Goal: Task Accomplishment & Management: Use online tool/utility

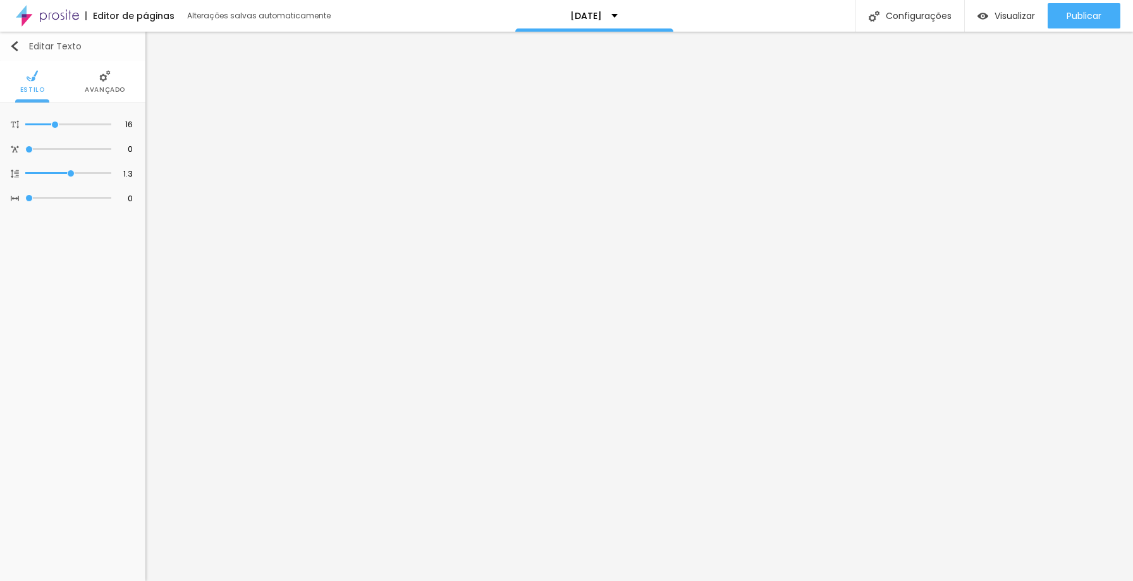
click at [14, 44] on img "button" at bounding box center [14, 46] width 10 height 10
click at [128, 126] on icon "button" at bounding box center [127, 127] width 5 height 5
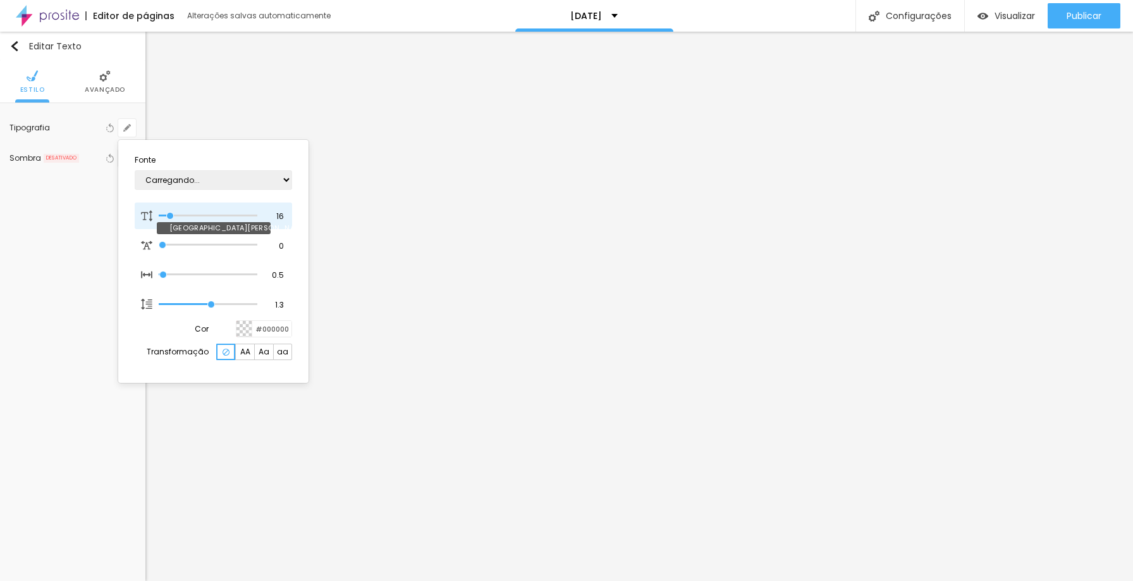
type input "1"
type input "15"
type input "1"
type input "14"
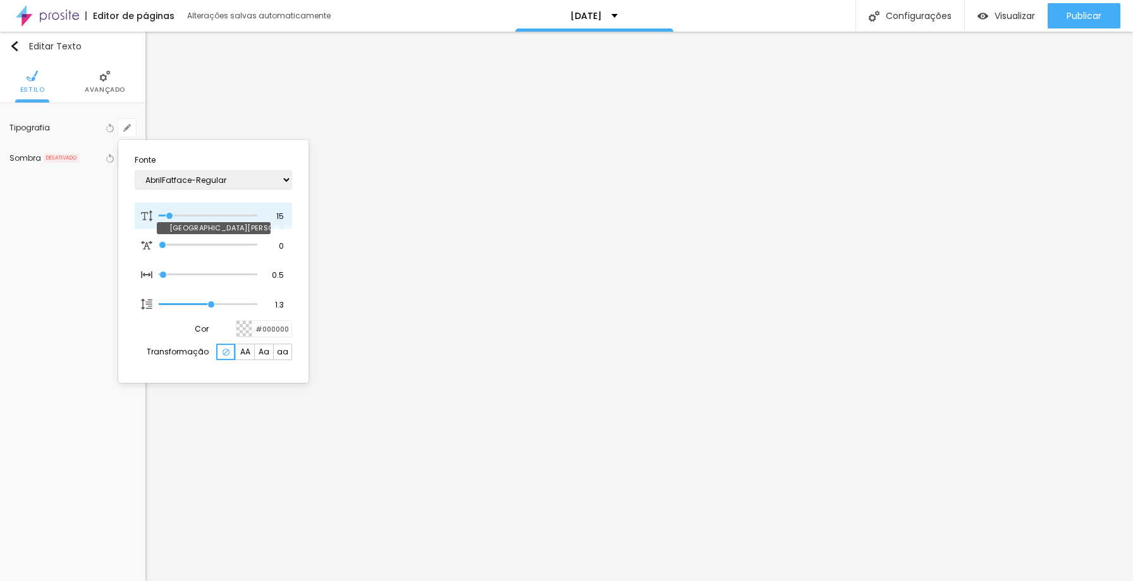
type input "14"
type input "1"
type input "13"
type input "1"
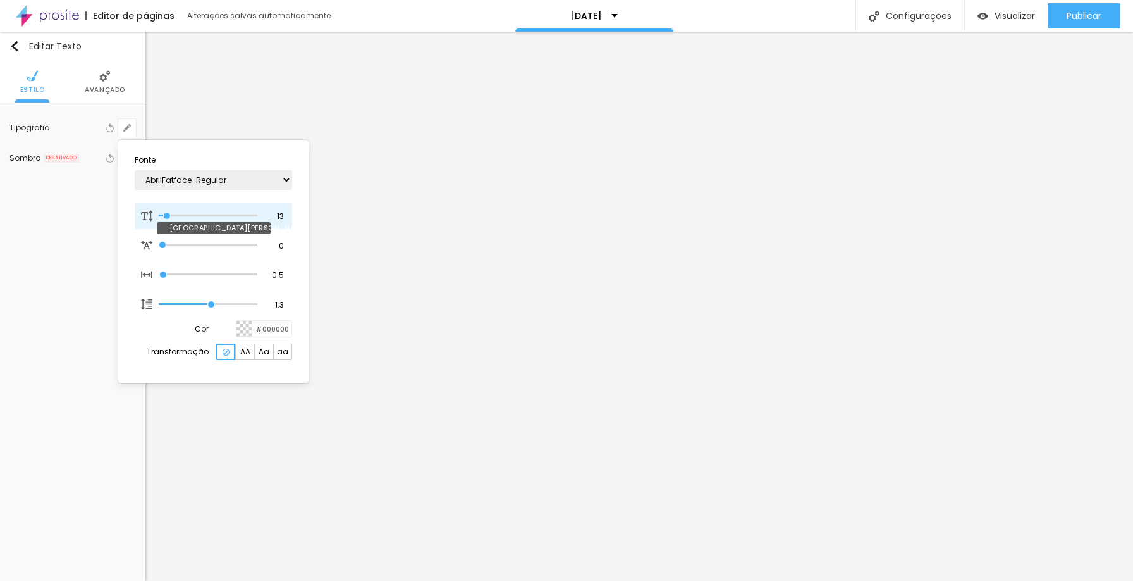
type input "12"
type input "1"
type input "11"
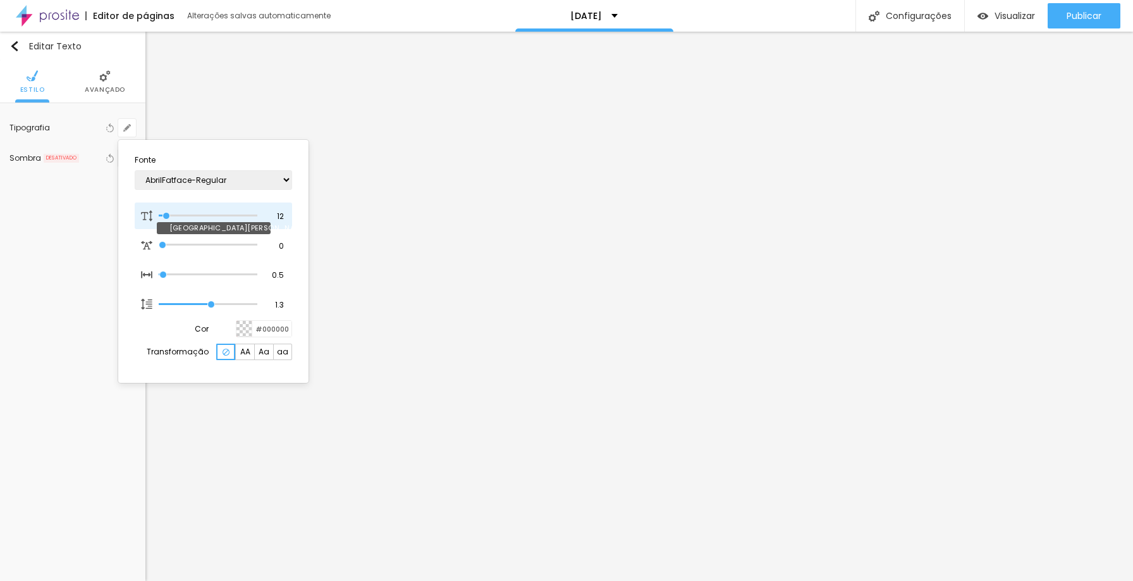
type input "1"
type input "12"
type input "1"
type input "13"
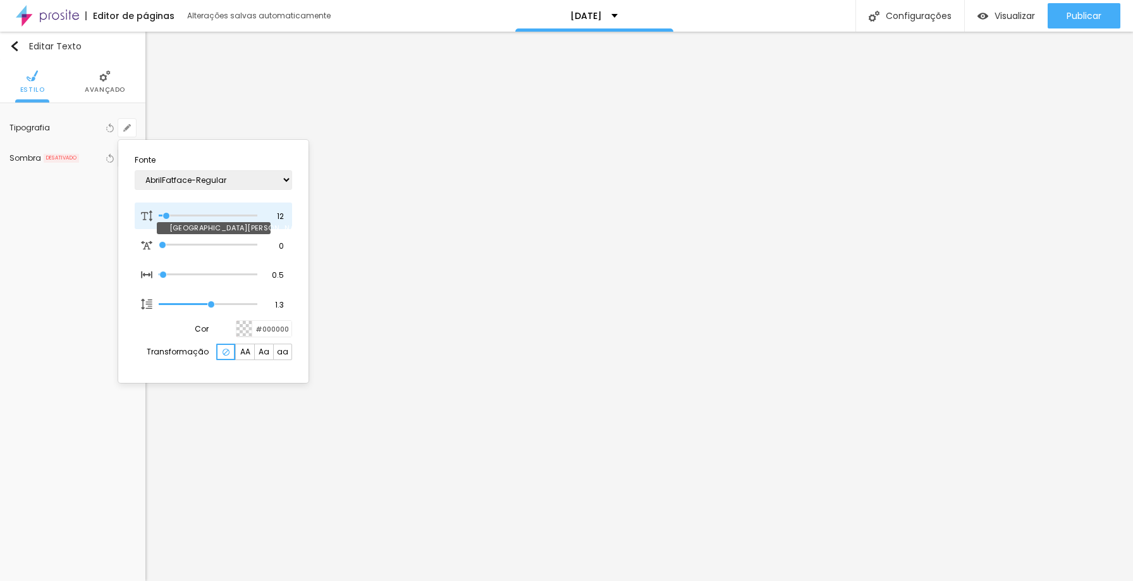
type input "13"
type input "1"
type input "13"
click at [168, 213] on input "range" at bounding box center [208, 216] width 99 height 6
type input "1"
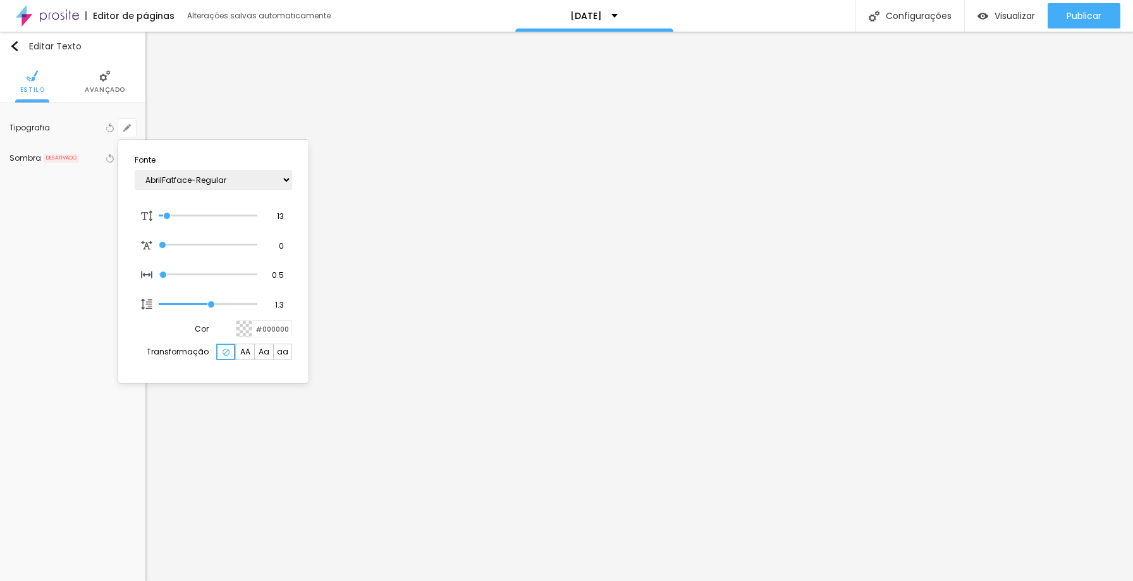
click at [391, 347] on div at bounding box center [566, 290] width 1133 height 581
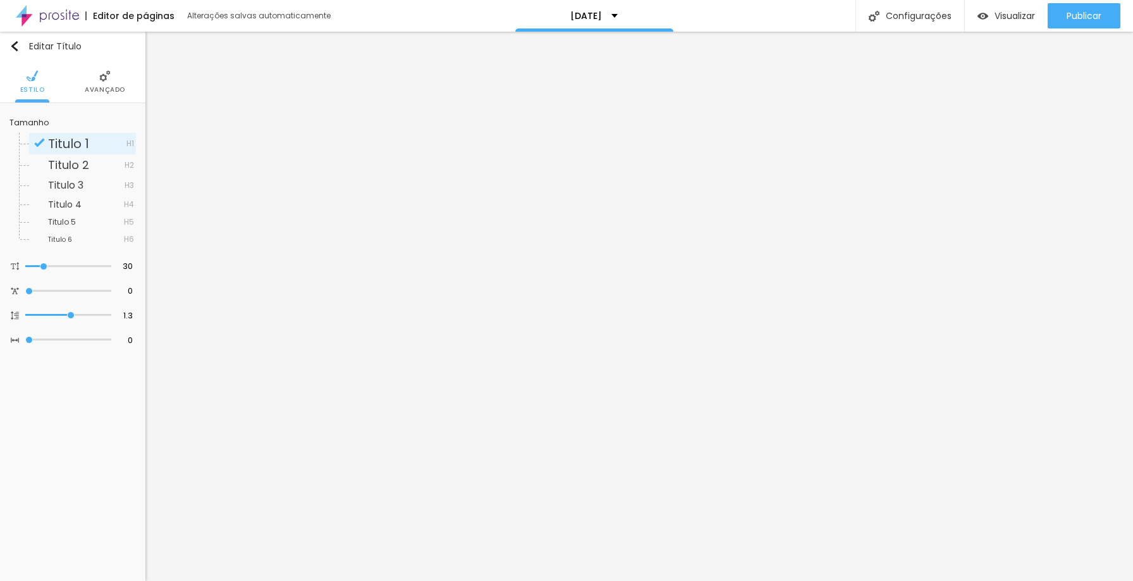
click at [104, 80] on img at bounding box center [104, 75] width 11 height 11
click at [108, 84] on li "Avançado" at bounding box center [105, 82] width 40 height 42
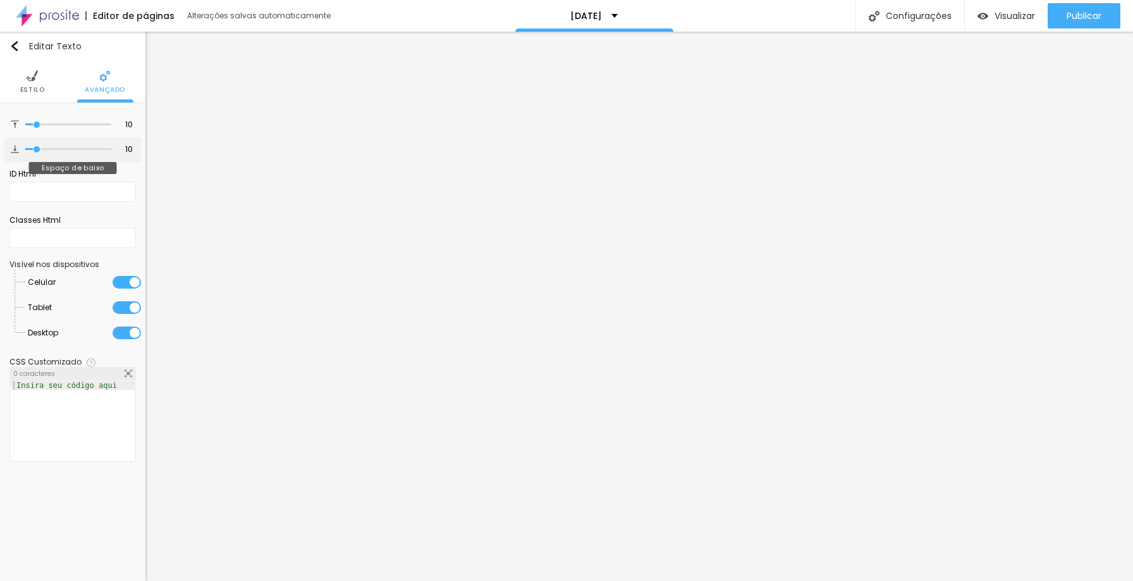
type input "8"
type input "0"
drag, startPoint x: 36, startPoint y: 146, endPoint x: 0, endPoint y: 150, distance: 36.3
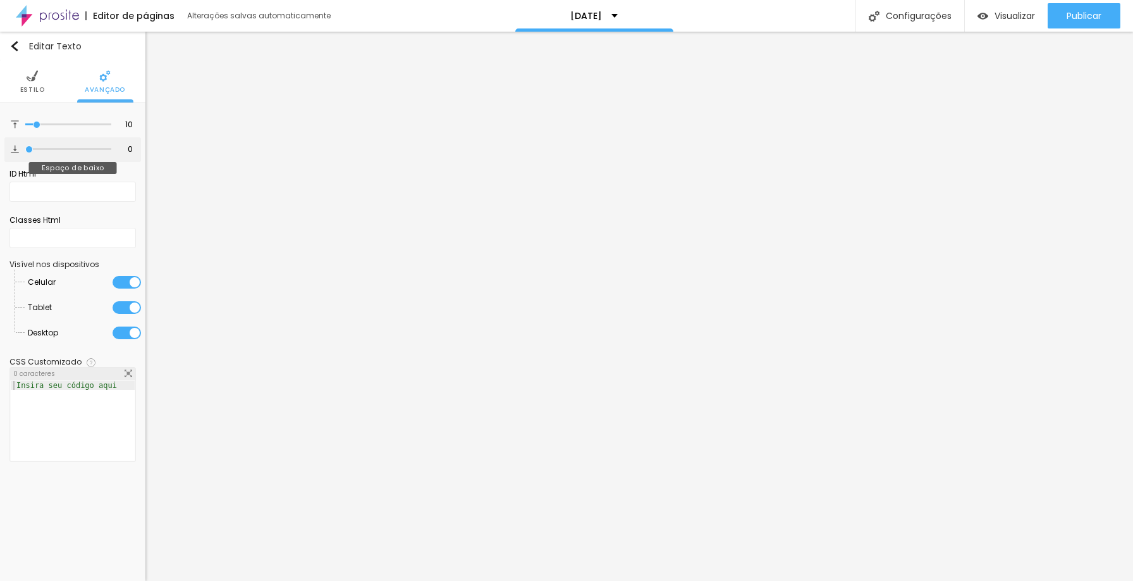
type input "0"
click at [25, 150] on input "range" at bounding box center [68, 149] width 86 height 6
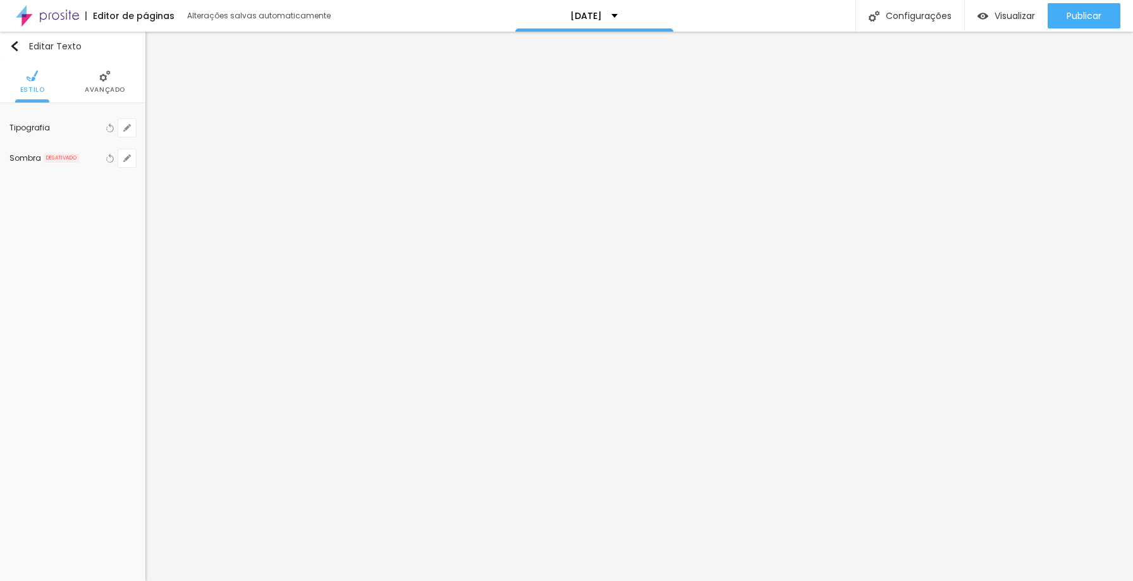
click at [111, 89] on span "Avançado" at bounding box center [105, 90] width 40 height 6
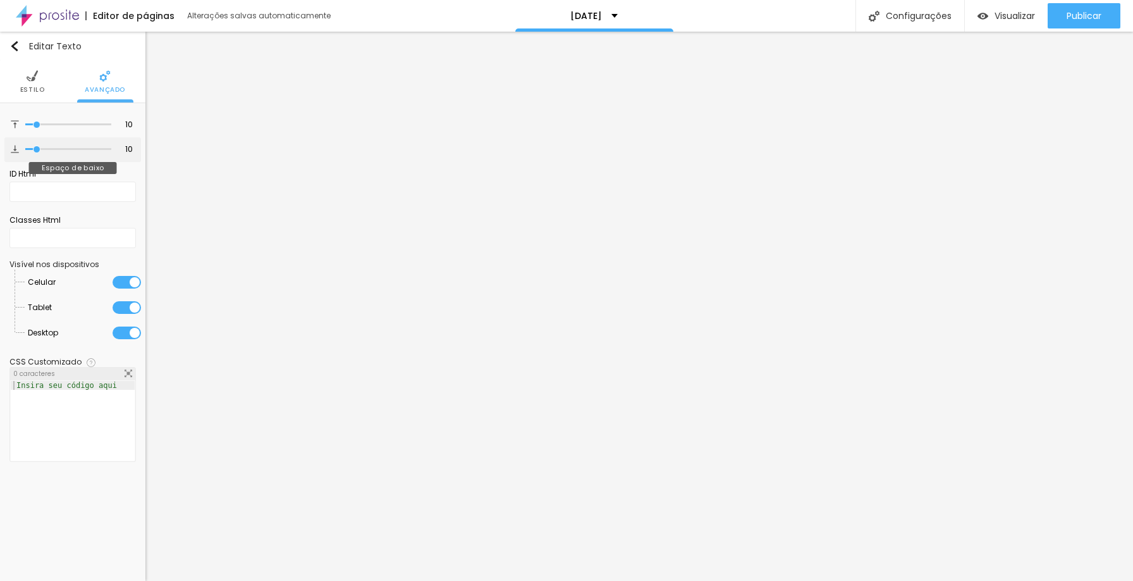
type input "9"
type input "0"
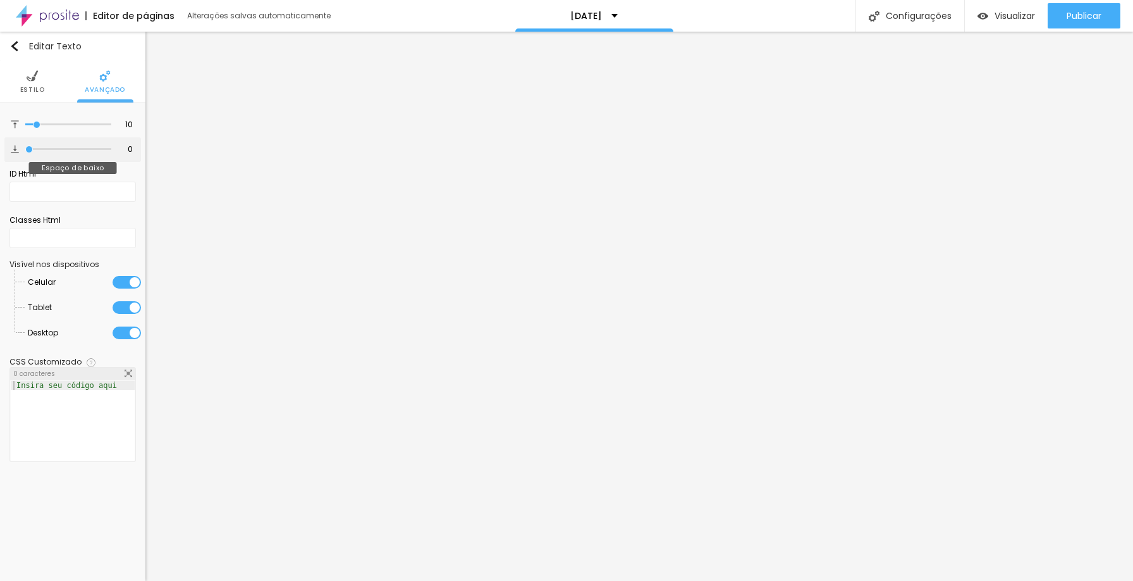
click at [25, 147] on input "range" at bounding box center [68, 149] width 86 height 6
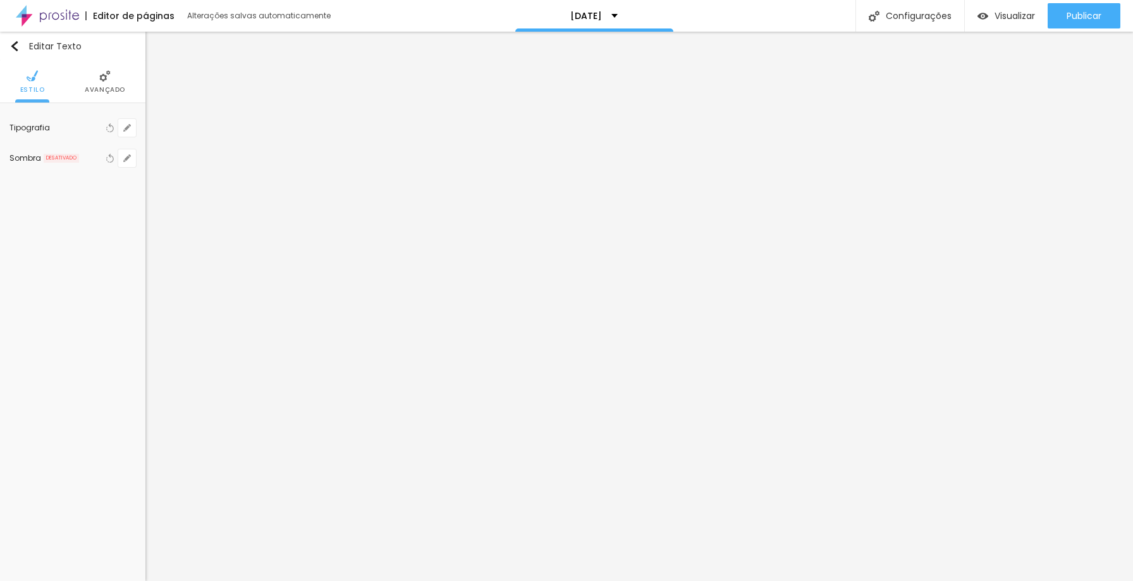
click at [106, 82] on li "Avançado" at bounding box center [105, 82] width 40 height 42
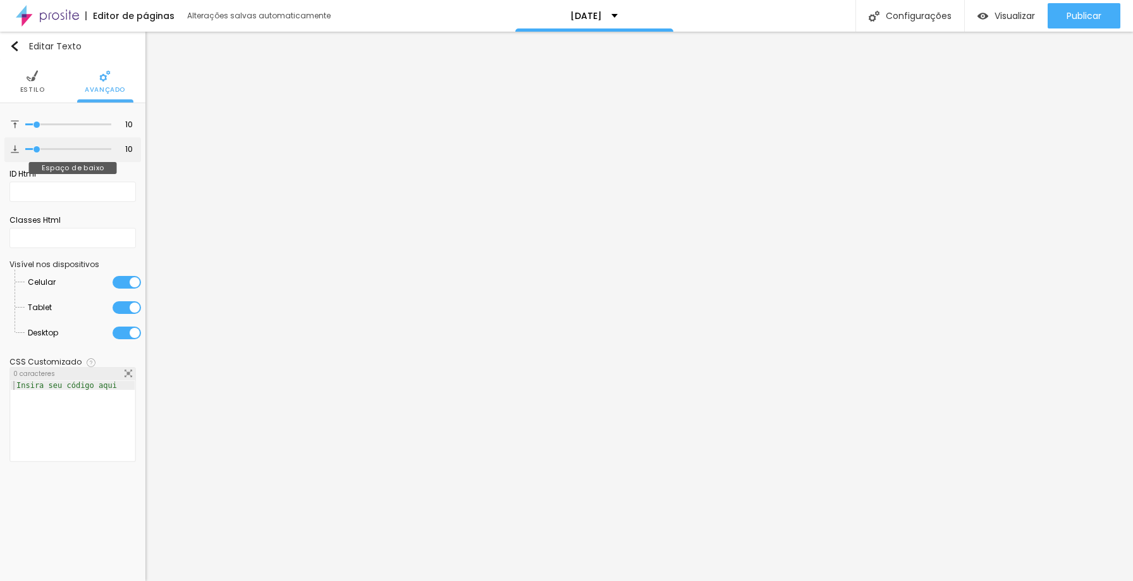
type input "0"
drag, startPoint x: 37, startPoint y: 151, endPoint x: 16, endPoint y: 143, distance: 22.8
type input "0"
click at [25, 146] on input "range" at bounding box center [68, 149] width 86 height 6
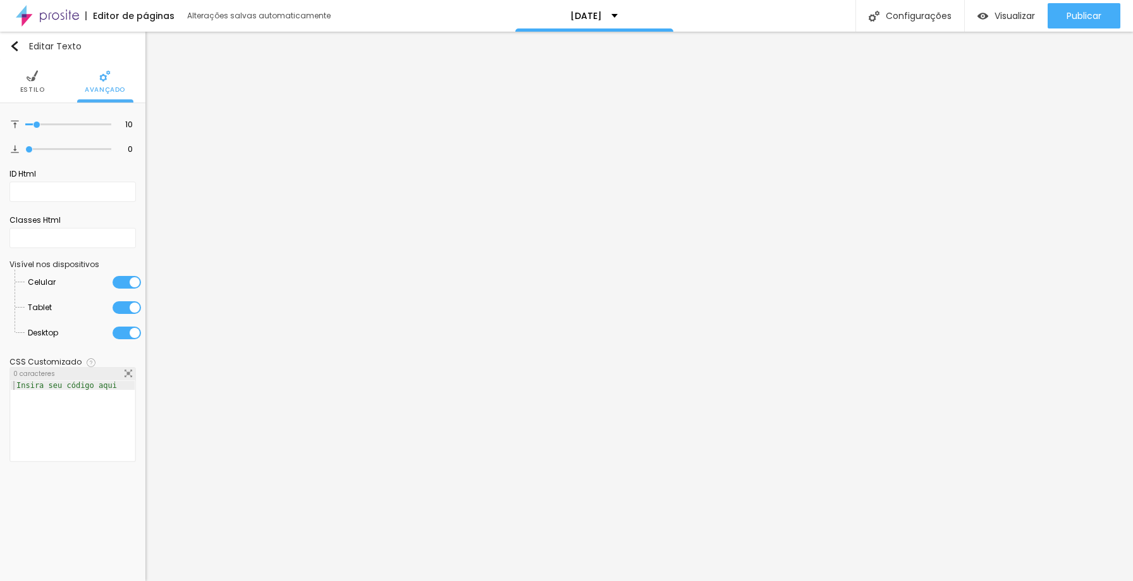
click at [35, 82] on li "Estilo" at bounding box center [32, 82] width 25 height 42
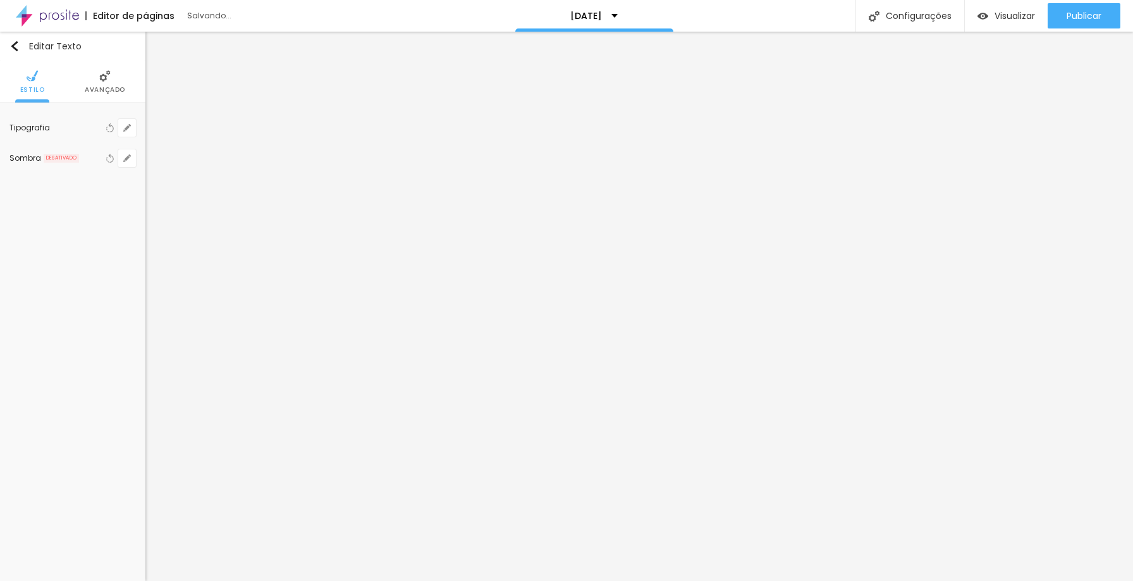
click at [56, 132] on div "Tipografia Voltar ao padrão" at bounding box center [72, 128] width 126 height 30
click at [132, 126] on button "button" at bounding box center [127, 128] width 18 height 18
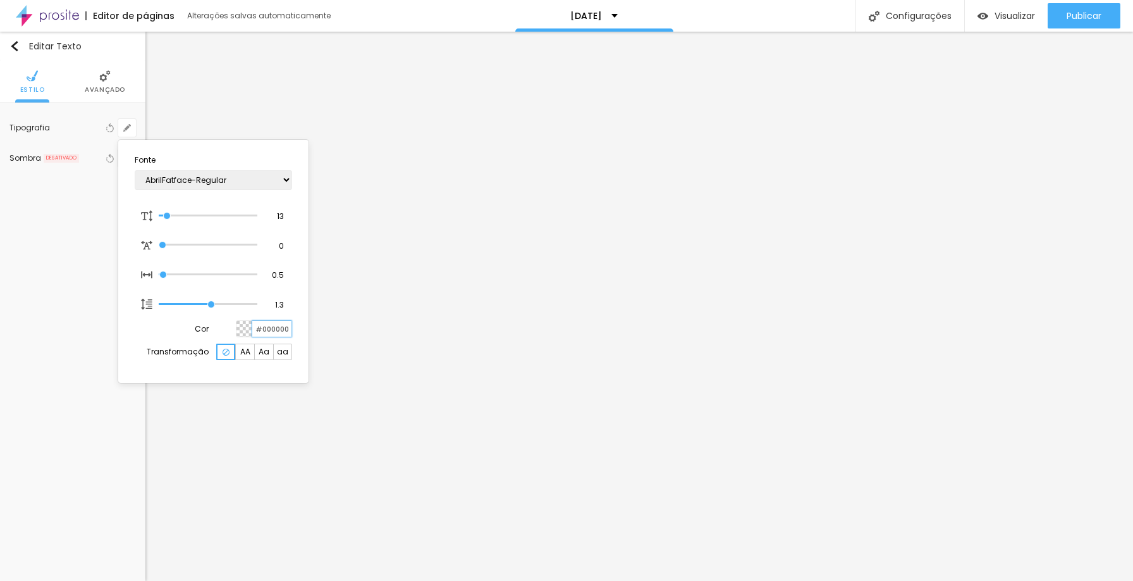
click at [256, 329] on input "#000000" at bounding box center [271, 329] width 39 height 16
click at [245, 329] on div at bounding box center [245, 329] width 16 height 16
click at [240, 331] on div at bounding box center [245, 329] width 16 height 16
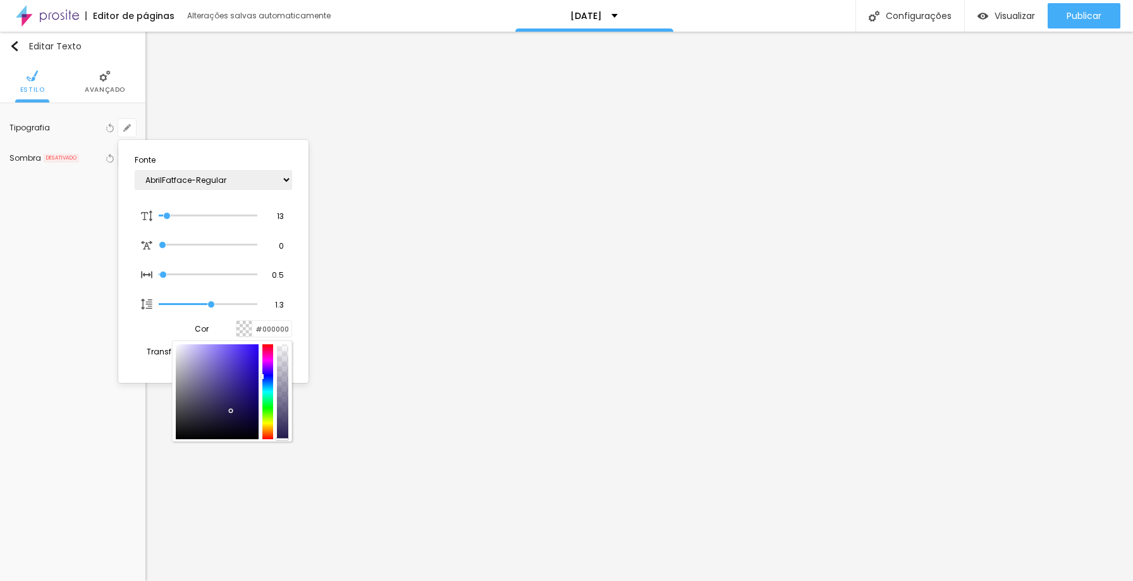
click at [265, 357] on div at bounding box center [267, 391] width 11 height 95
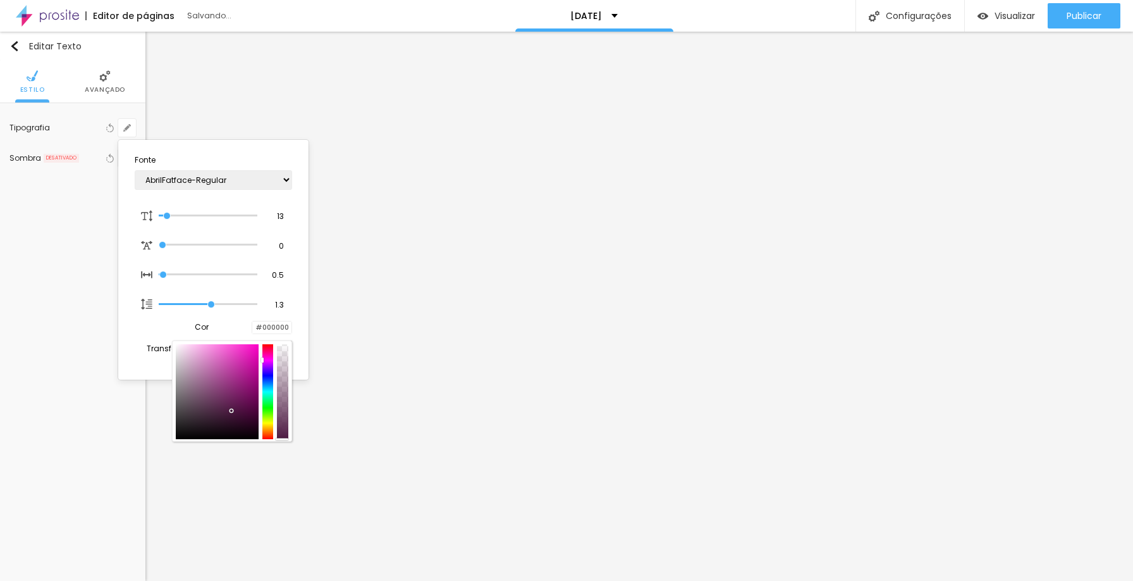
type input "1"
type input "#4D192C"
drag, startPoint x: 266, startPoint y: 355, endPoint x: 264, endPoint y: 336, distance: 19.6
click at [265, 334] on div "#4D192C" at bounding box center [270, 327] width 46 height 14
type input "1"
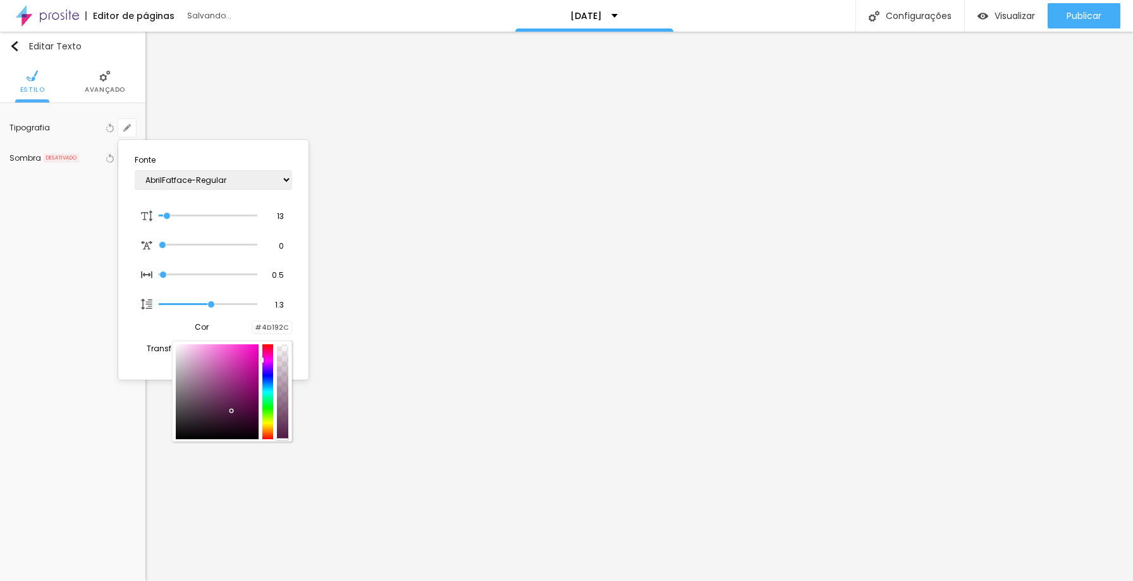
type input "#4D191A"
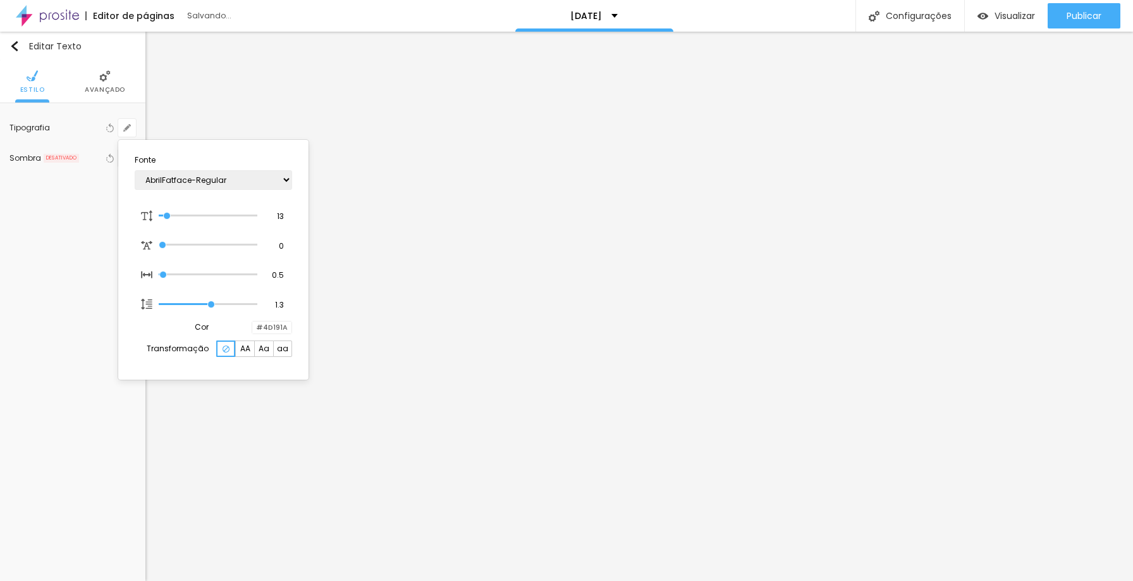
click at [252, 329] on div at bounding box center [252, 327] width 0 height 12
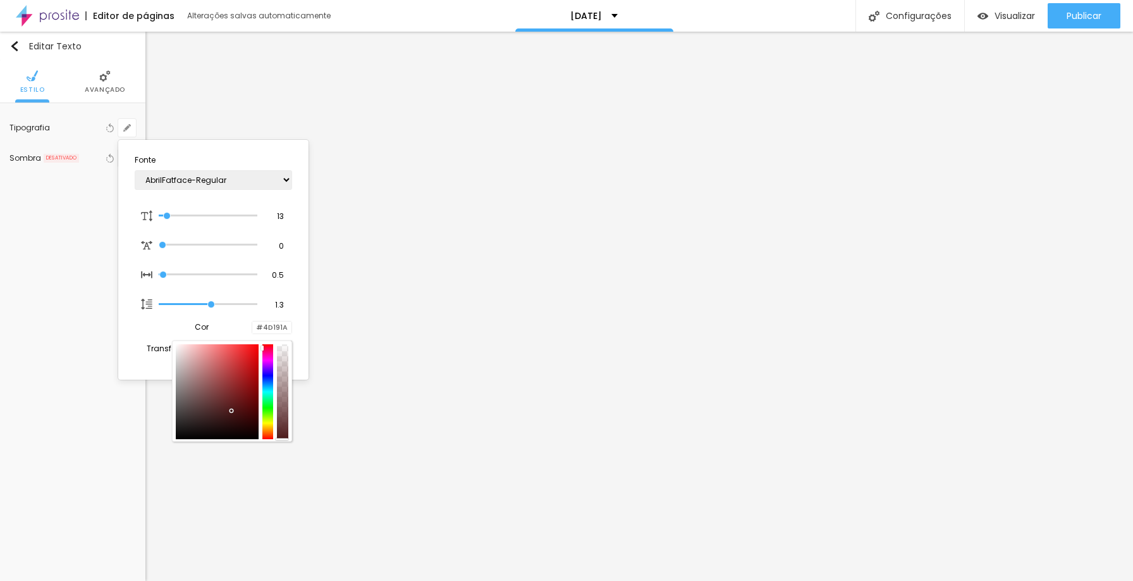
click at [245, 392] on div at bounding box center [217, 391] width 83 height 95
type input "1"
type input "#7E1517"
click at [244, 399] on div at bounding box center [217, 391] width 83 height 95
type input "1"
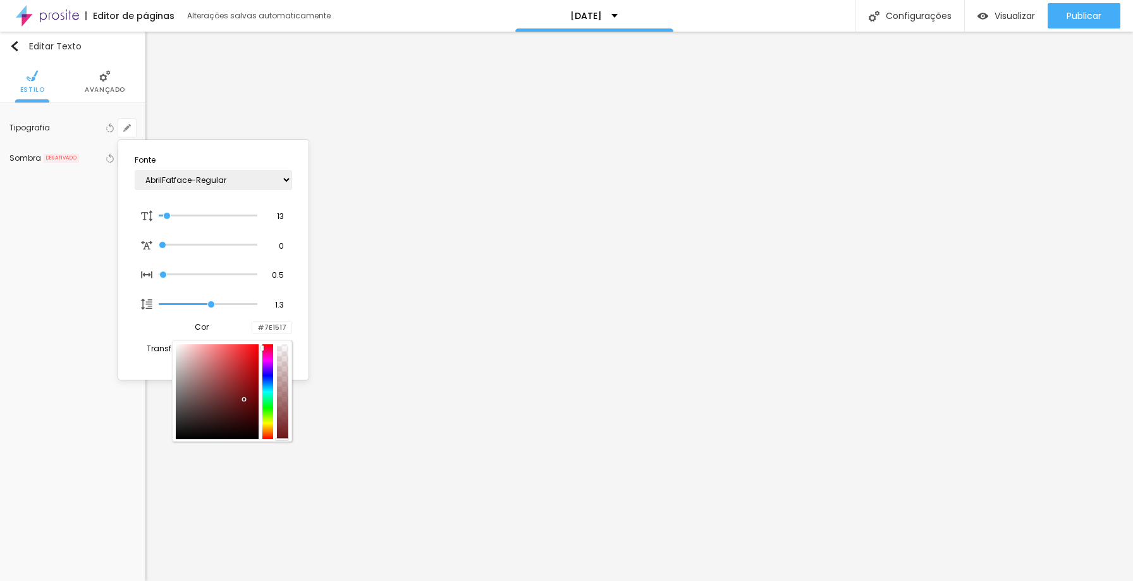
type input "#6B1315"
type input "1"
click at [849, 359] on div at bounding box center [566, 290] width 1133 height 581
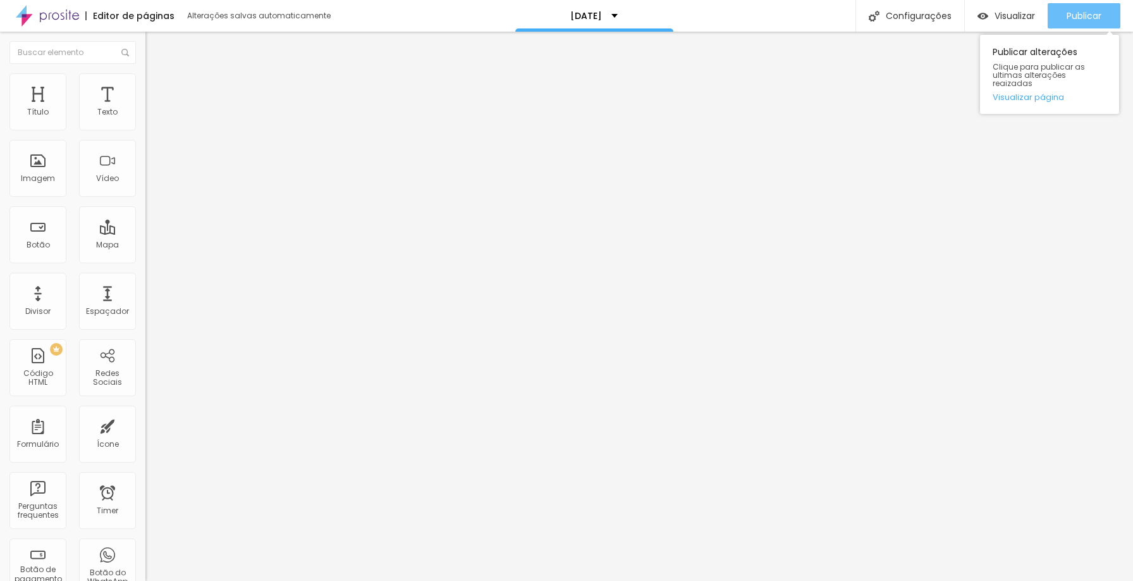
click at [1081, 27] on div "Publicar" at bounding box center [1084, 15] width 35 height 25
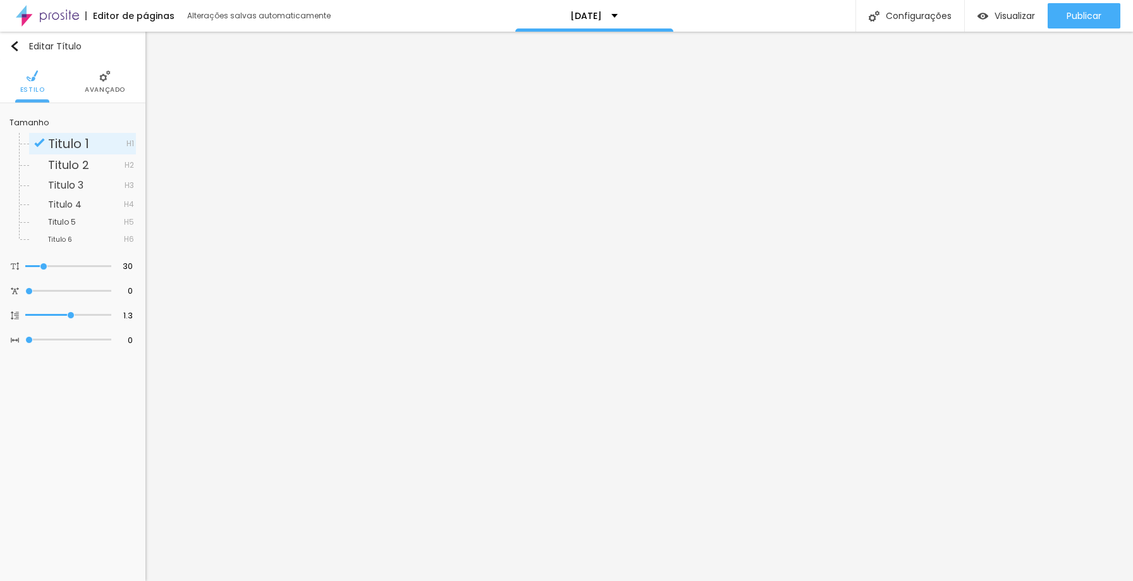
click at [100, 83] on li "Avançado" at bounding box center [105, 82] width 40 height 42
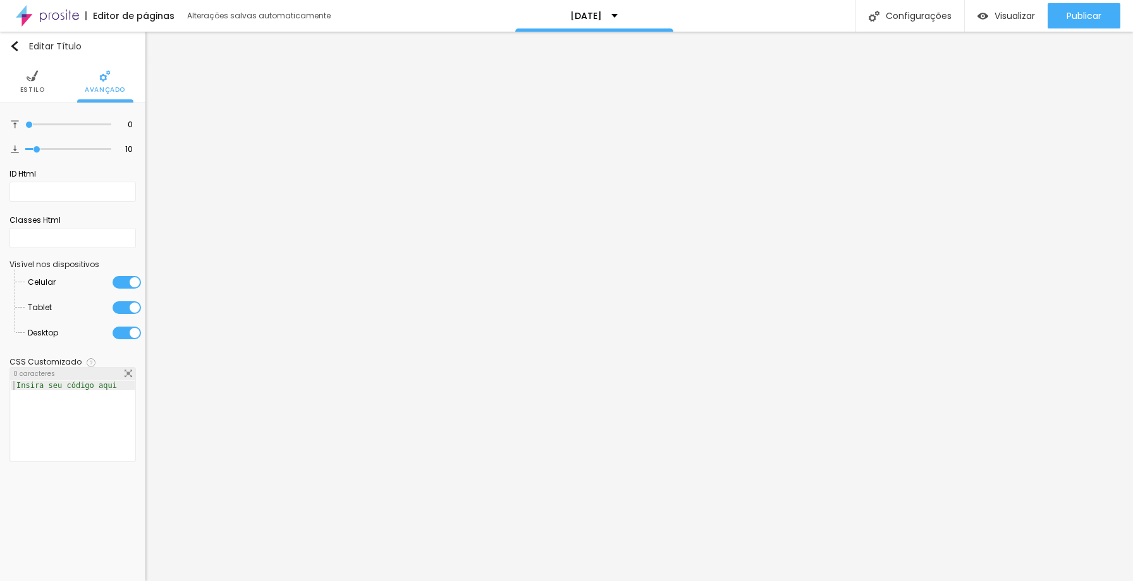
click at [28, 78] on img at bounding box center [32, 75] width 11 height 11
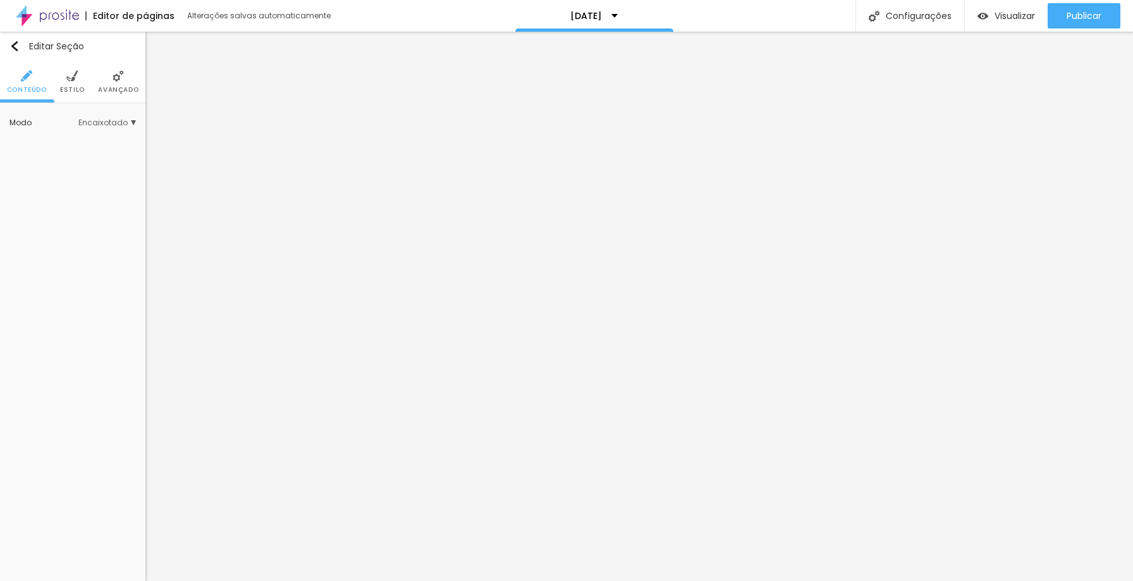
click at [114, 119] on span "Encaixotado" at bounding box center [107, 123] width 58 height 8
click at [71, 158] on span "Completo" at bounding box center [67, 157] width 39 height 11
click at [73, 143] on span "Encaixotado" at bounding box center [72, 140] width 49 height 11
click at [113, 87] on span "Avançado" at bounding box center [118, 90] width 40 height 6
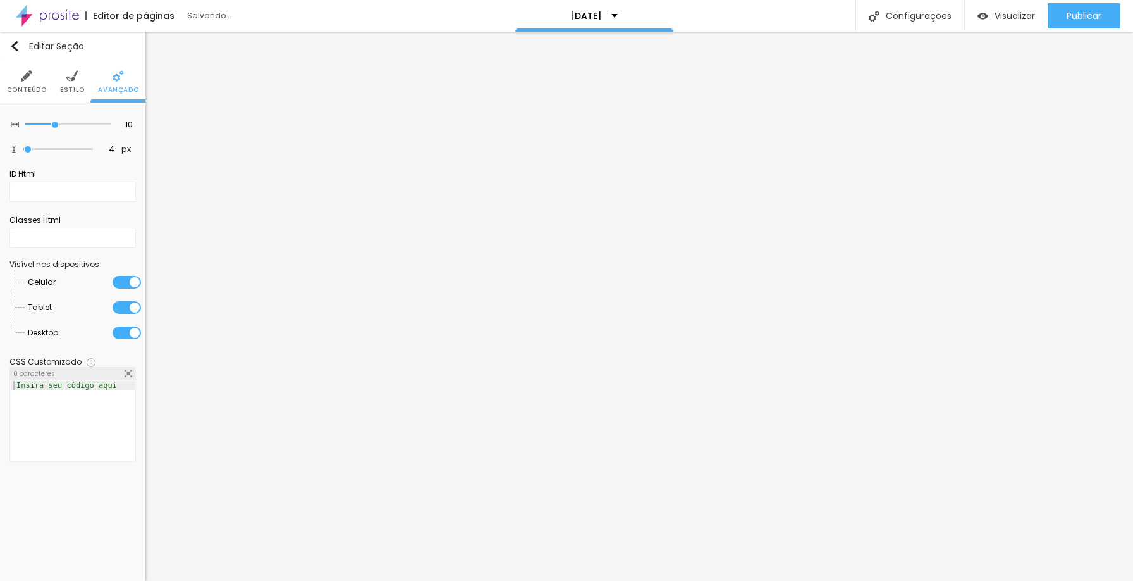
click at [71, 79] on img at bounding box center [71, 75] width 11 height 11
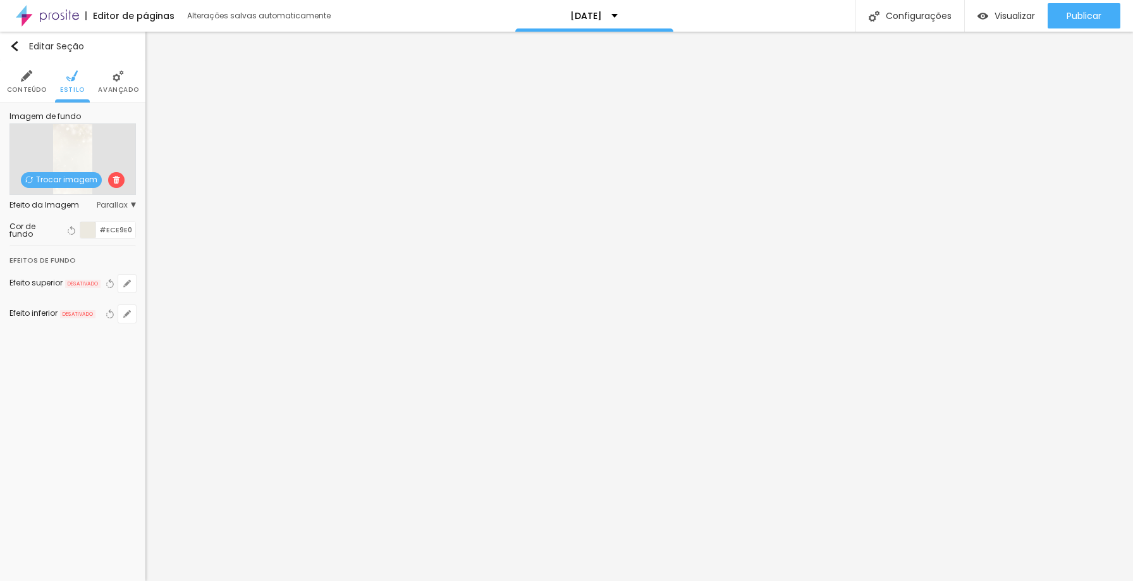
click at [116, 205] on span "Parallax" at bounding box center [116, 205] width 39 height 8
click at [91, 240] on span "Parallax" at bounding box center [91, 241] width 86 height 8
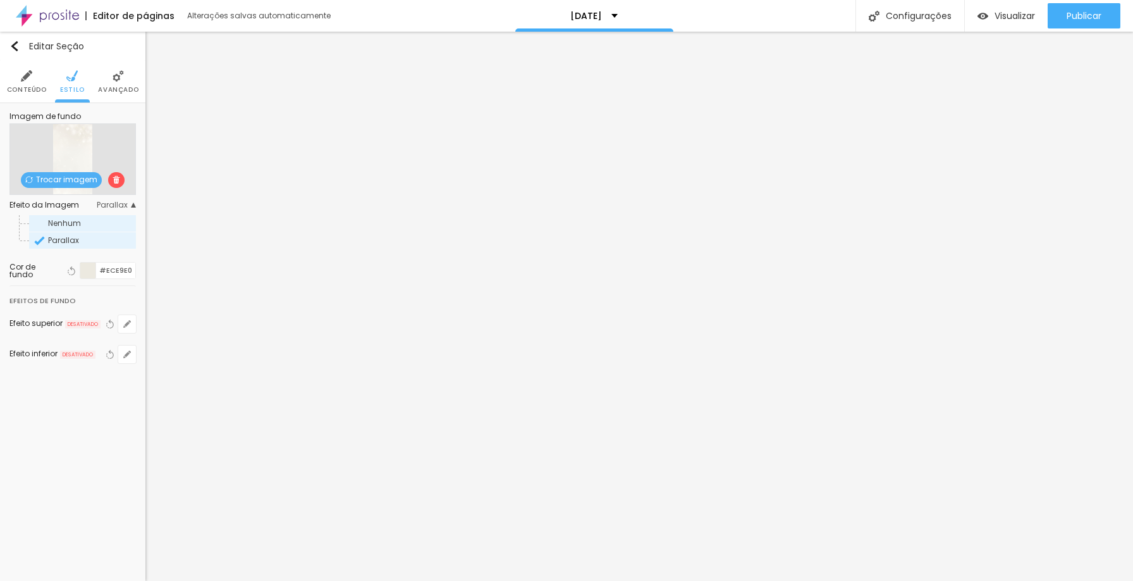
click at [87, 228] on div "Nenhum" at bounding box center [82, 223] width 107 height 16
click at [86, 280] on div "Cor de fundo Voltar ao padrão #ECE9E0" at bounding box center [72, 271] width 126 height 30
click at [87, 268] on div at bounding box center [88, 270] width 16 height 16
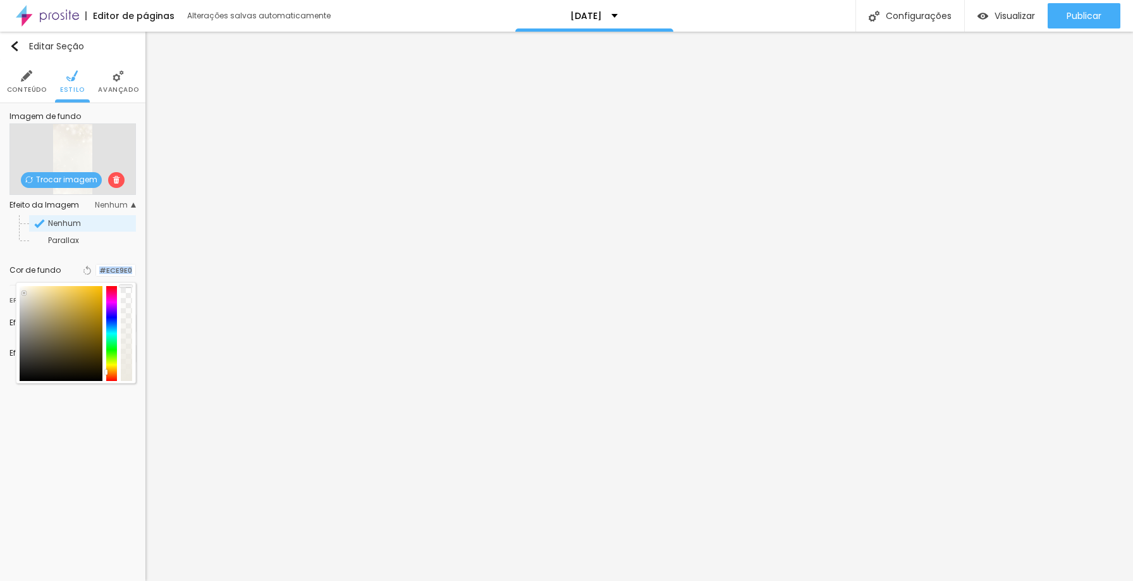
drag, startPoint x: 125, startPoint y: 316, endPoint x: 126, endPoint y: 276, distance: 39.9
click at [126, 276] on div "Cor de fundo Voltar ao padrão #ECE9E0" at bounding box center [72, 270] width 126 height 16
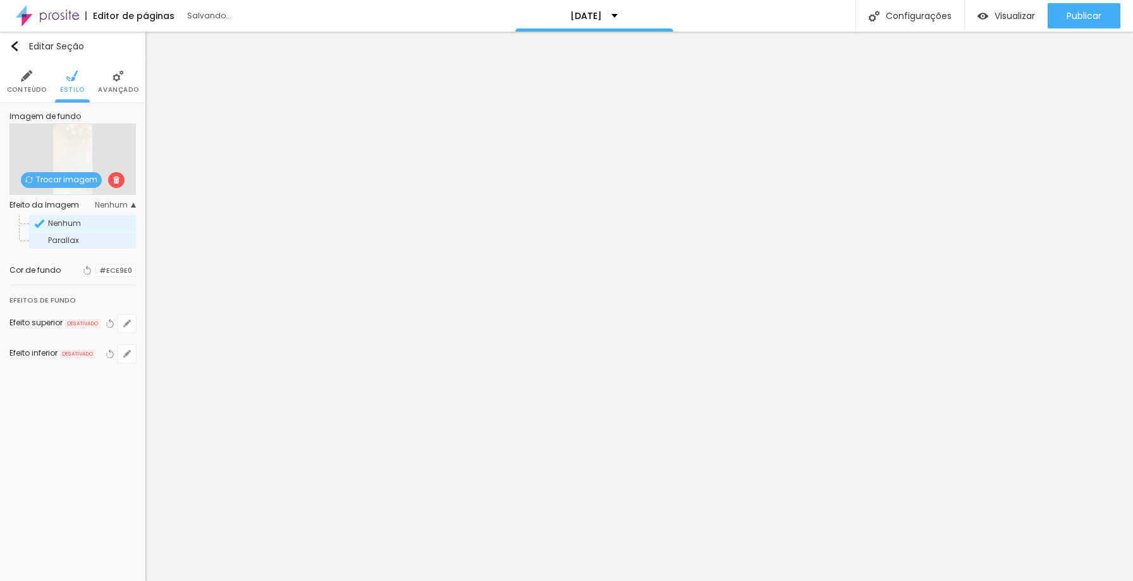
click at [74, 237] on span "Parallax" at bounding box center [63, 240] width 31 height 11
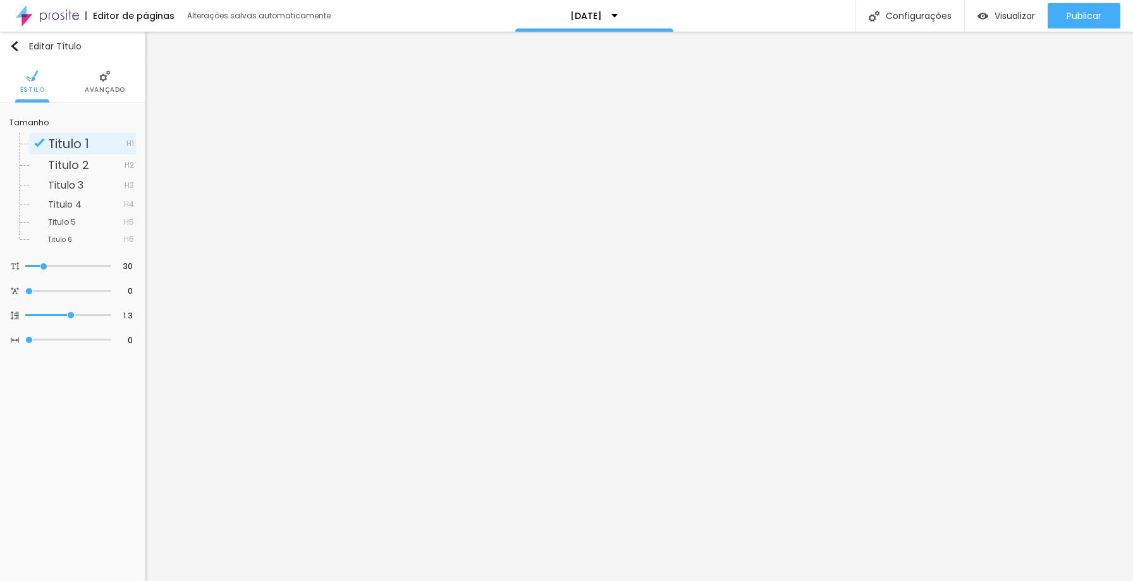
click at [106, 87] on span "Avançado" at bounding box center [105, 90] width 40 height 6
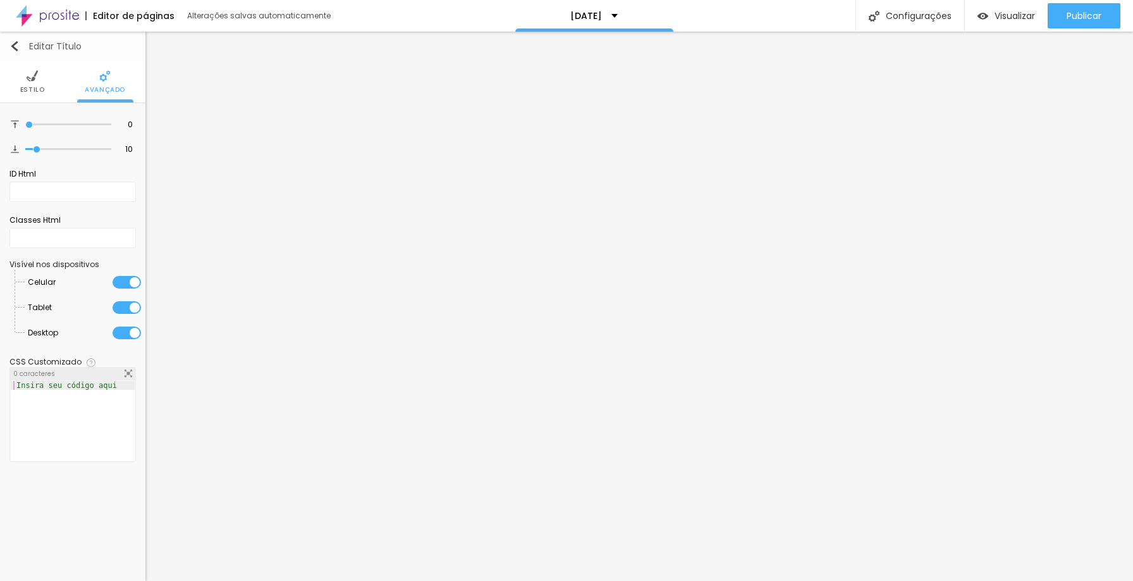
click at [23, 49] on div "Editar Título" at bounding box center [45, 46] width 72 height 10
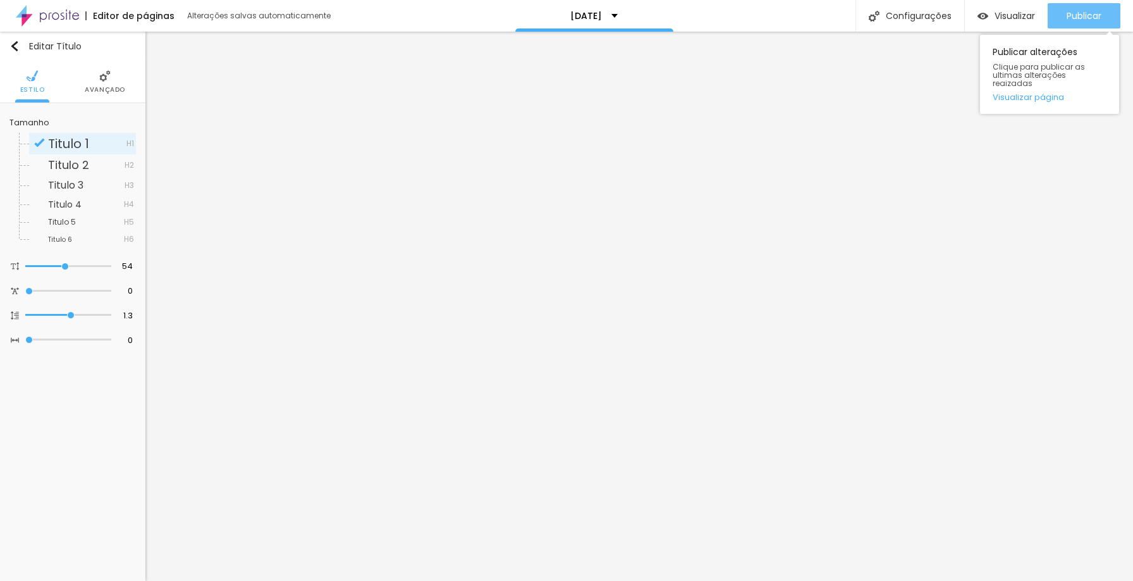
click at [1056, 17] on button "Publicar" at bounding box center [1084, 15] width 73 height 25
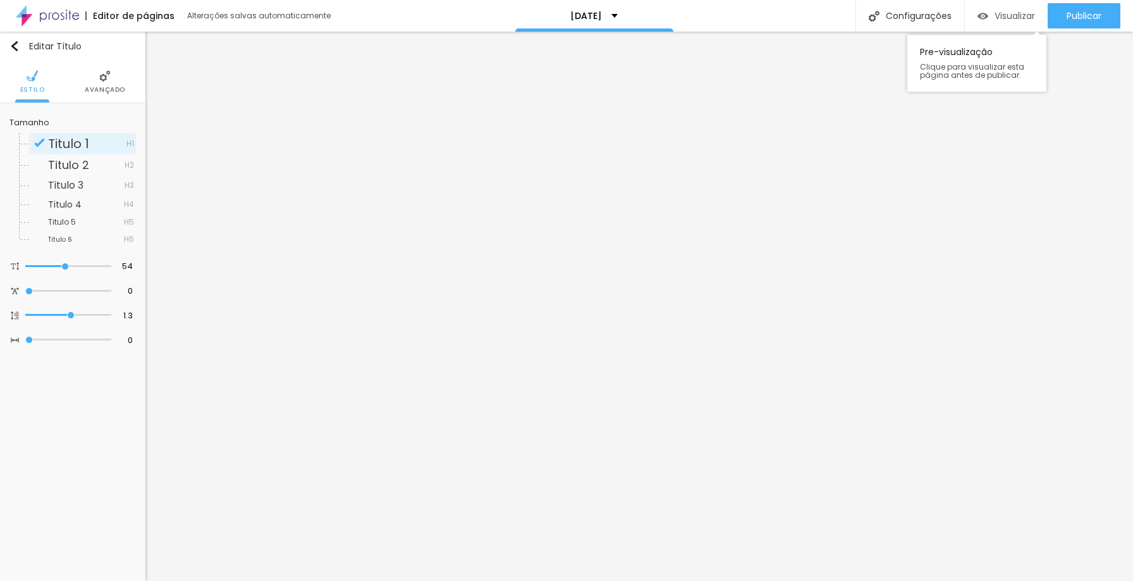
click at [1009, 25] on div "Visualizar" at bounding box center [1007, 15] width 58 height 25
type input "21"
type input "14"
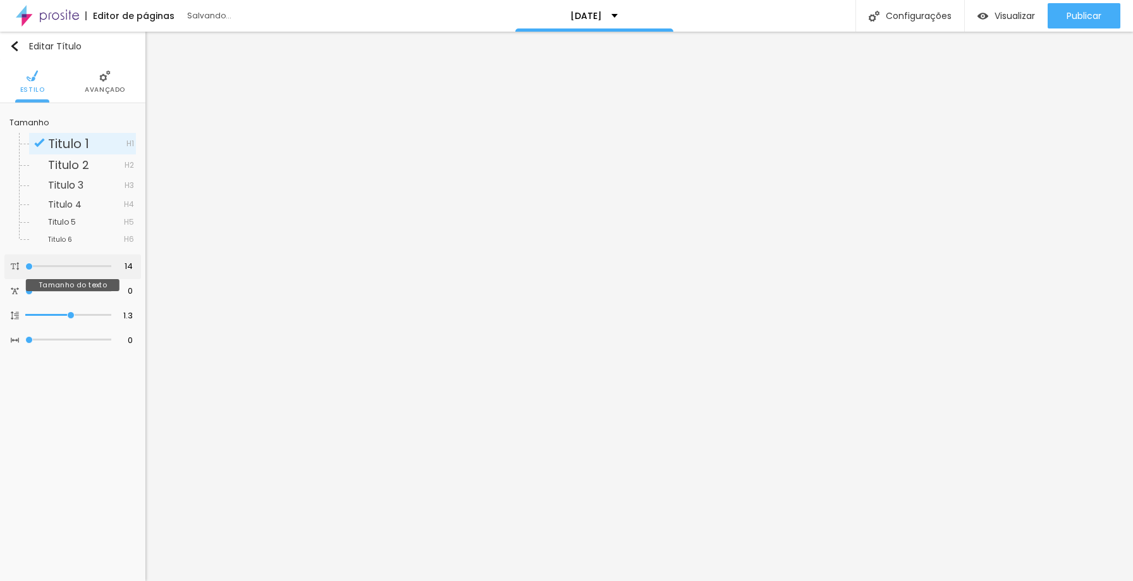
type input "15"
type input "16"
type input "17"
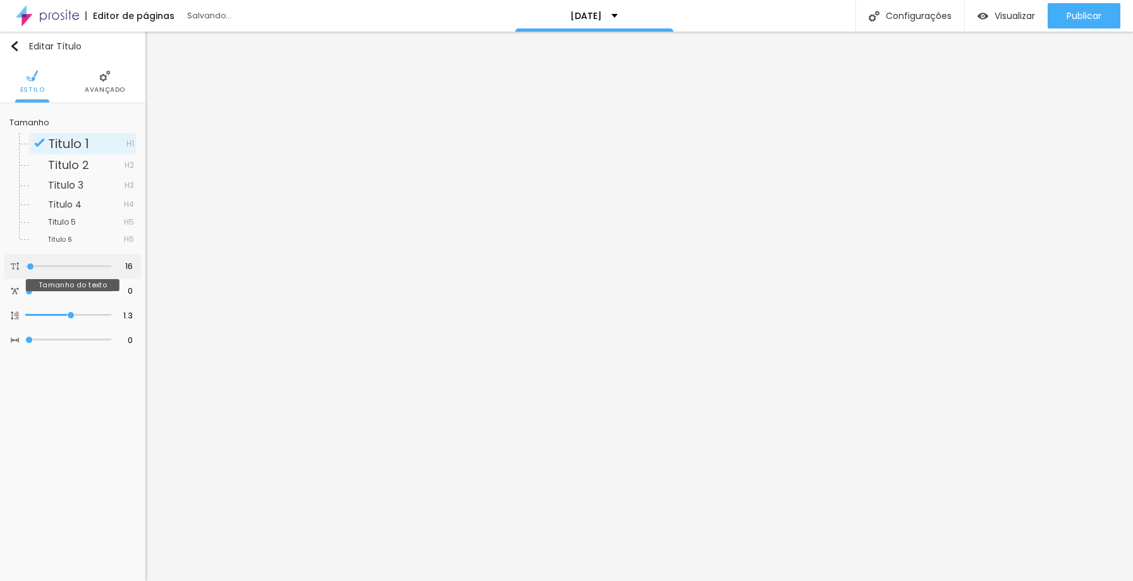
type input "17"
type input "18"
drag, startPoint x: 60, startPoint y: 263, endPoint x: 34, endPoint y: 264, distance: 26.6
type input "18"
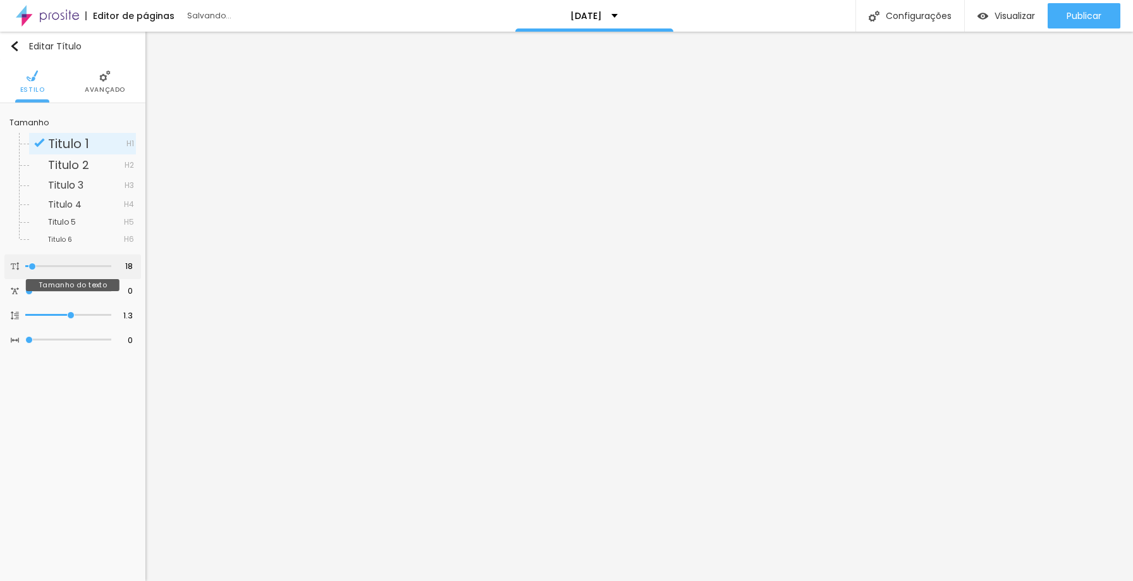
click at [34, 264] on input "range" at bounding box center [68, 266] width 86 height 6
drag, startPoint x: 28, startPoint y: 261, endPoint x: 40, endPoint y: 266, distance: 13.6
click at [40, 266] on div at bounding box center [68, 266] width 86 height 13
type input "35"
click at [48, 264] on input "range" at bounding box center [68, 266] width 86 height 6
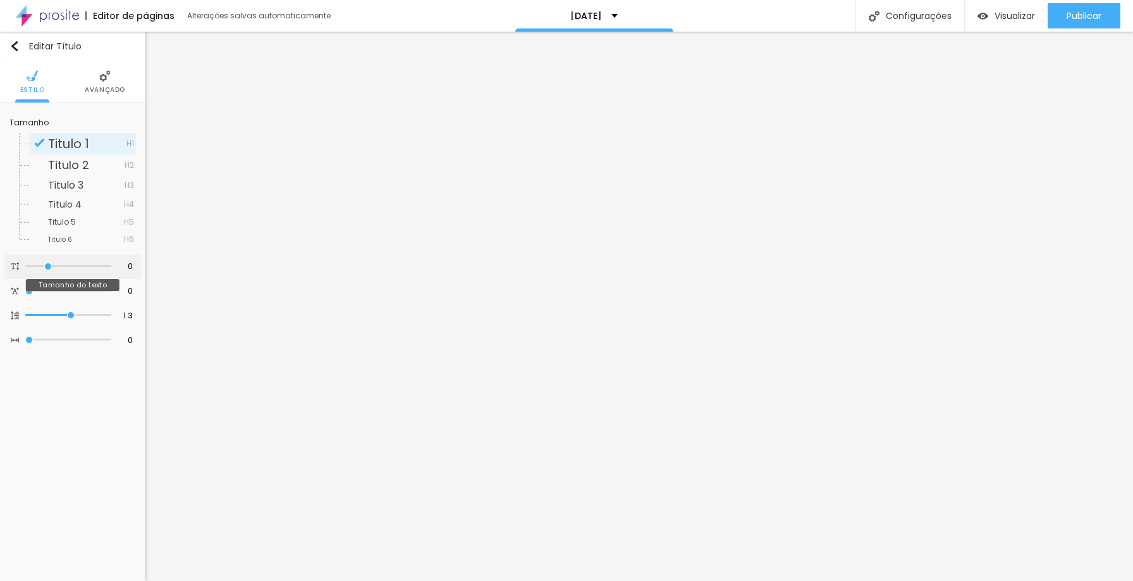
type input "35"
click at [51, 261] on div at bounding box center [69, 266] width 82 height 11
type input "44"
click at [56, 264] on input "range" at bounding box center [69, 266] width 82 height 10
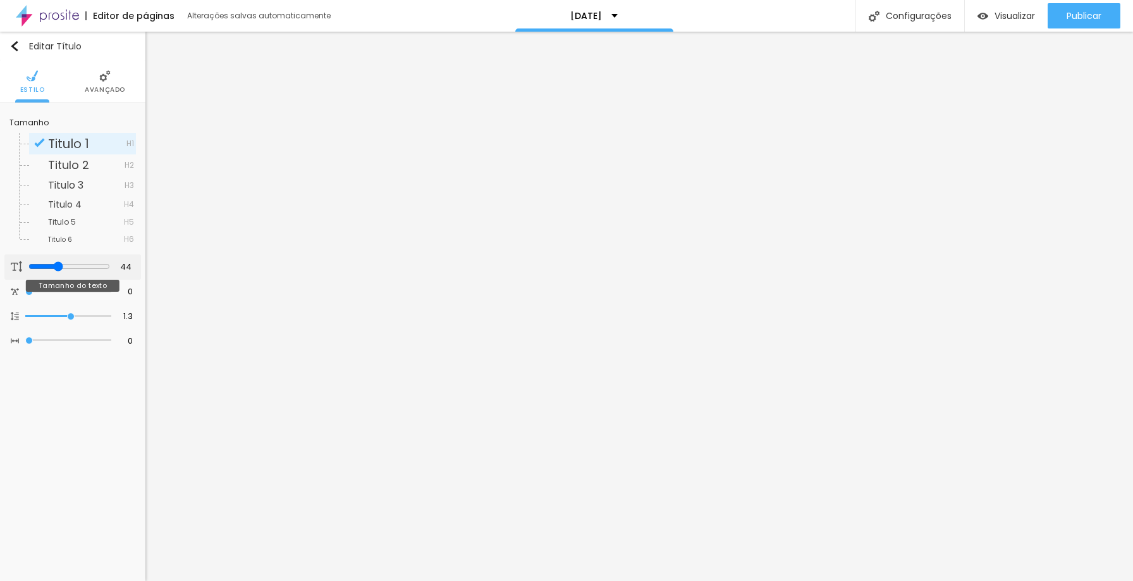
type input "43"
type input "38"
type input "35"
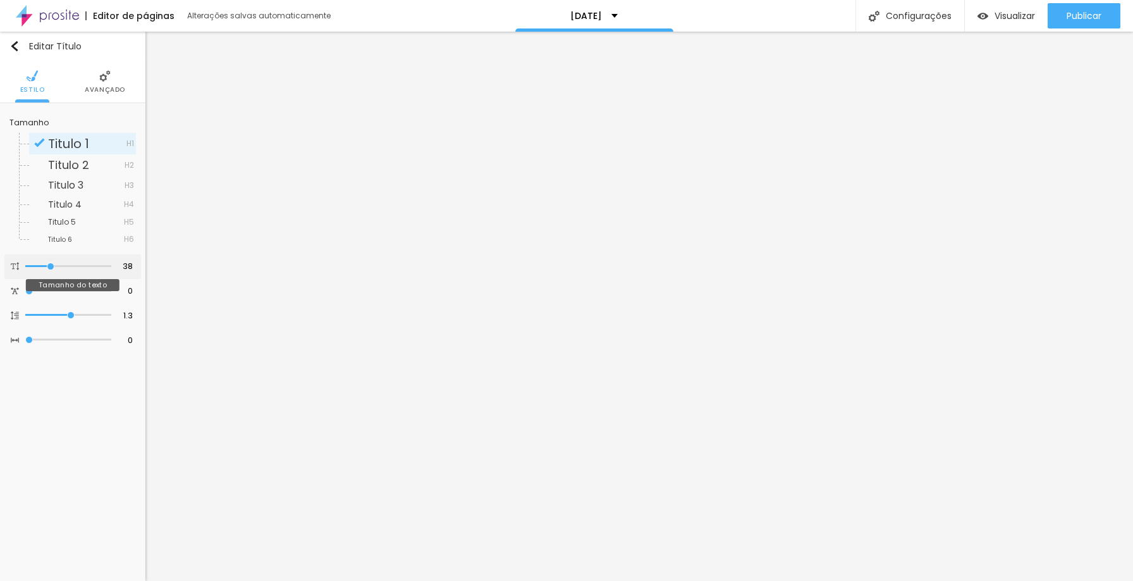
type input "35"
type input "34"
type input "33"
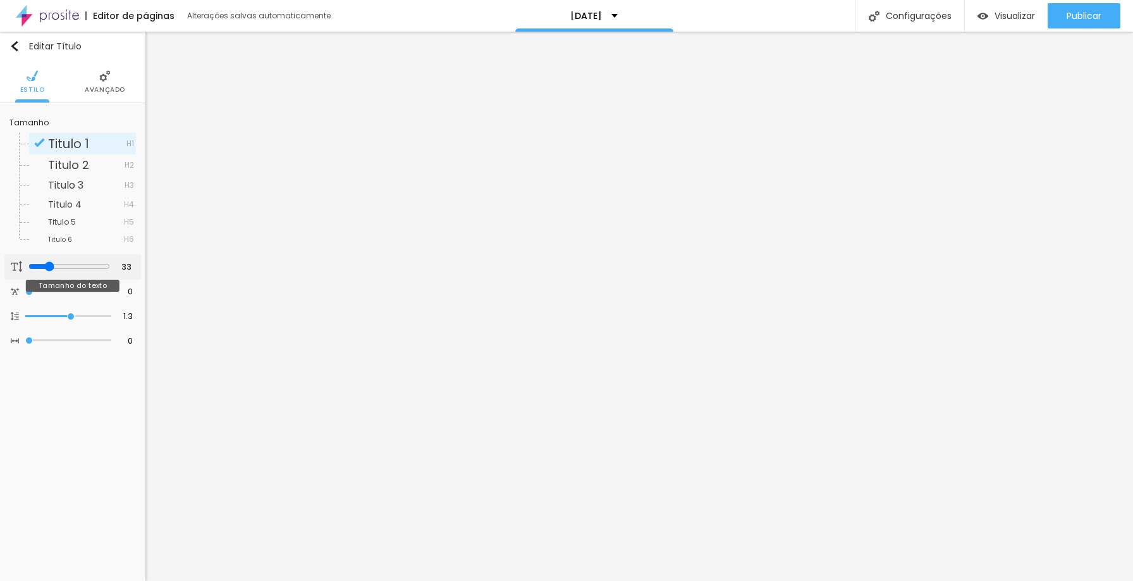
type input "32"
type input "33"
type input "34"
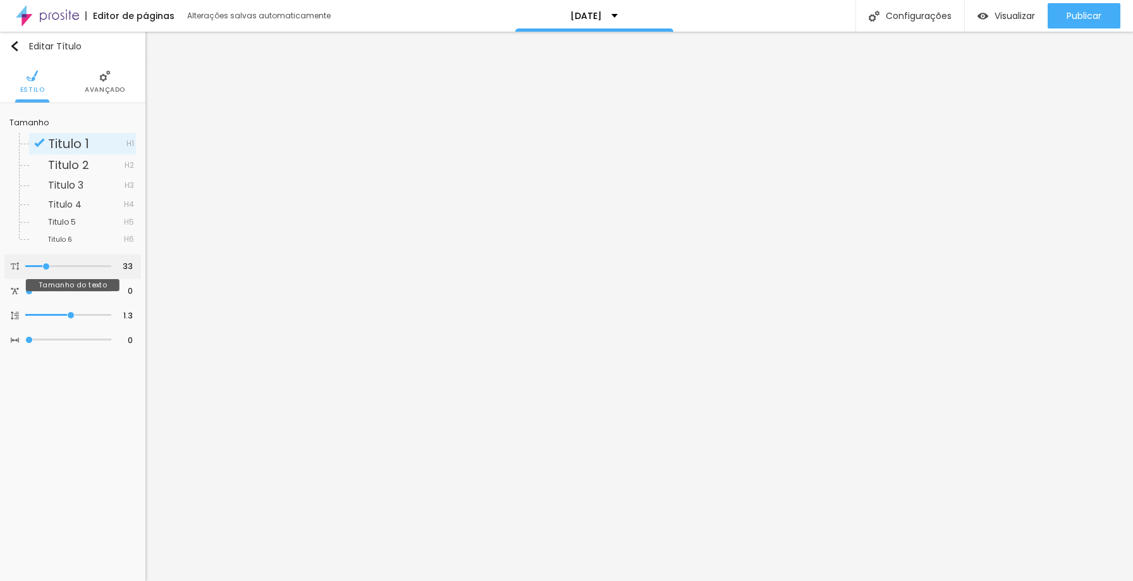
type input "34"
type input "35"
drag, startPoint x: 56, startPoint y: 264, endPoint x: 48, endPoint y: 264, distance: 8.2
type input "35"
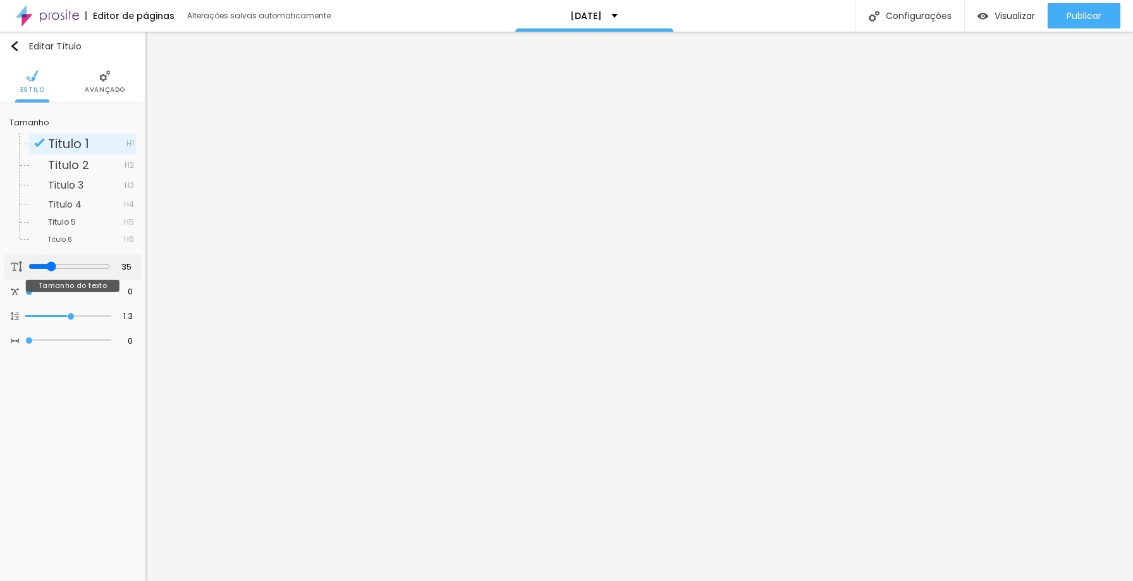
click at [48, 264] on input "range" at bounding box center [69, 266] width 82 height 10
type input "41"
click at [53, 266] on input "range" at bounding box center [68, 266] width 86 height 6
type input "40"
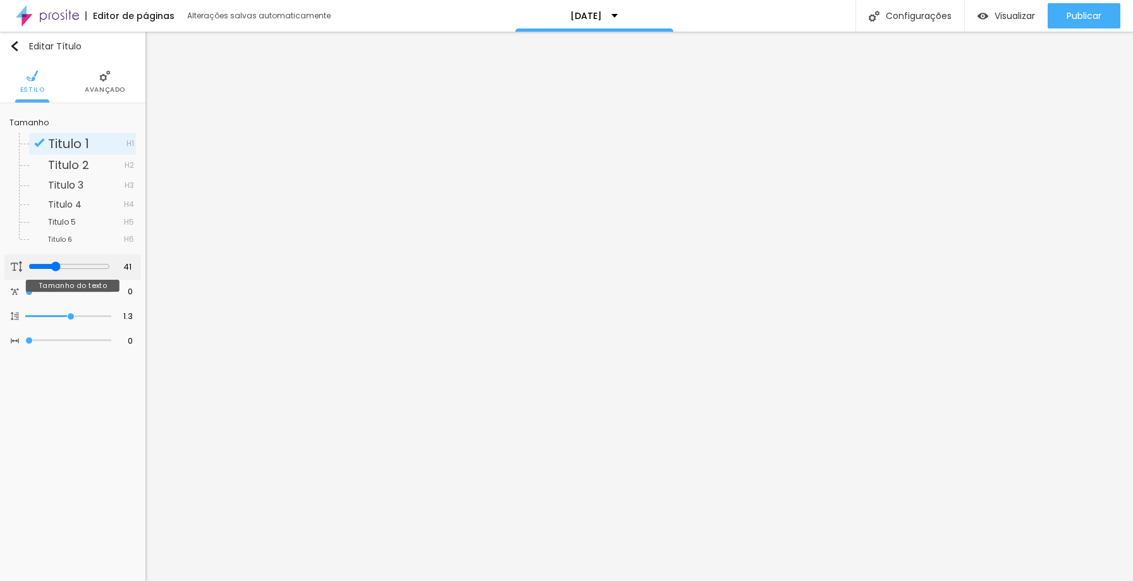
type input "40"
type input "37"
type input "36"
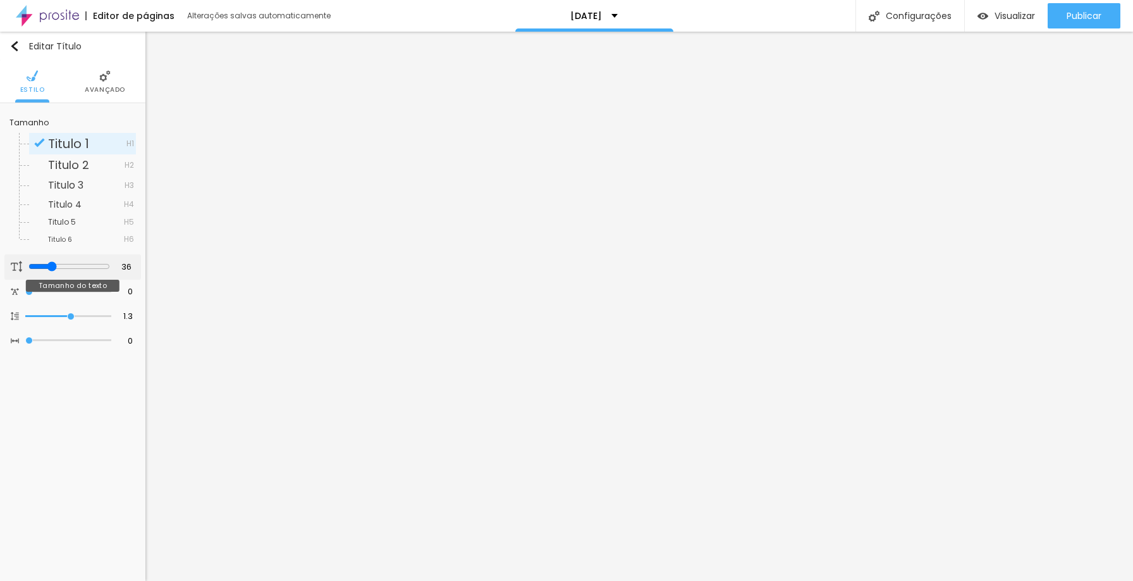
type input "35"
type input "36"
type input "38"
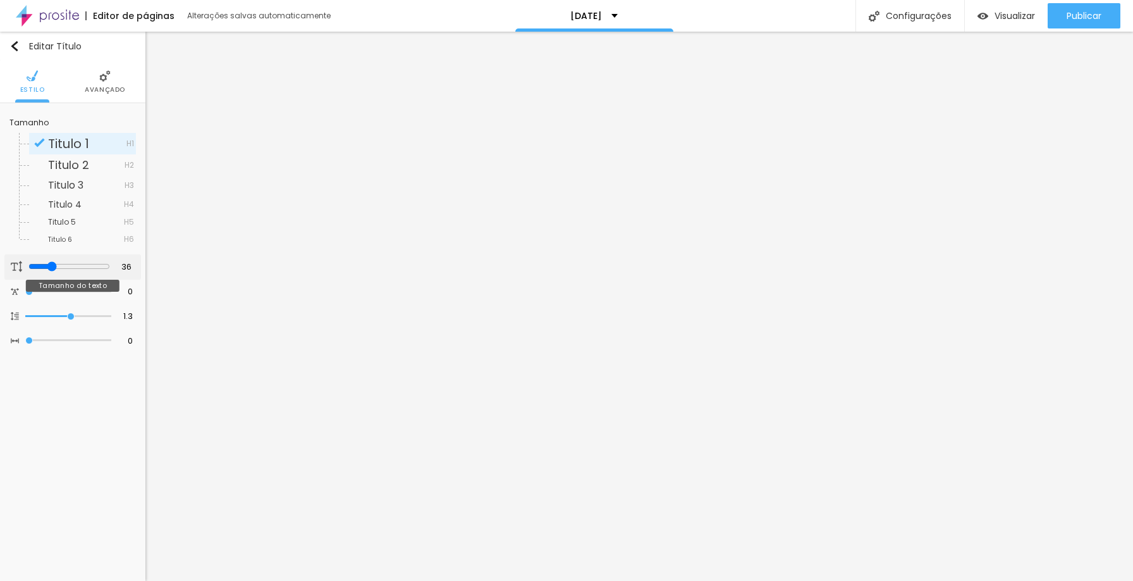
type input "38"
type input "39"
type input "38"
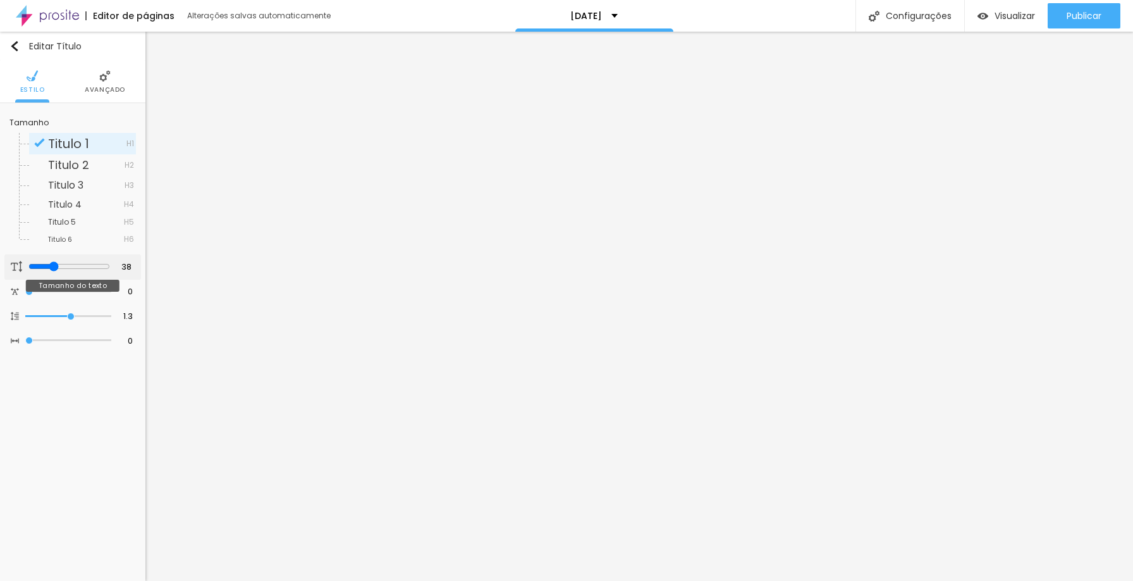
type input "37"
drag, startPoint x: 53, startPoint y: 266, endPoint x: 98, endPoint y: 265, distance: 44.9
type input "37"
click at [50, 265] on input "range" at bounding box center [69, 266] width 82 height 10
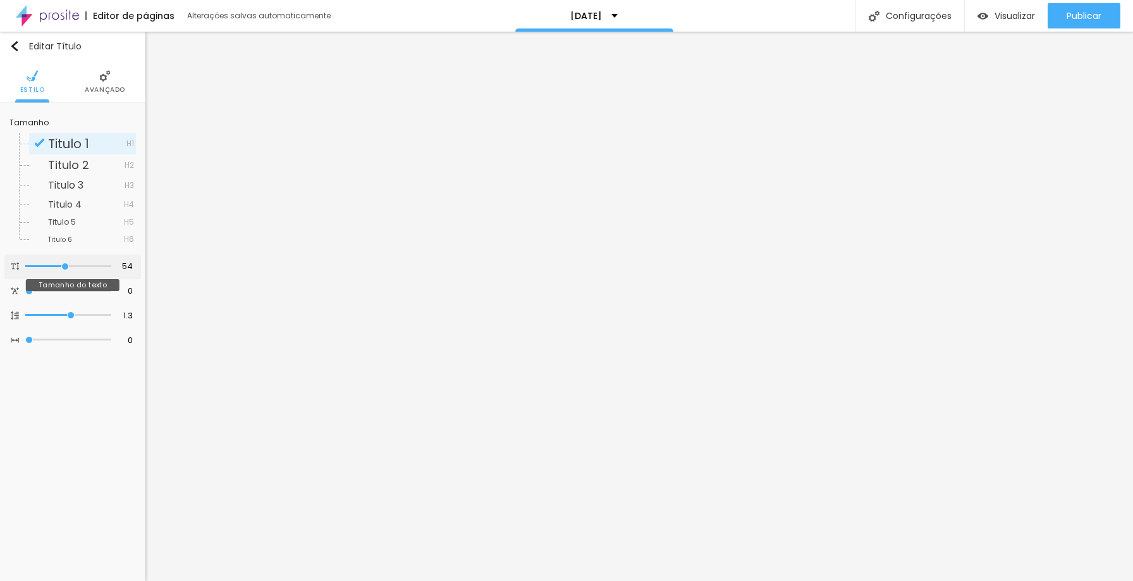
type input "45"
type input "41"
type input "40"
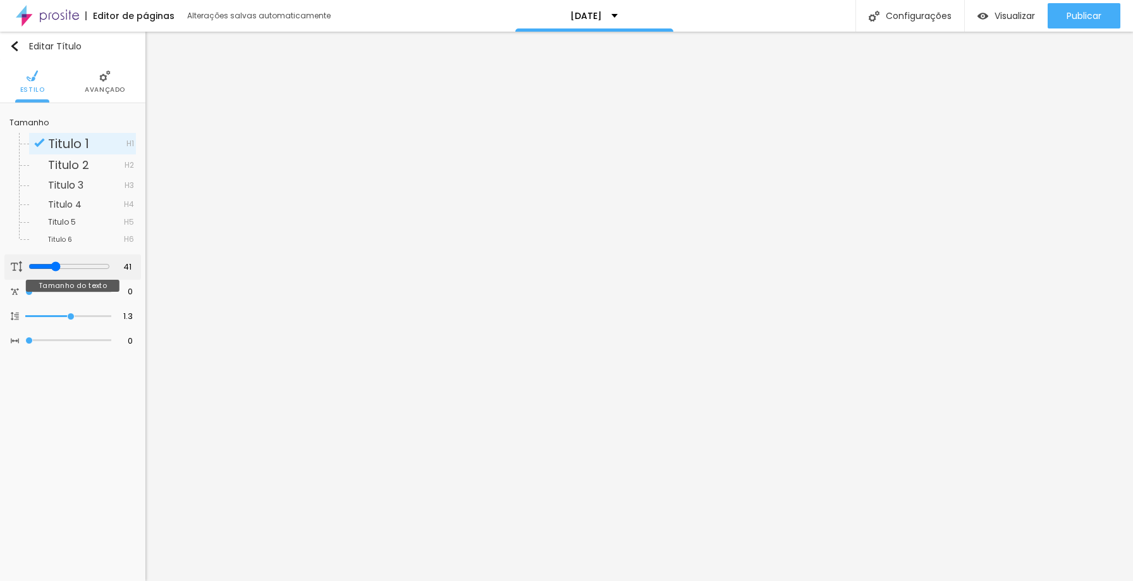
type input "40"
type input "39"
type input "35"
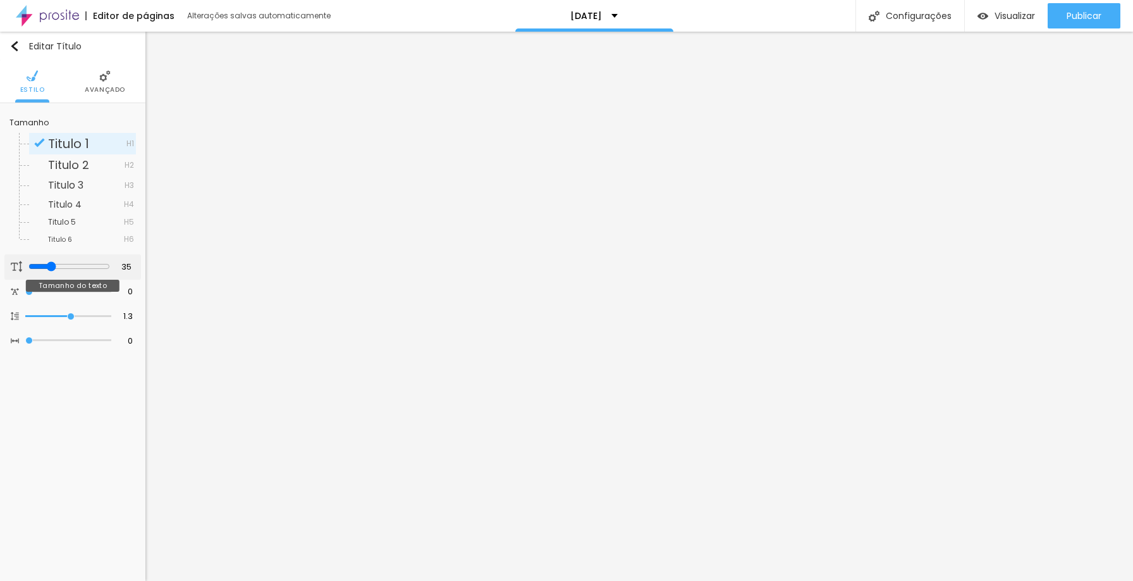
type input "34"
type input "32"
type input "30"
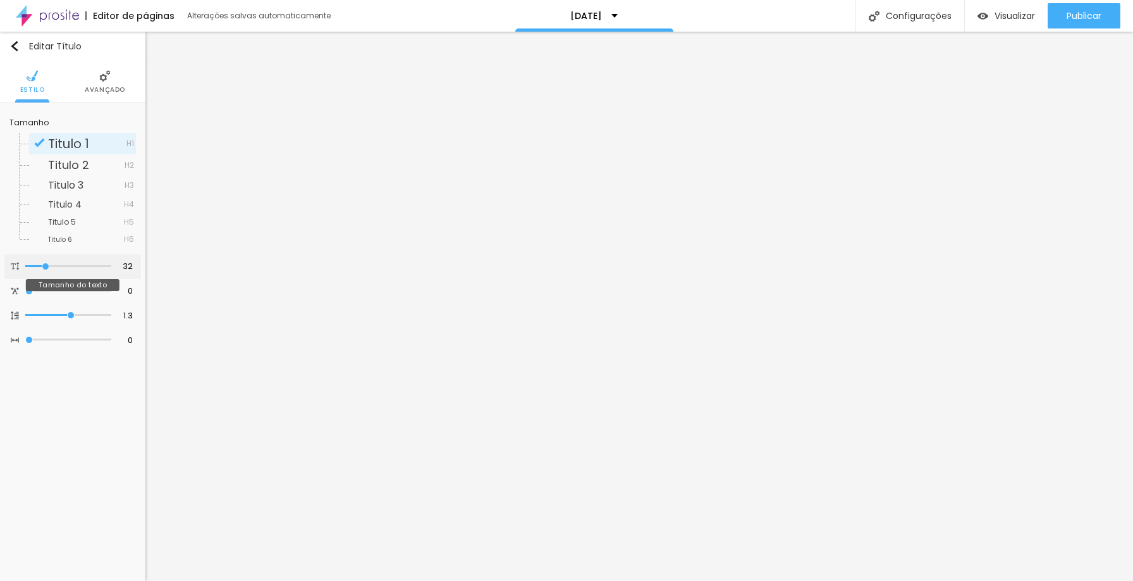
type input "30"
type input "29"
type input "27"
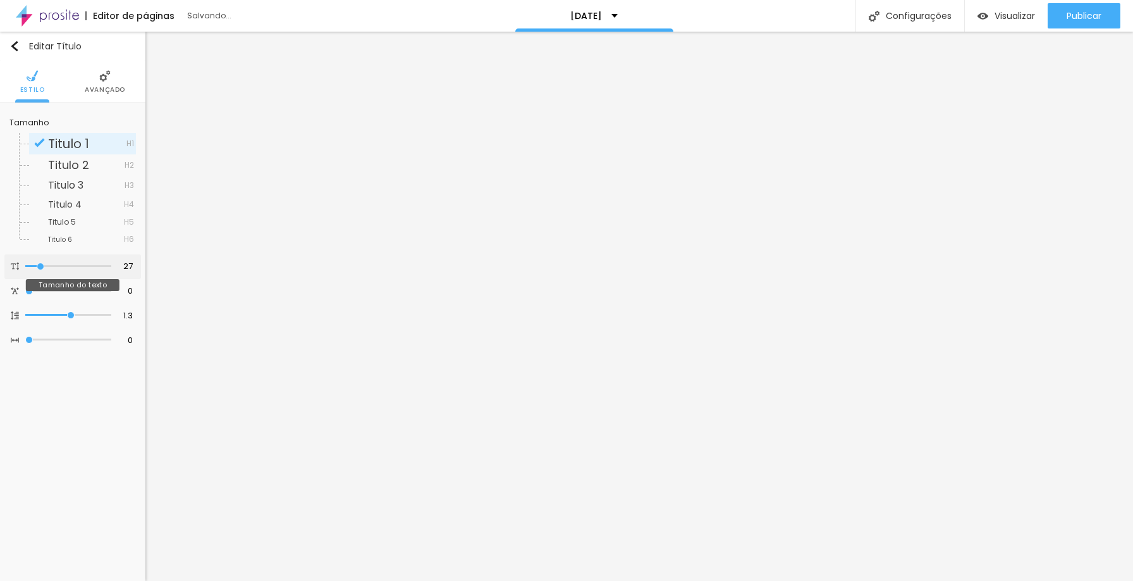
type input "26"
type input "25"
type input "24"
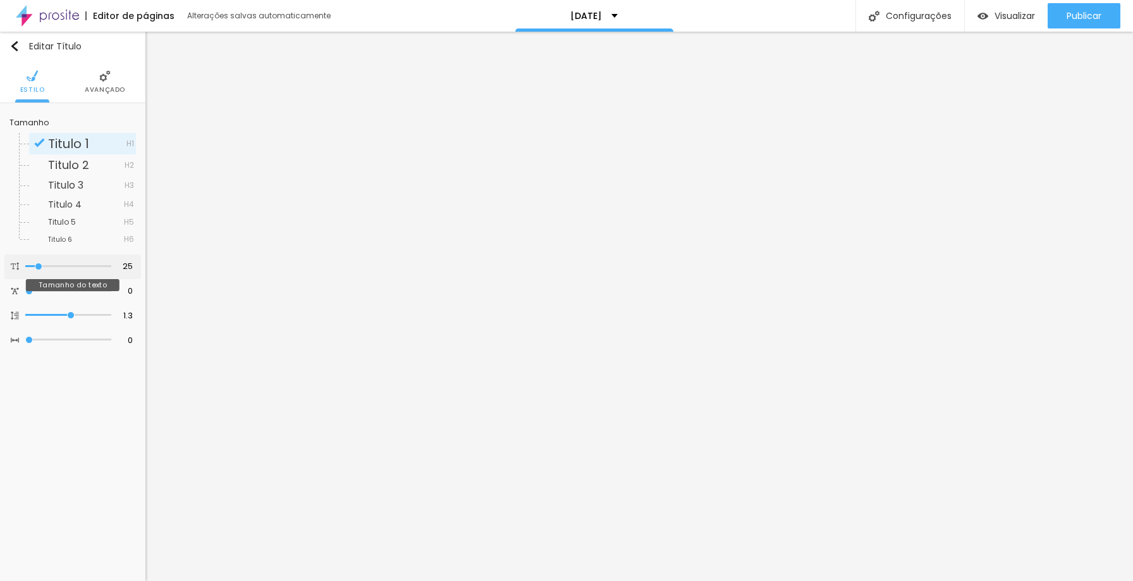
type input "24"
type input "23"
type input "22"
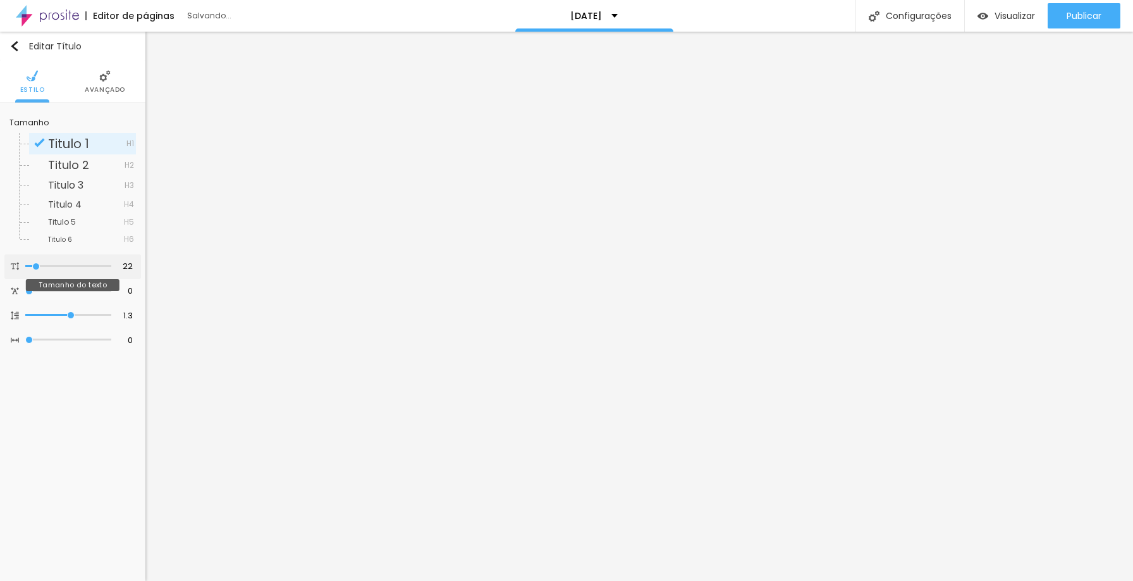
type input "21"
type input "20"
type input "19"
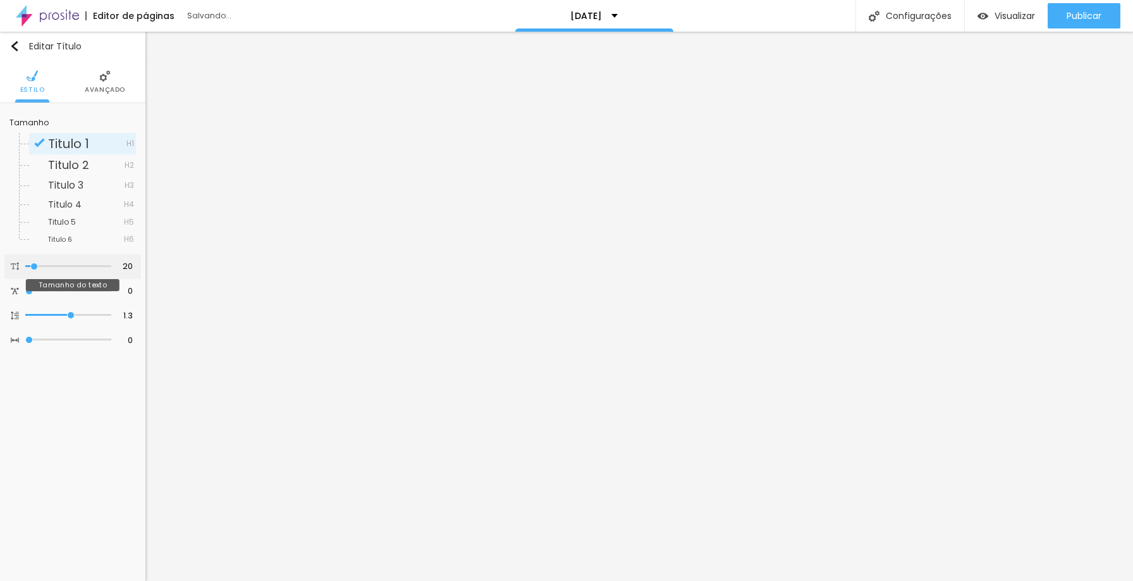
type input "19"
type input "18"
type input "17"
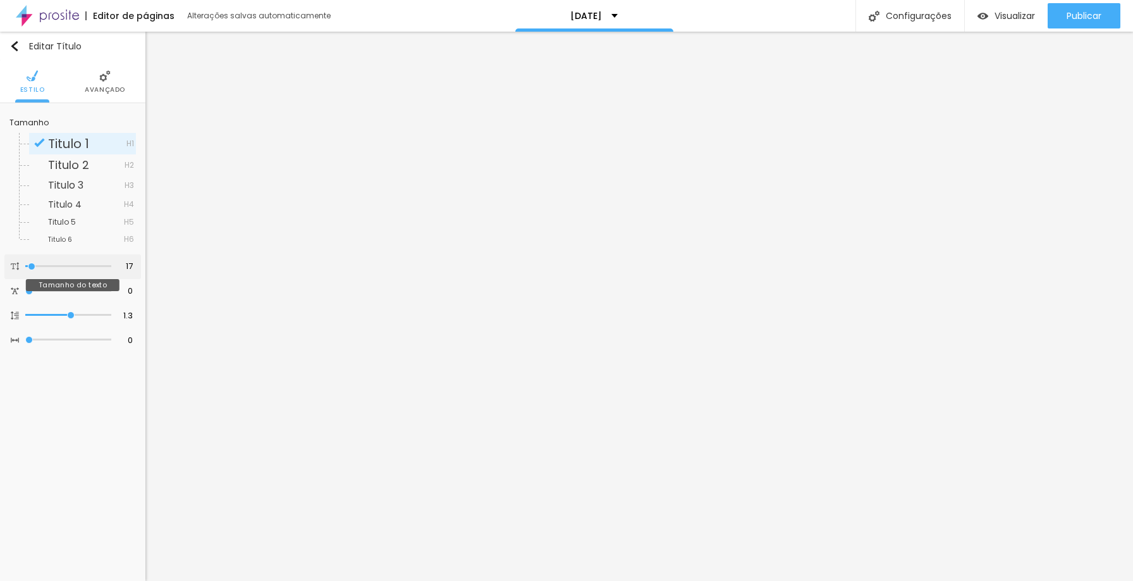
drag, startPoint x: 62, startPoint y: 266, endPoint x: 32, endPoint y: 264, distance: 29.8
type input "17"
click at [32, 264] on input "range" at bounding box center [68, 266] width 86 height 6
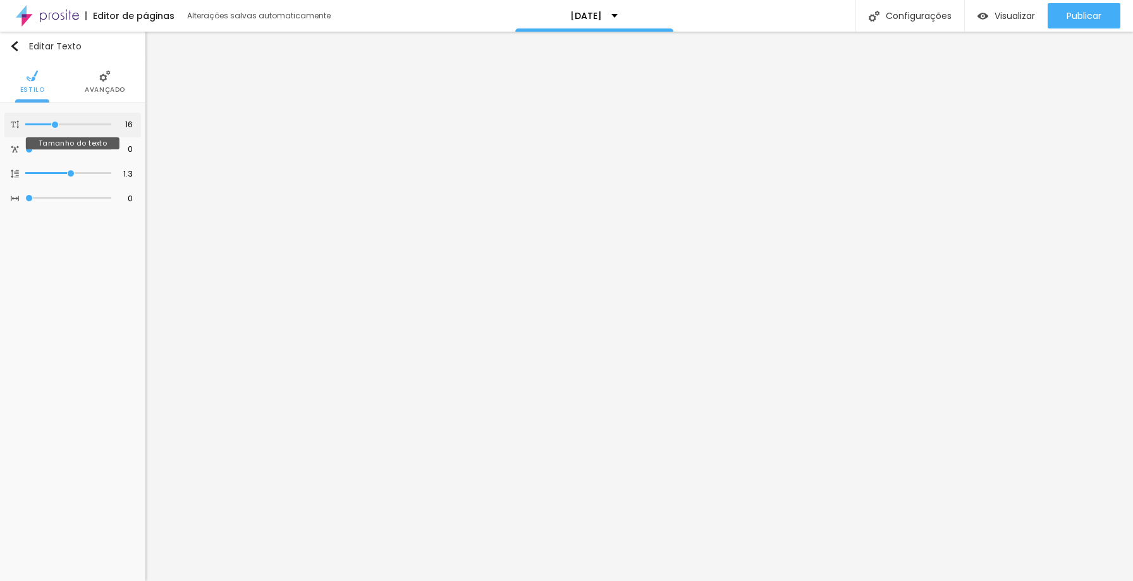
type input "17"
type input "18"
type input "19"
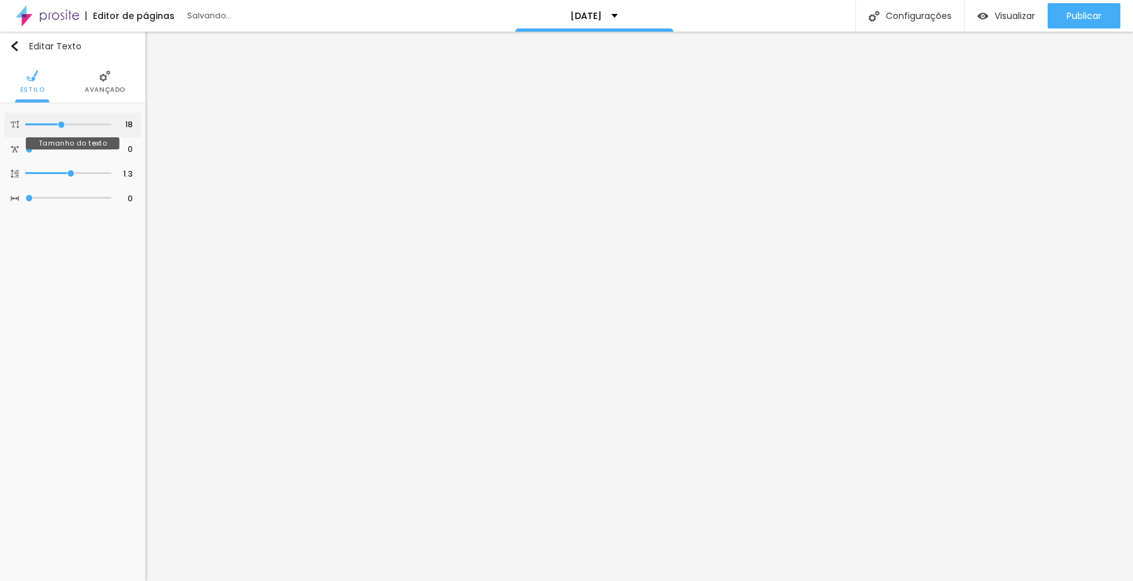
type input "19"
type input "18"
drag, startPoint x: 54, startPoint y: 125, endPoint x: 62, endPoint y: 126, distance: 8.2
type input "18"
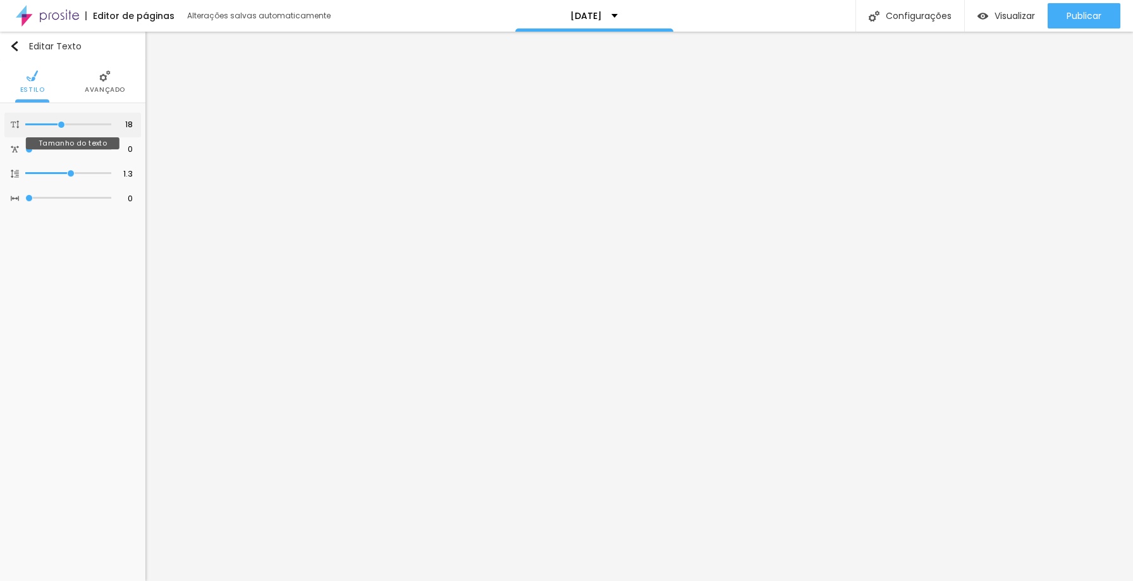
click at [62, 126] on input "range" at bounding box center [68, 124] width 86 height 6
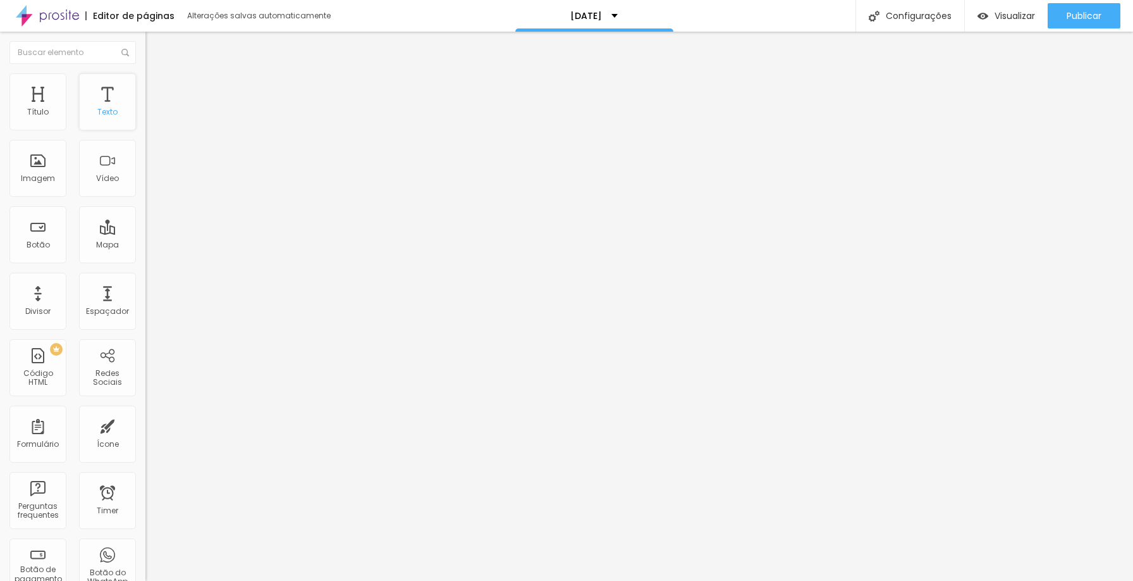
click at [108, 94] on div "Texto" at bounding box center [107, 101] width 57 height 57
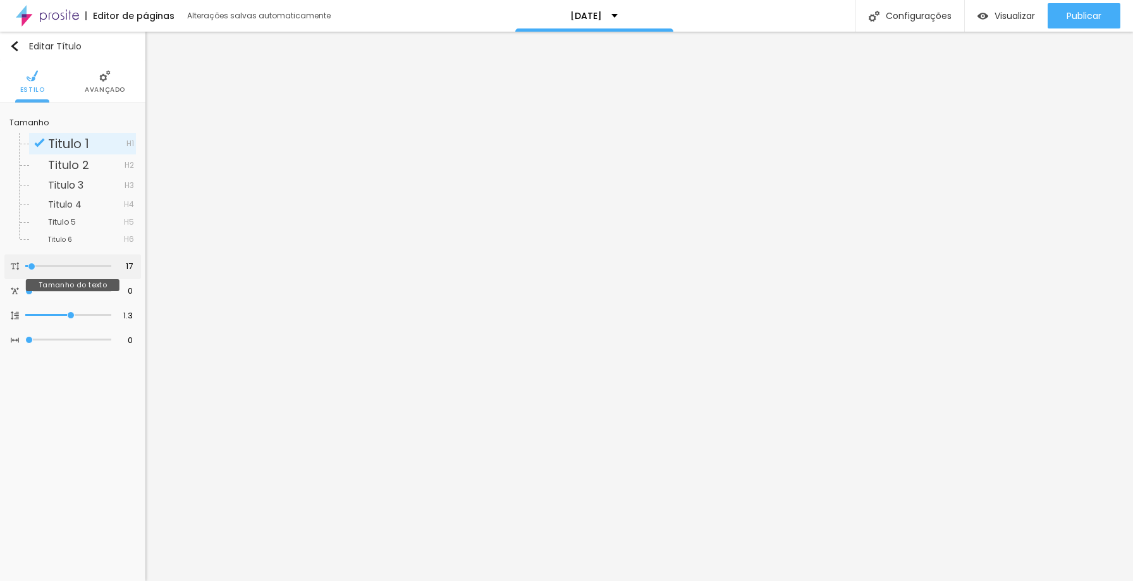
type input "18"
type input "19"
type input "21"
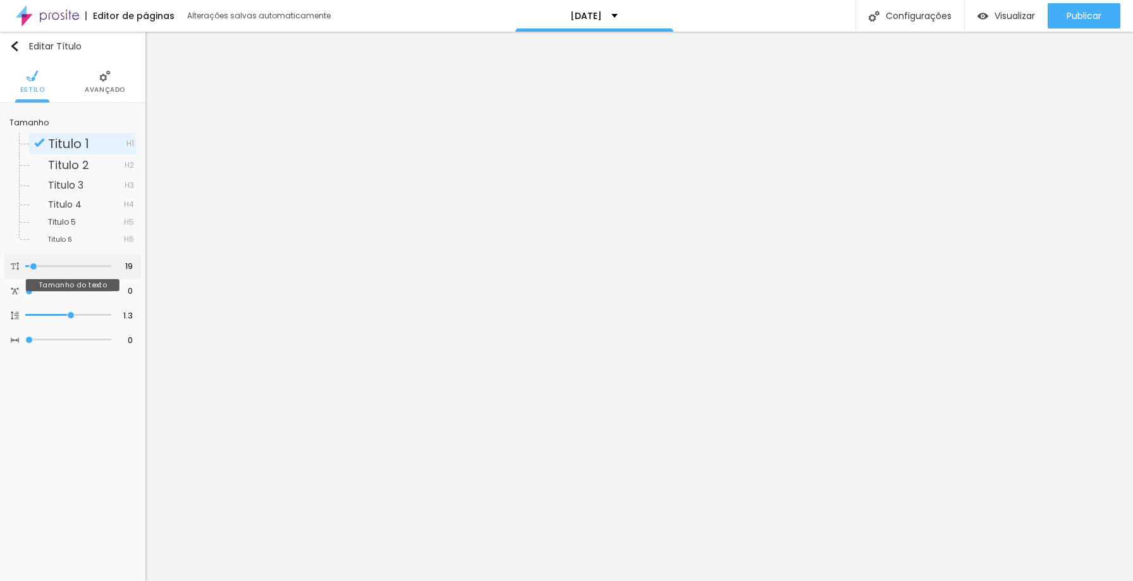
type input "21"
type input "20"
type input "19"
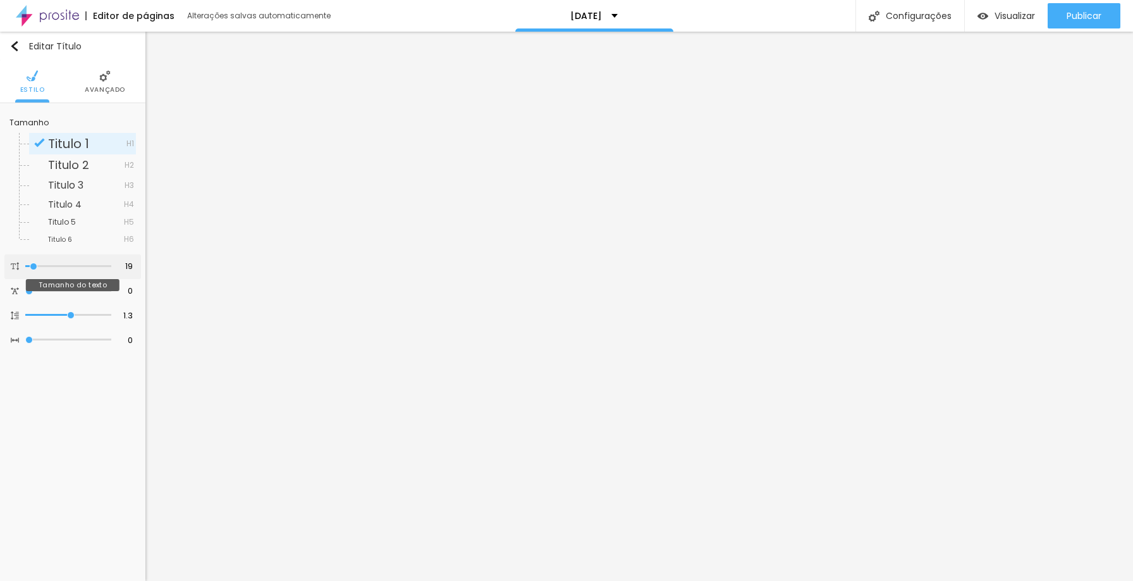
type input "18"
type input "19"
type input "21"
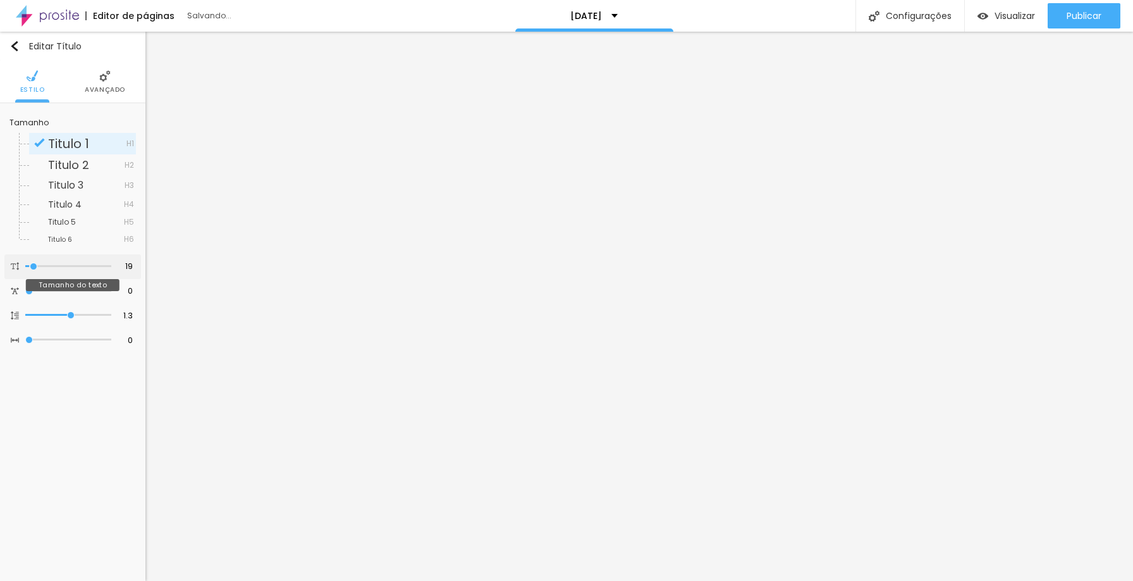
type input "21"
type input "22"
type input "23"
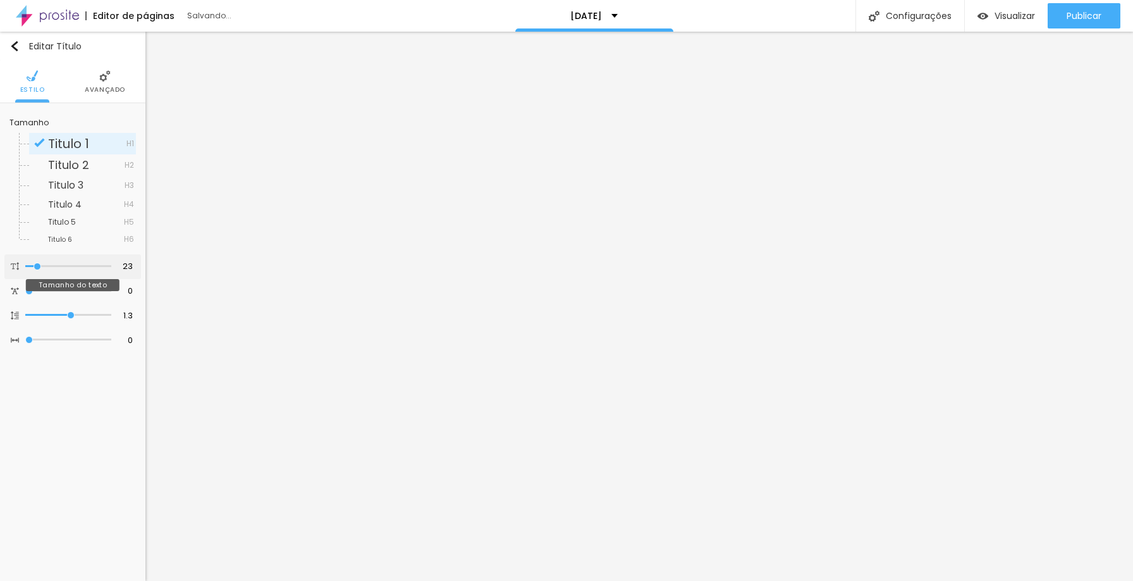
type input "24"
type input "25"
type input "26"
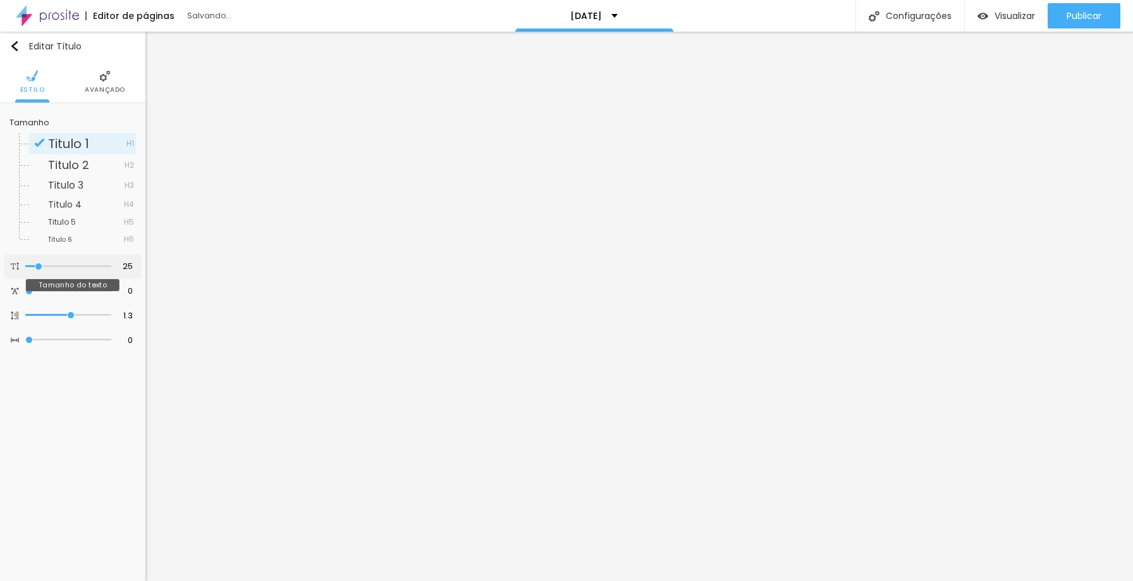
type input "26"
type input "23"
type input "18"
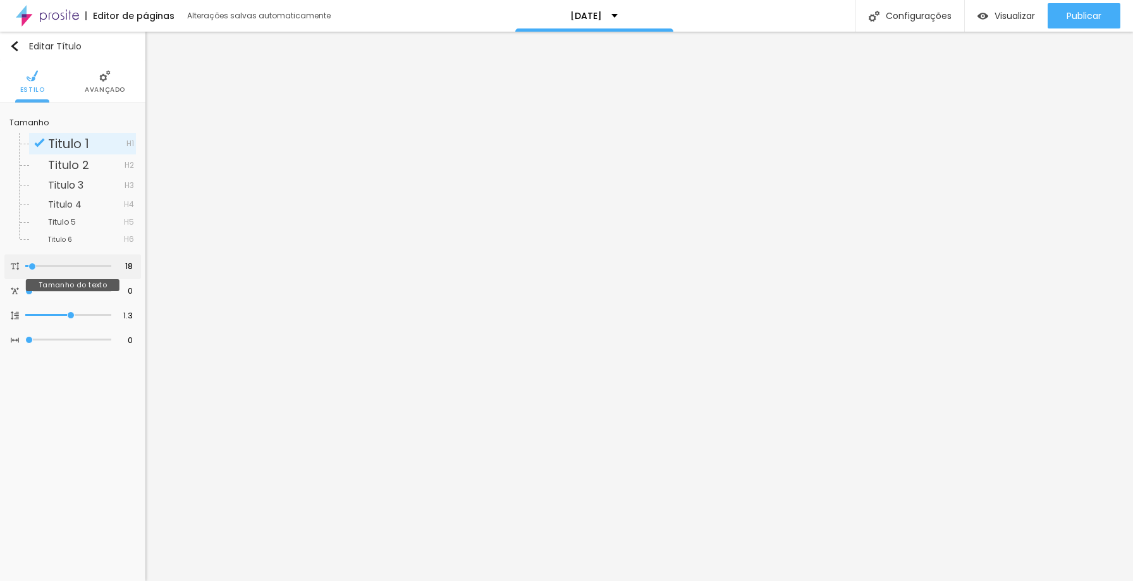
type input "17"
click at [32, 269] on input "range" at bounding box center [68, 266] width 86 height 6
type input "22"
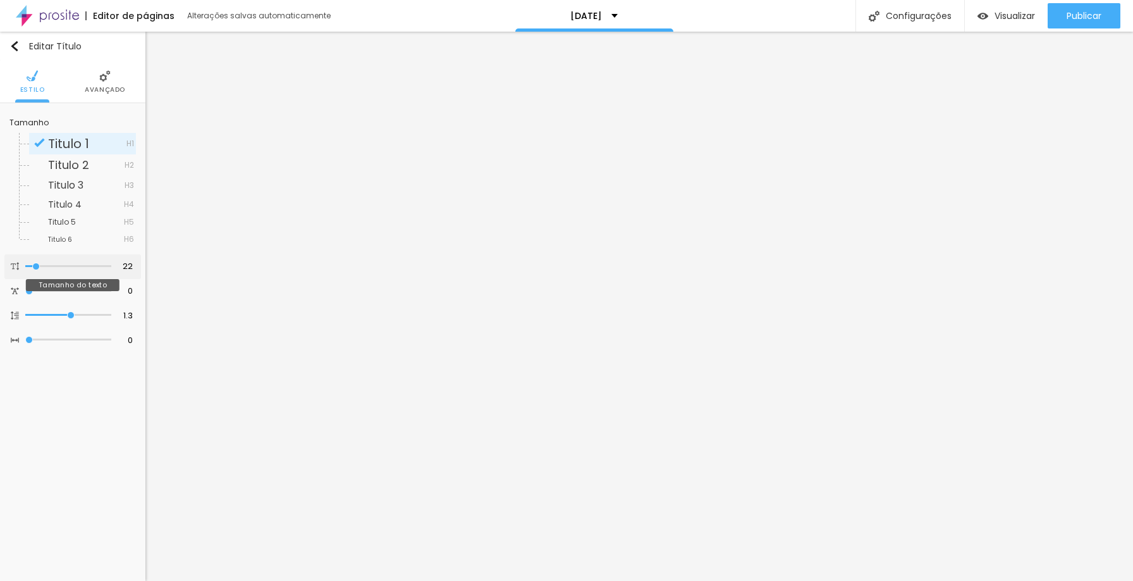
click at [36, 264] on input "range" at bounding box center [68, 266] width 86 height 6
type input "23"
type input "20"
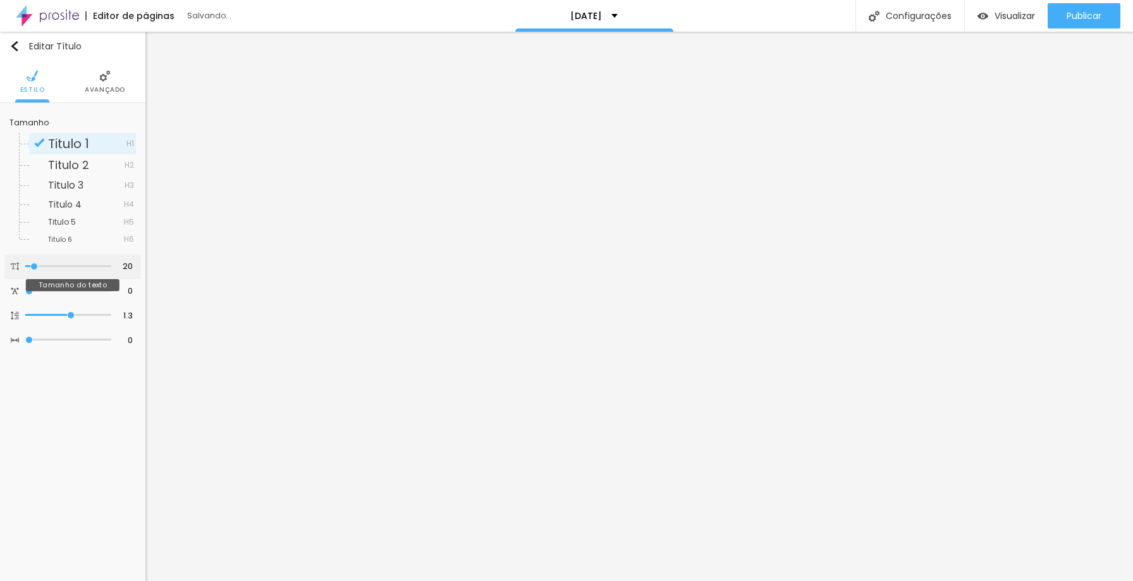
type input "18"
type input "17"
type input "16"
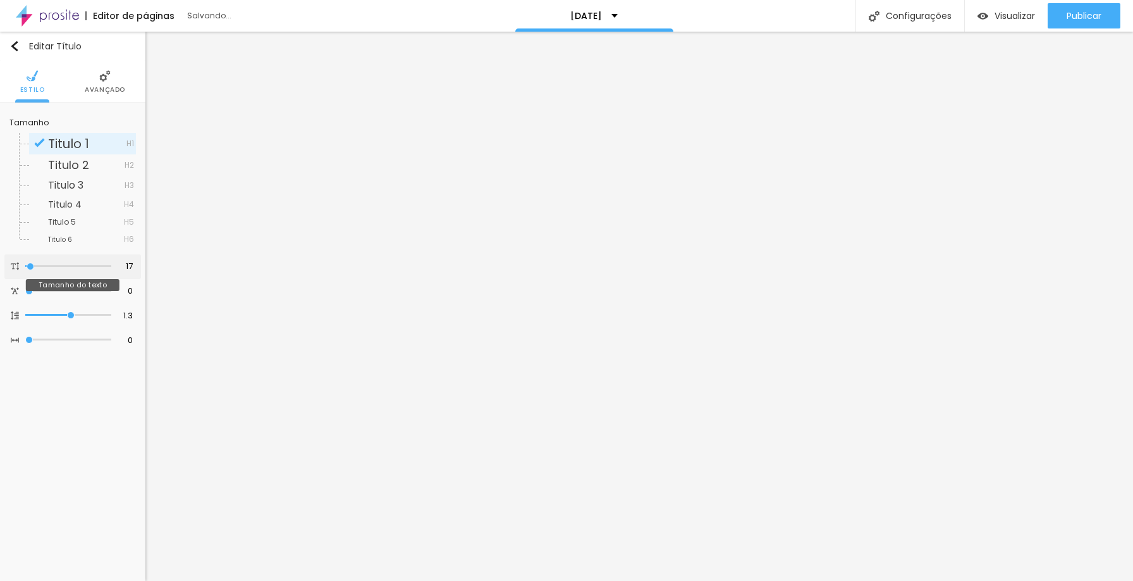
type input "16"
click at [32, 264] on input "range" at bounding box center [68, 266] width 86 height 6
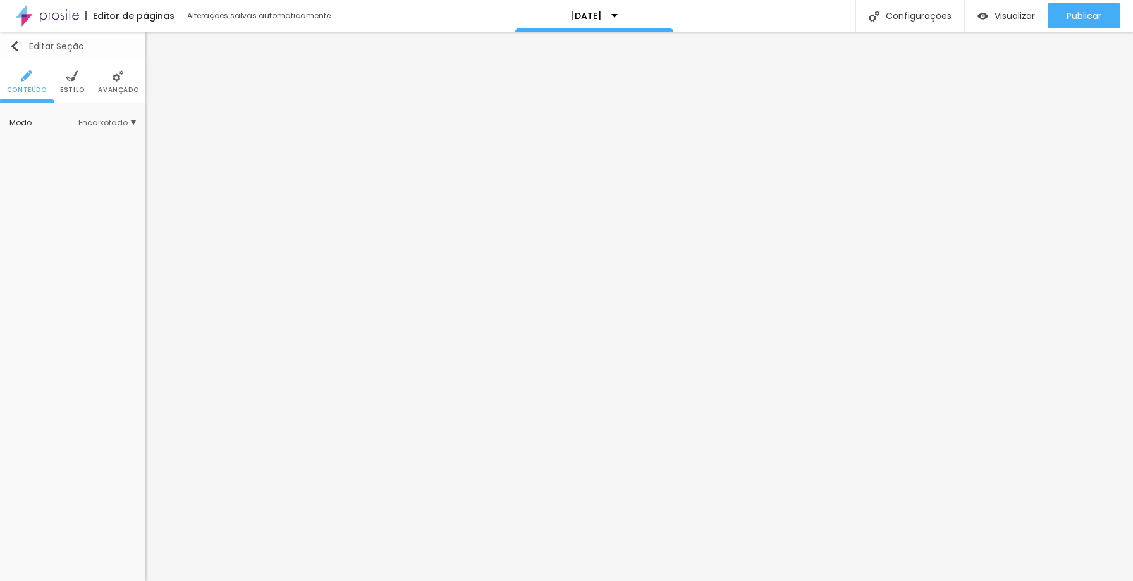
click at [12, 40] on button "Editar Seção" at bounding box center [72, 46] width 145 height 29
type input "220"
click at [53, 123] on input "range" at bounding box center [58, 125] width 82 height 10
drag, startPoint x: 53, startPoint y: 123, endPoint x: 44, endPoint y: 123, distance: 9.5
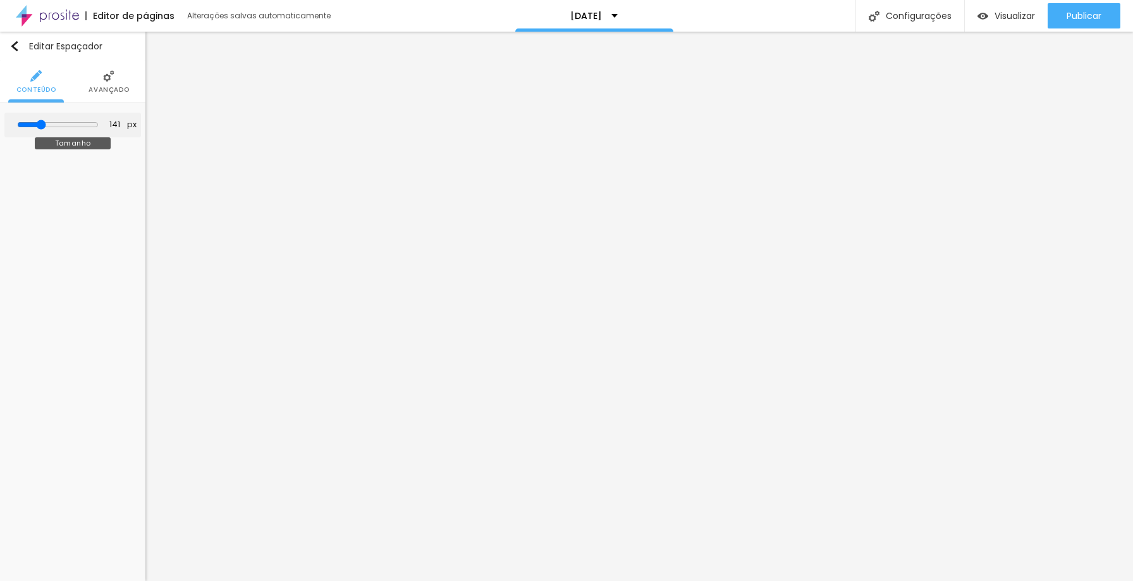
click at [44, 123] on input "range" at bounding box center [58, 125] width 82 height 10
click at [15, 48] on img "button" at bounding box center [14, 46] width 10 height 10
click at [35, 122] on input "range" at bounding box center [58, 125] width 82 height 10
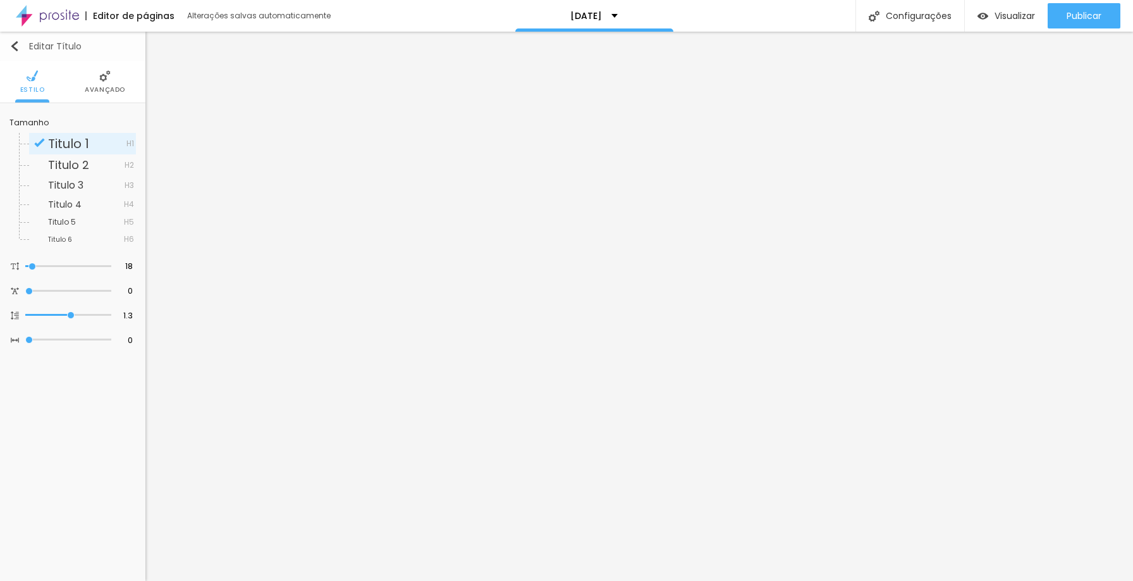
click at [13, 39] on button "Editar Título" at bounding box center [72, 46] width 145 height 29
click at [124, 120] on button "button" at bounding box center [127, 128] width 18 height 18
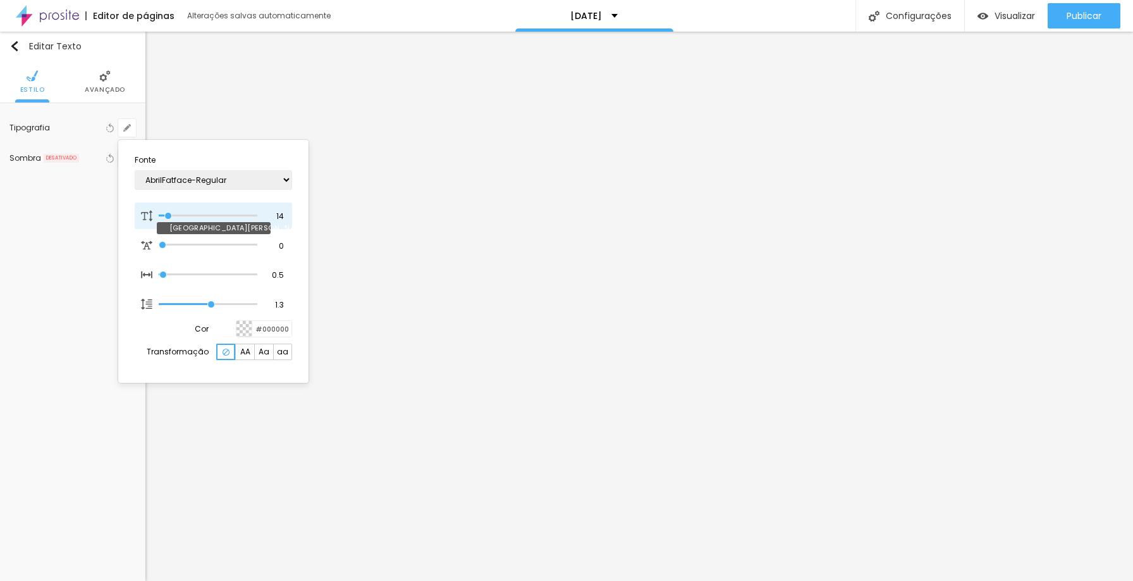
click at [168, 218] on input "range" at bounding box center [208, 216] width 99 height 6
click at [364, 374] on div at bounding box center [566, 290] width 1133 height 581
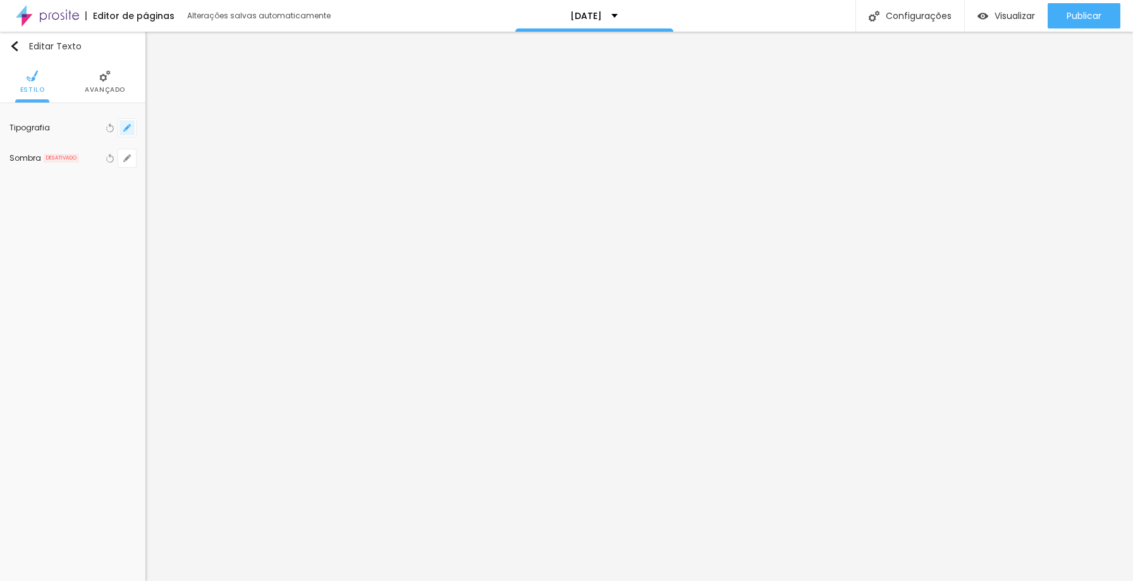
click at [126, 130] on icon "button" at bounding box center [127, 128] width 8 height 8
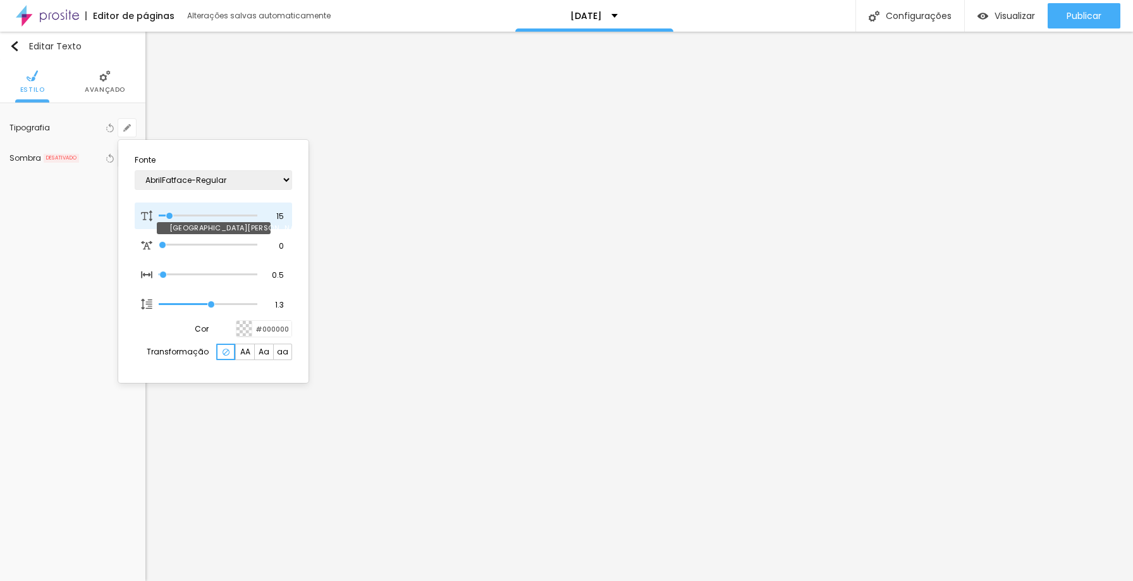
click at [170, 216] on input "range" at bounding box center [208, 216] width 99 height 6
click at [433, 394] on div at bounding box center [566, 290] width 1133 height 581
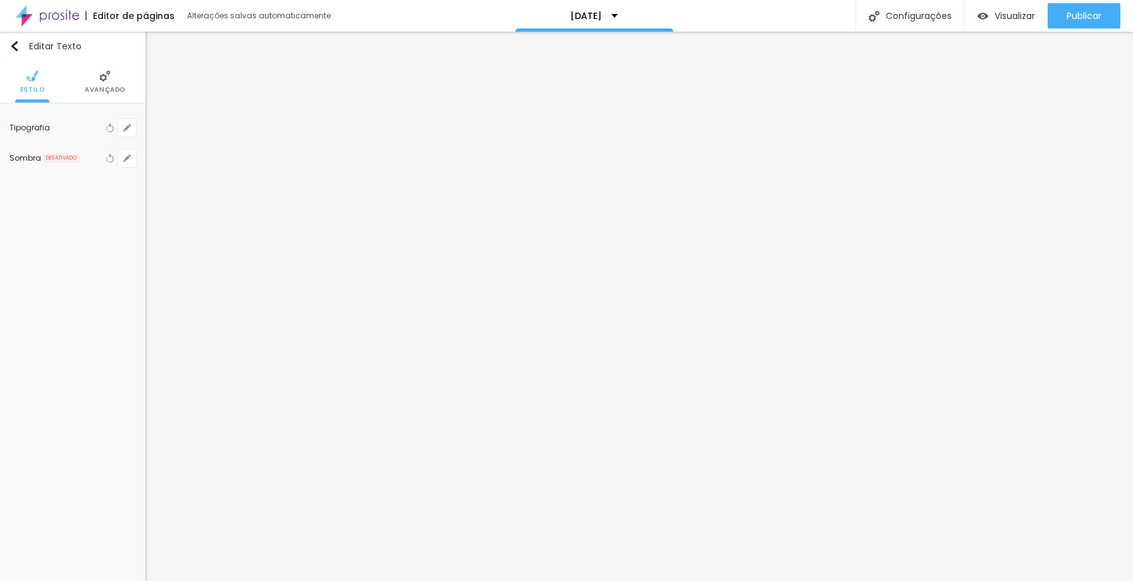
click at [108, 71] on img at bounding box center [104, 75] width 11 height 11
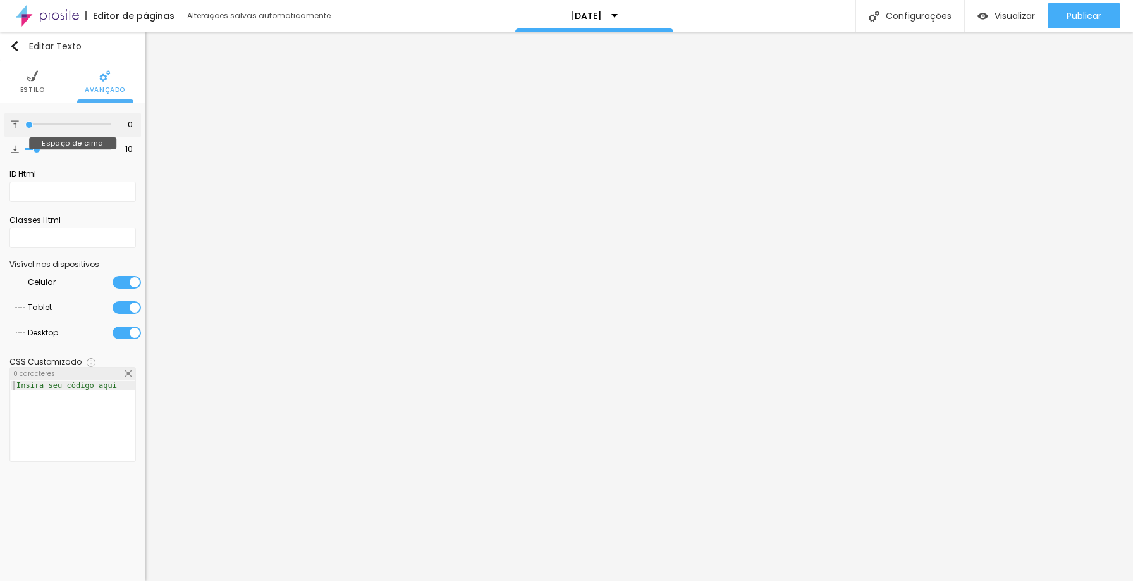
drag, startPoint x: 34, startPoint y: 124, endPoint x: 15, endPoint y: 123, distance: 19.6
click at [25, 123] on input "range" at bounding box center [68, 124] width 86 height 6
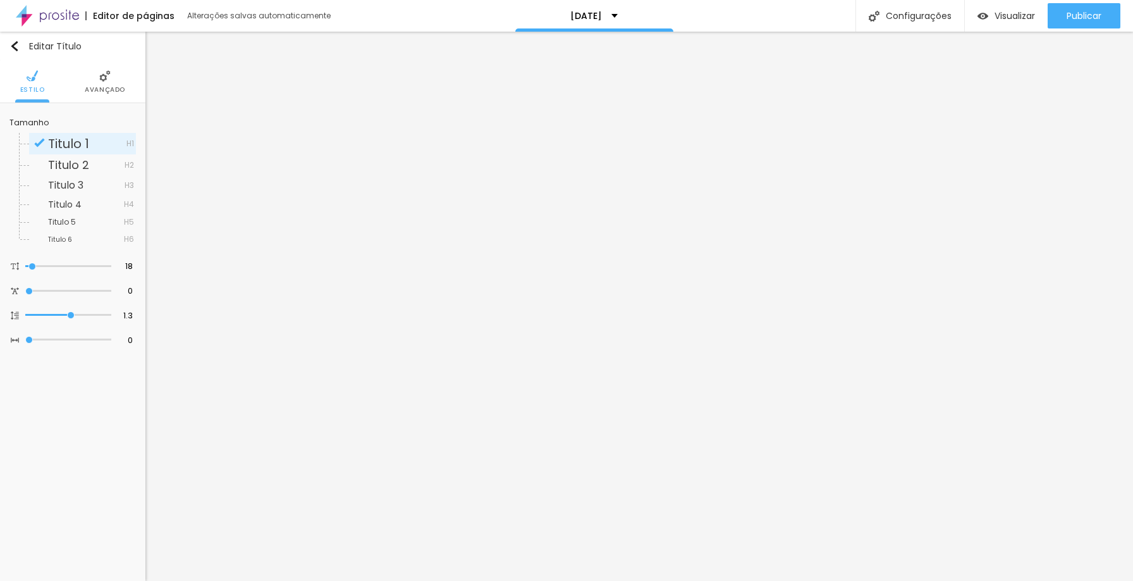
click at [108, 87] on span "Avançado" at bounding box center [105, 90] width 40 height 6
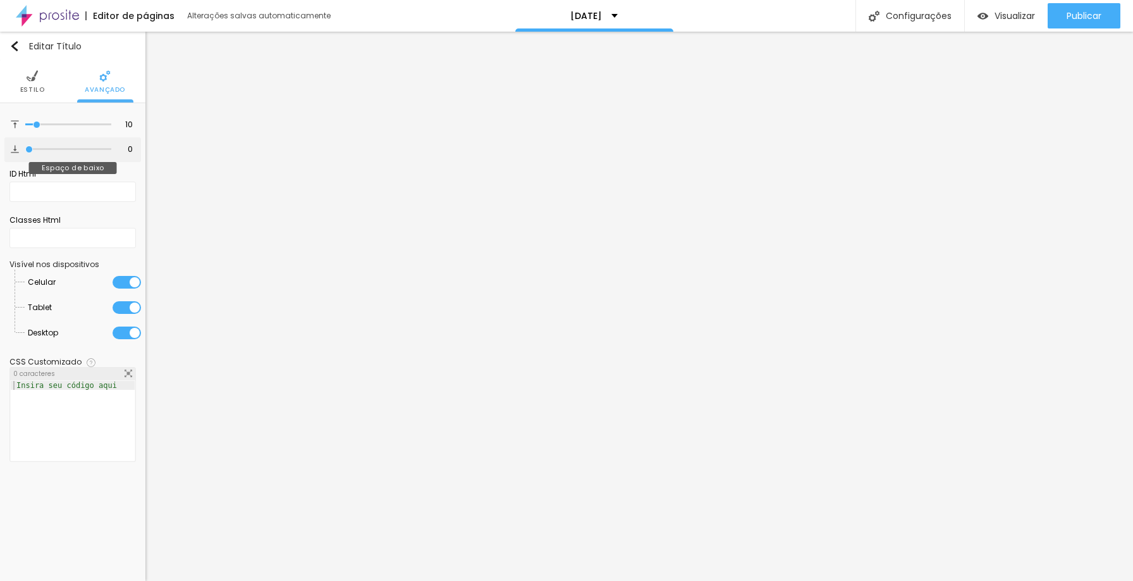
drag, startPoint x: 35, startPoint y: 147, endPoint x: 18, endPoint y: 147, distance: 17.7
click at [25, 147] on input "range" at bounding box center [68, 149] width 86 height 6
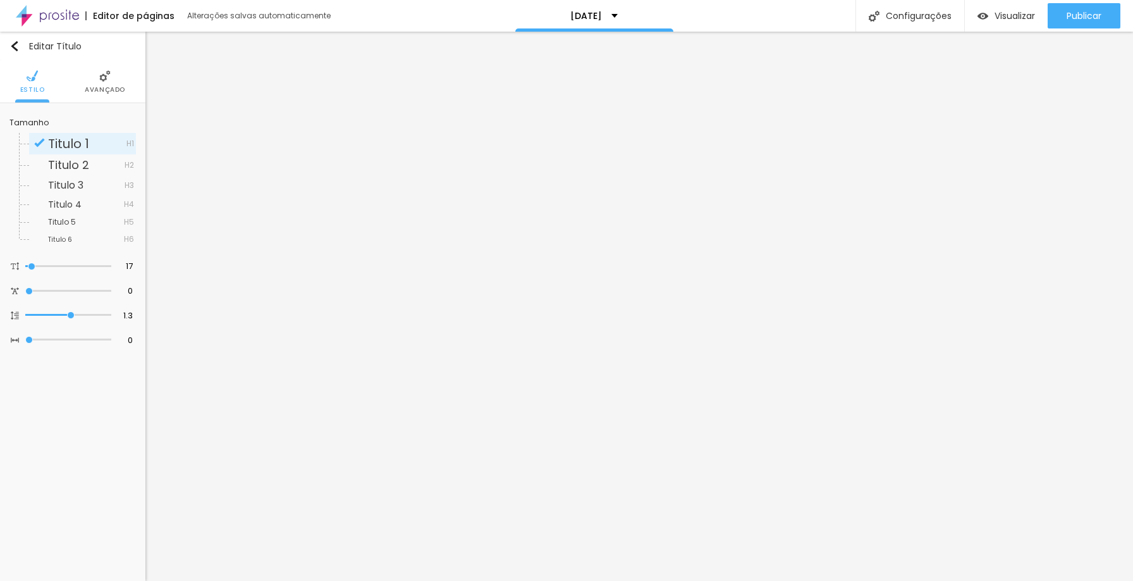
click at [90, 75] on li "Avançado" at bounding box center [105, 82] width 40 height 42
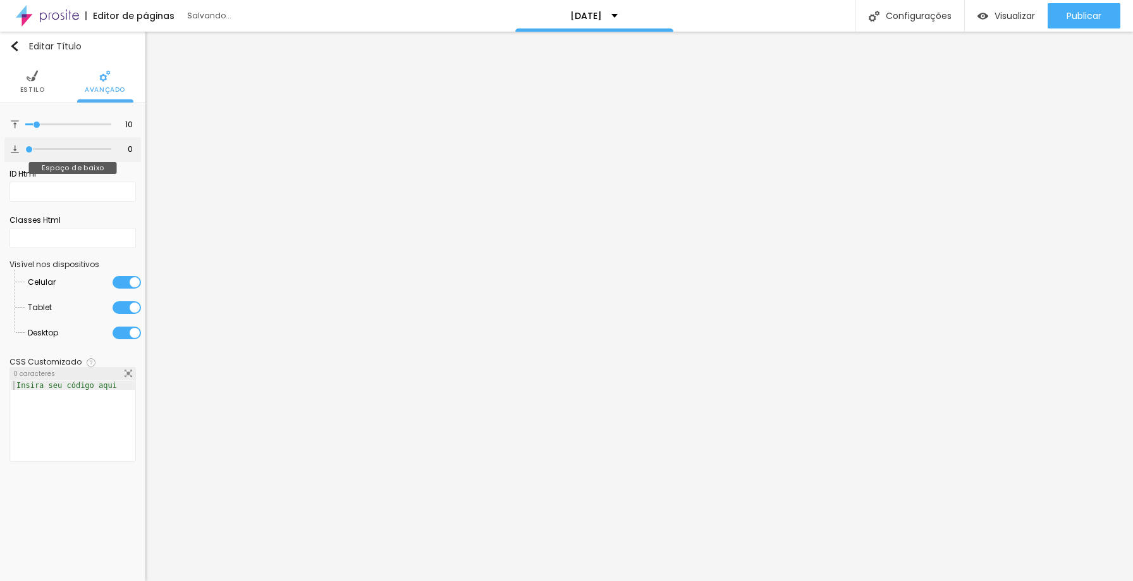
drag, startPoint x: 12, startPoint y: 149, endPoint x: 0, endPoint y: 146, distance: 12.3
click at [25, 146] on input "range" at bounding box center [68, 149] width 86 height 6
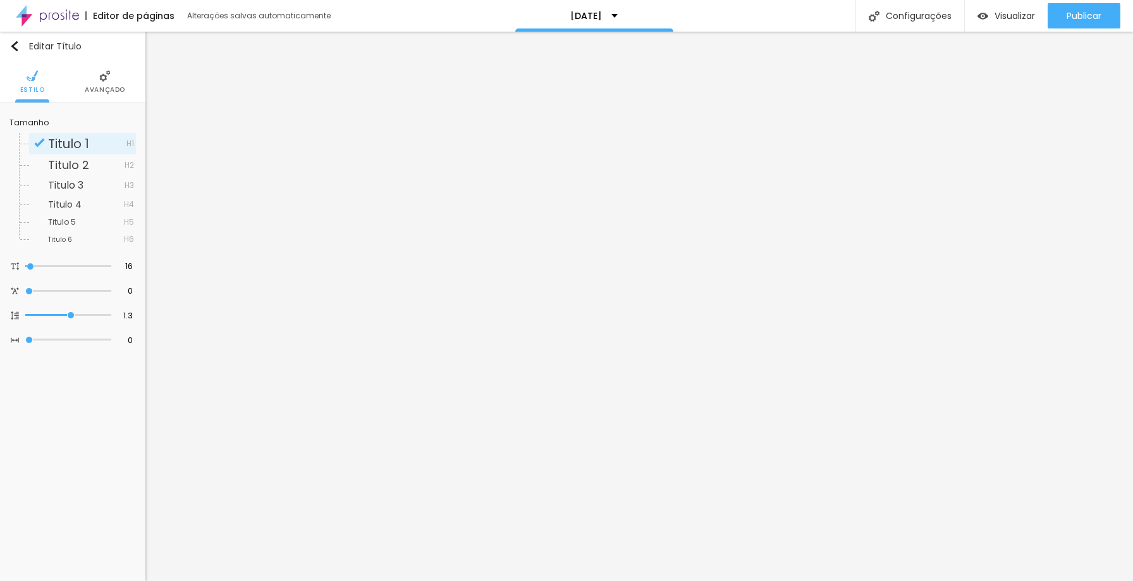
click at [108, 84] on li "Avançado" at bounding box center [105, 82] width 40 height 42
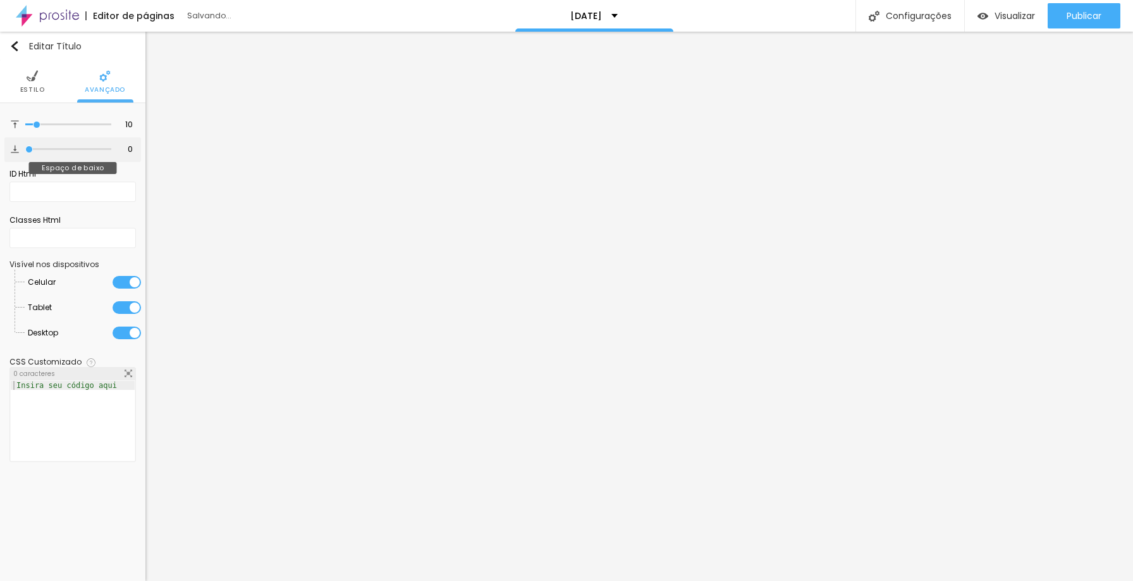
drag, startPoint x: 39, startPoint y: 151, endPoint x: 14, endPoint y: 149, distance: 24.7
click at [25, 149] on input "range" at bounding box center [68, 149] width 86 height 6
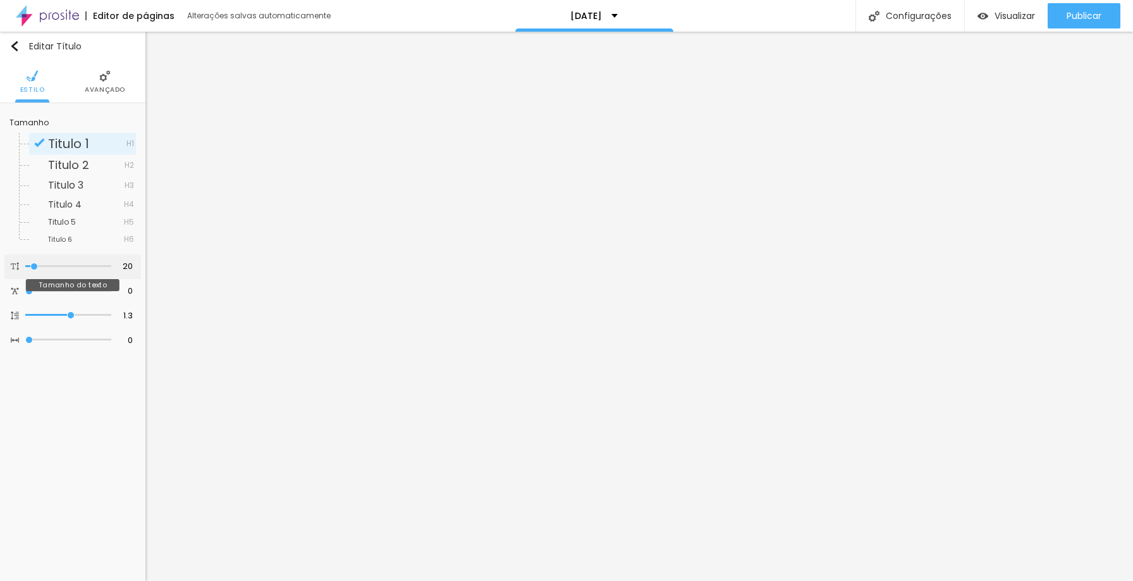
click at [35, 265] on input "range" at bounding box center [68, 266] width 86 height 6
click at [35, 263] on input "range" at bounding box center [68, 266] width 86 height 6
click at [35, 264] on input "range" at bounding box center [68, 266] width 86 height 6
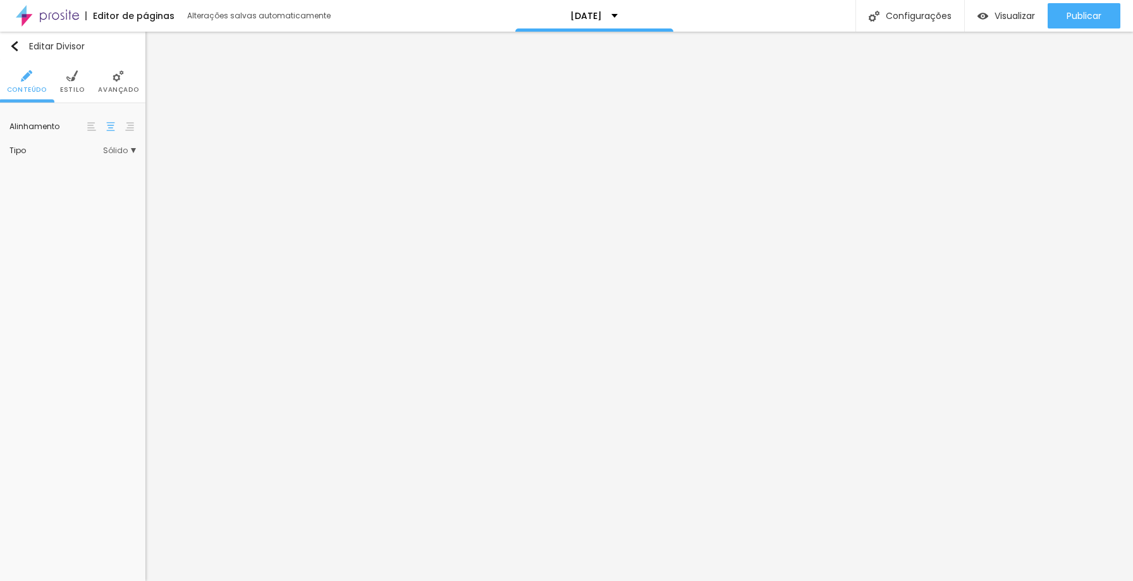
click at [128, 88] on span "Avançado" at bounding box center [118, 90] width 40 height 6
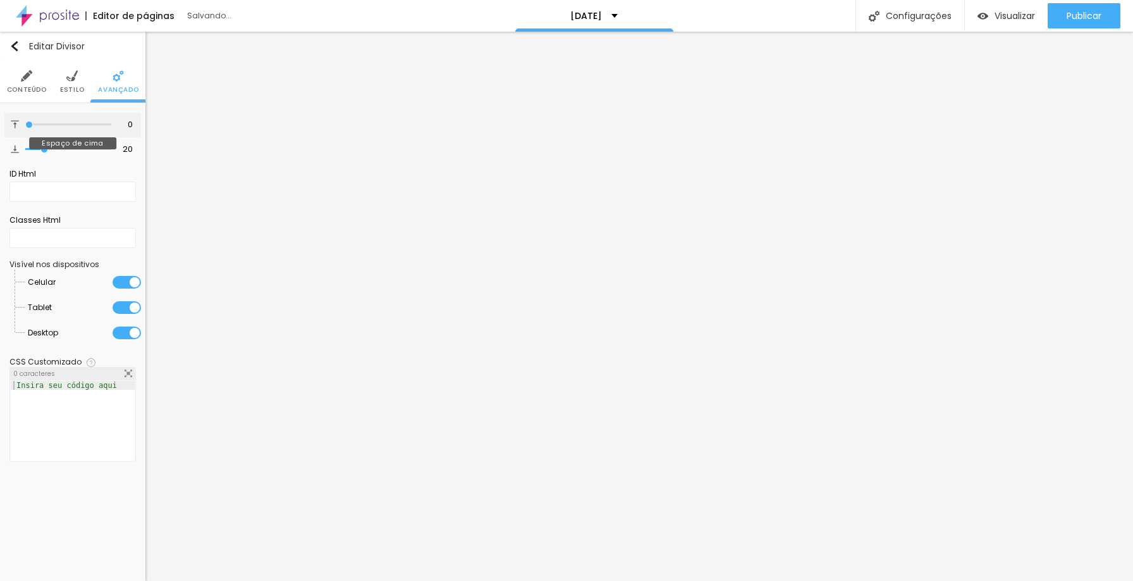
drag, startPoint x: 39, startPoint y: 123, endPoint x: 20, endPoint y: 125, distance: 19.1
click at [25, 124] on input "range" at bounding box center [68, 124] width 86 height 6
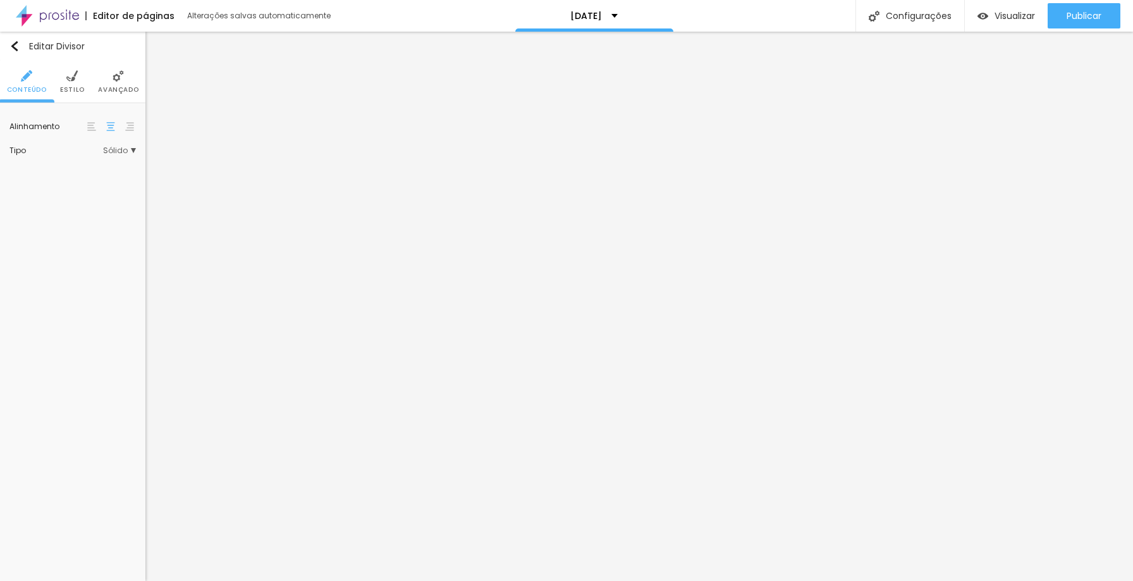
click at [114, 87] on span "Avançado" at bounding box center [118, 90] width 40 height 6
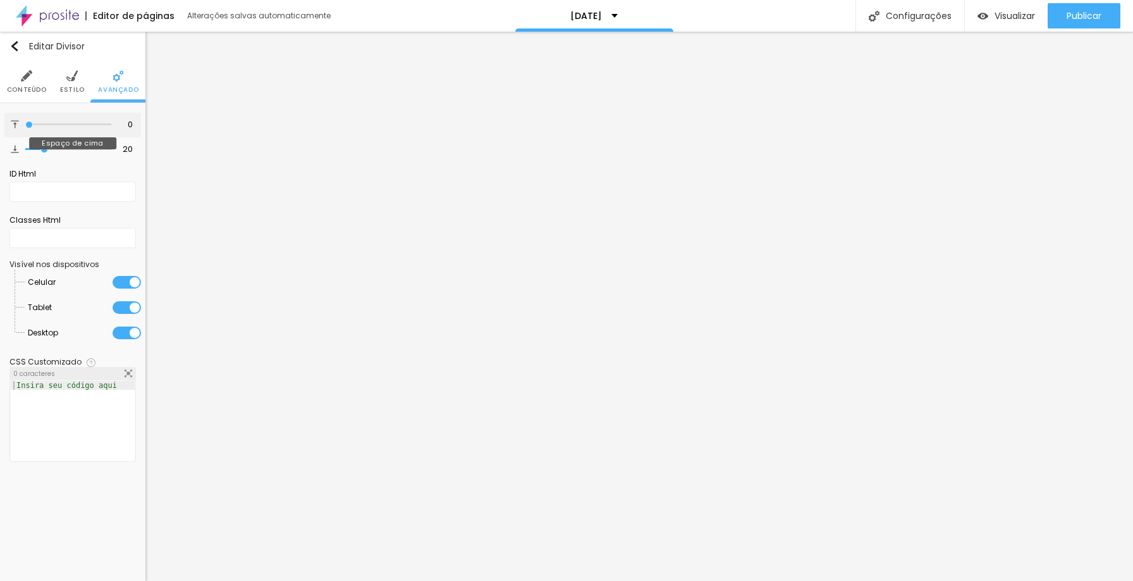
drag, startPoint x: 44, startPoint y: 127, endPoint x: 17, endPoint y: 126, distance: 26.6
click at [25, 126] on input "range" at bounding box center [68, 124] width 86 height 6
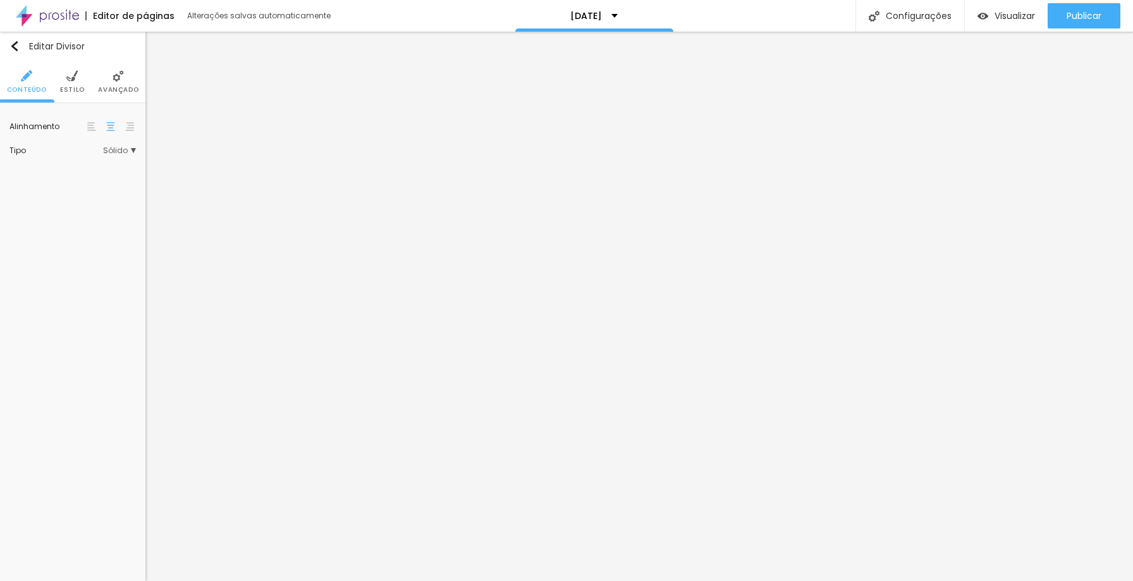
click at [120, 79] on img at bounding box center [118, 75] width 11 height 11
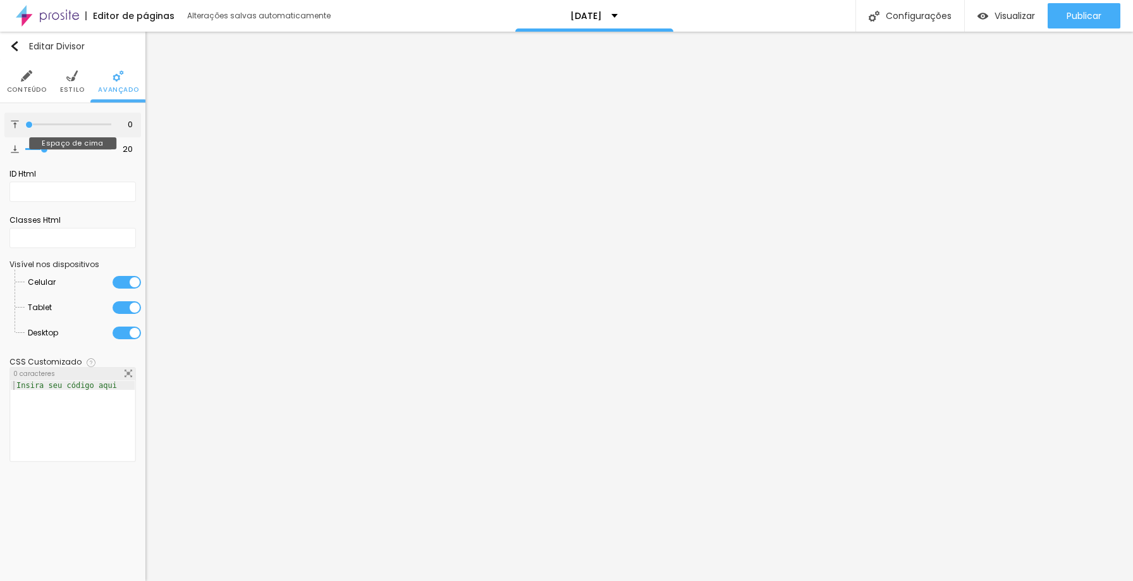
drag, startPoint x: 20, startPoint y: 124, endPoint x: 0, endPoint y: 123, distance: 19.6
click at [25, 123] on input "range" at bounding box center [68, 124] width 86 height 6
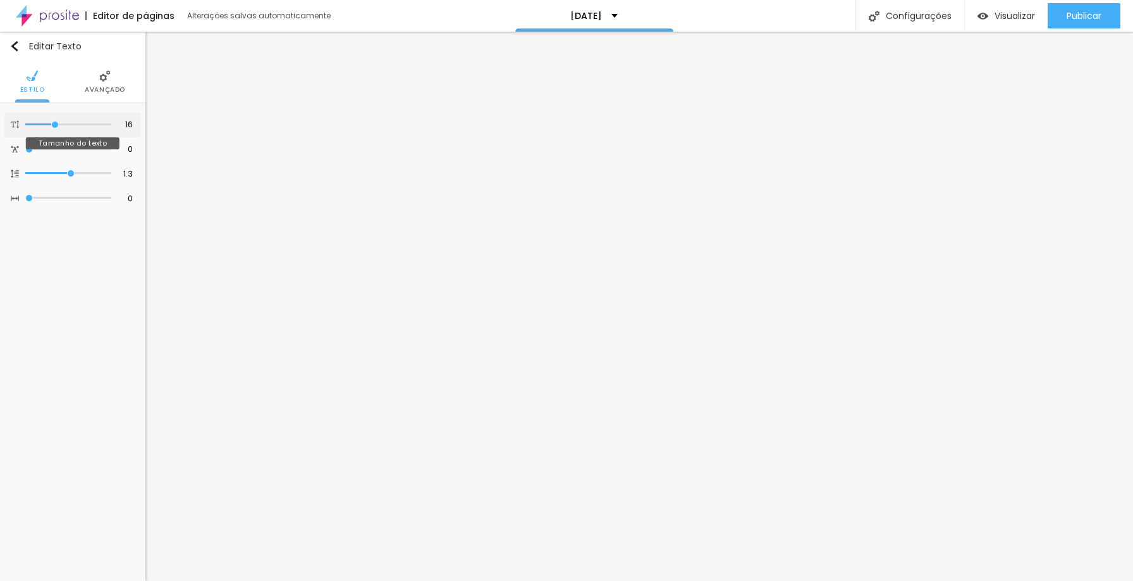
click at [54, 121] on input "range" at bounding box center [68, 124] width 86 height 6
click at [52, 124] on input "range" at bounding box center [68, 124] width 86 height 6
drag, startPoint x: 69, startPoint y: 171, endPoint x: 79, endPoint y: 171, distance: 10.1
click at [79, 171] on input "range" at bounding box center [68, 173] width 86 height 6
drag, startPoint x: 67, startPoint y: 171, endPoint x: 80, endPoint y: 174, distance: 13.5
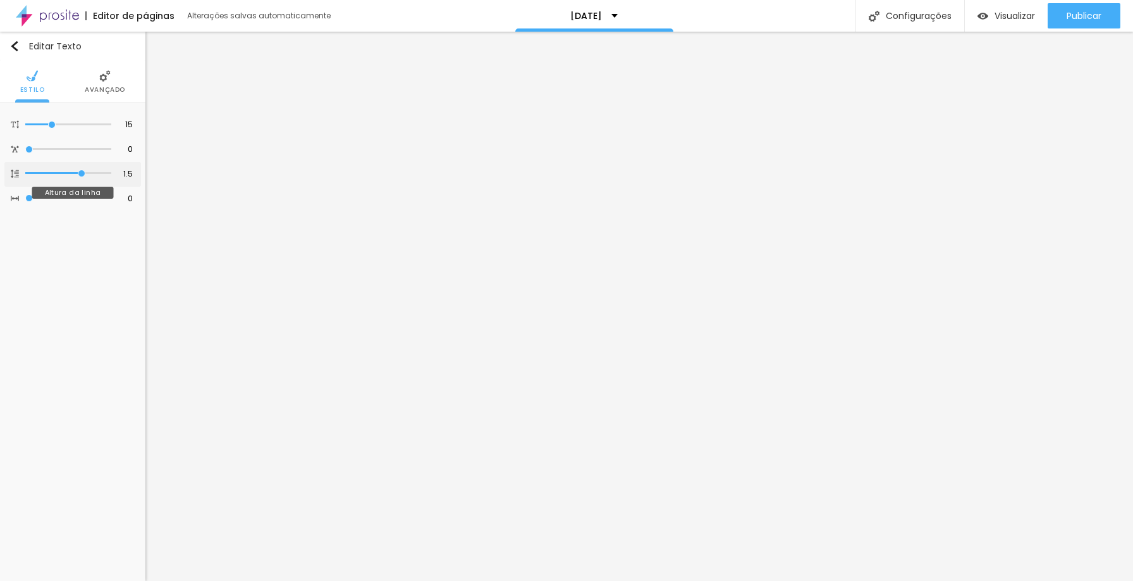
click at [80, 174] on input "range" at bounding box center [68, 173] width 86 height 6
click at [53, 121] on input "range" at bounding box center [68, 124] width 86 height 6
click at [16, 48] on img "button" at bounding box center [14, 46] width 10 height 10
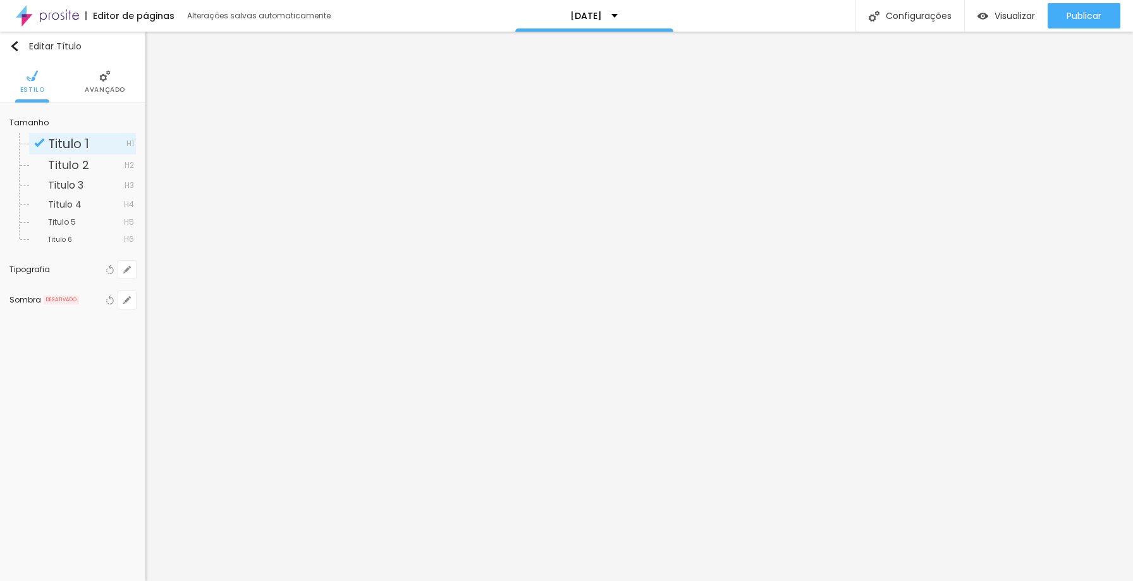
click at [100, 82] on li "Avançado" at bounding box center [105, 82] width 40 height 42
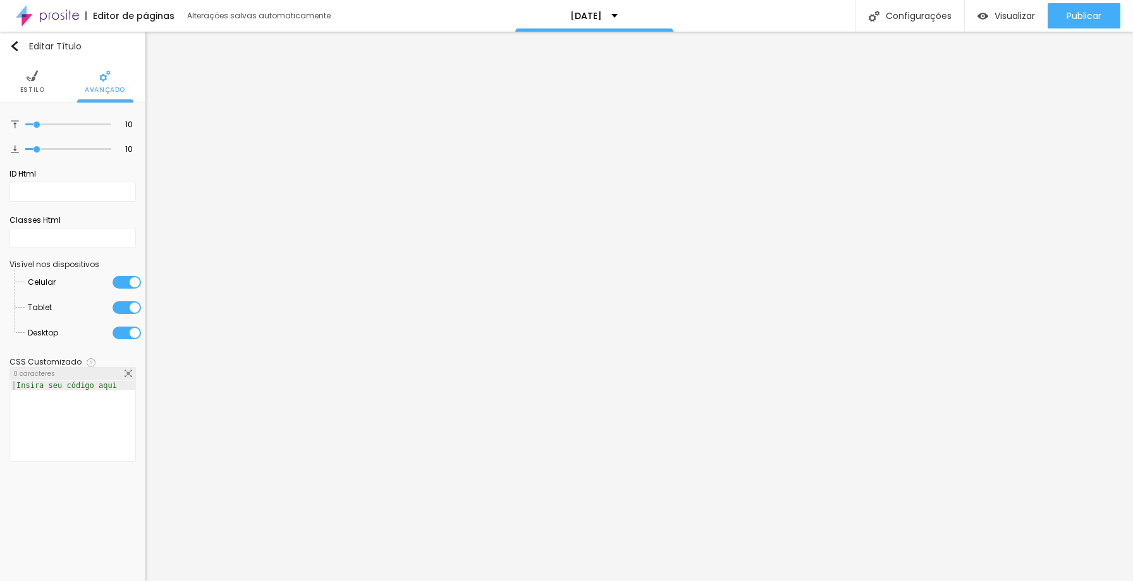
click at [35, 84] on li "Estilo" at bounding box center [32, 82] width 25 height 42
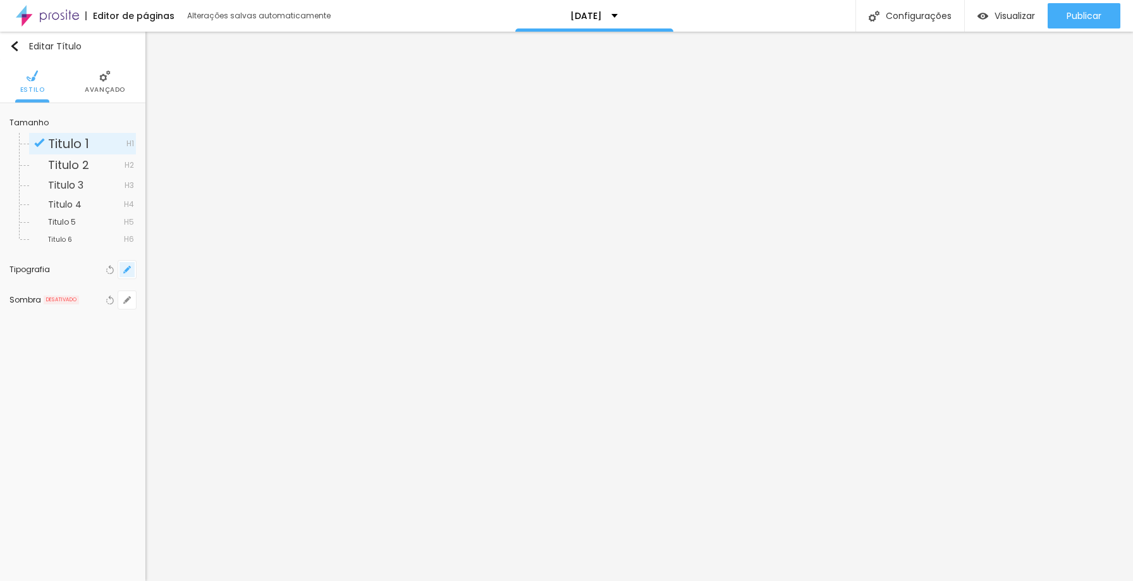
click at [127, 273] on icon "button" at bounding box center [127, 270] width 8 height 8
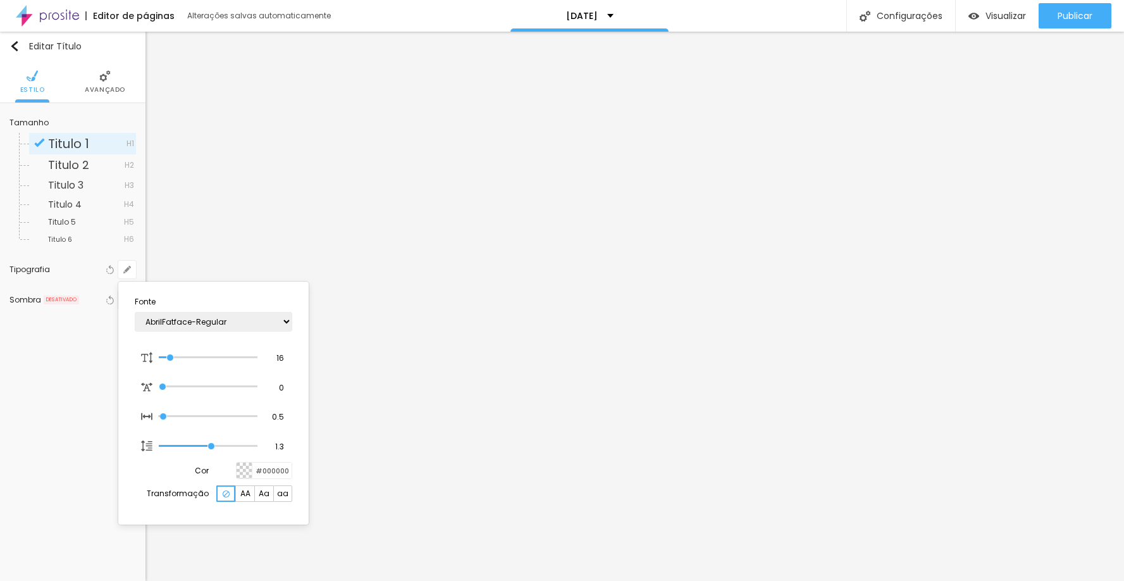
click at [245, 468] on div at bounding box center [245, 470] width 16 height 16
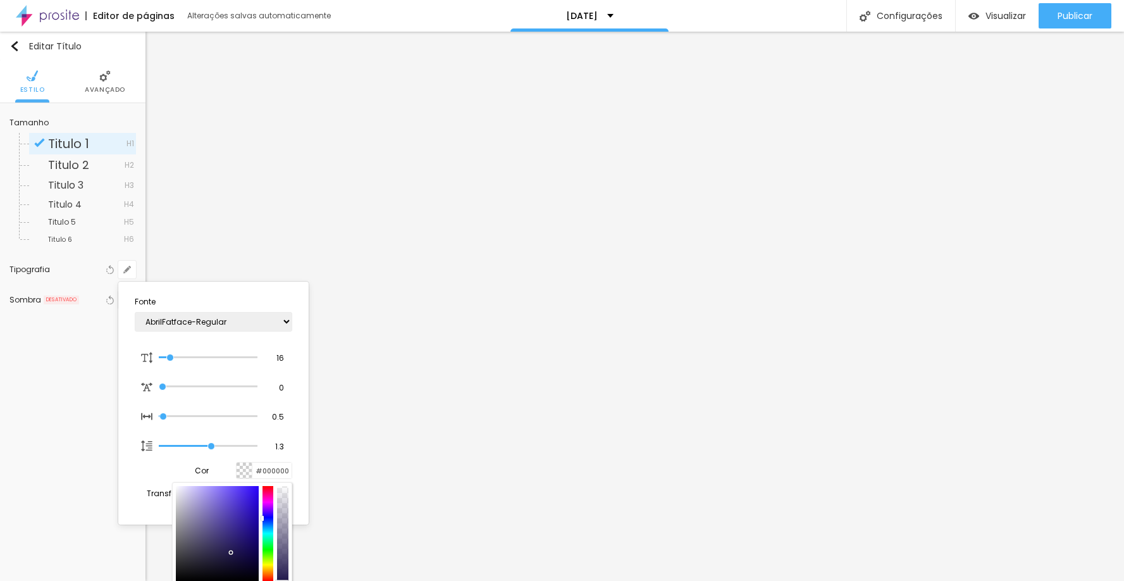
click at [266, 489] on div at bounding box center [267, 533] width 11 height 95
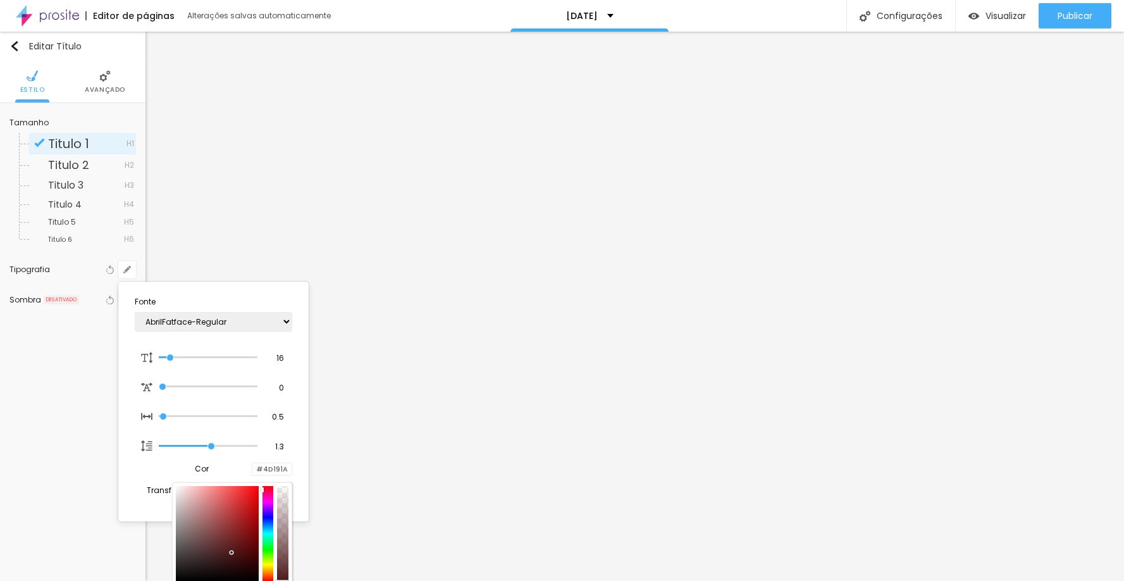
click at [270, 486] on div at bounding box center [267, 533] width 11 height 95
click at [127, 458] on section "Fonte AbrilFatface-Regular Actor-Regular Alegreya AlegreyaBlack [PERSON_NAME] […" at bounding box center [213, 402] width 180 height 230
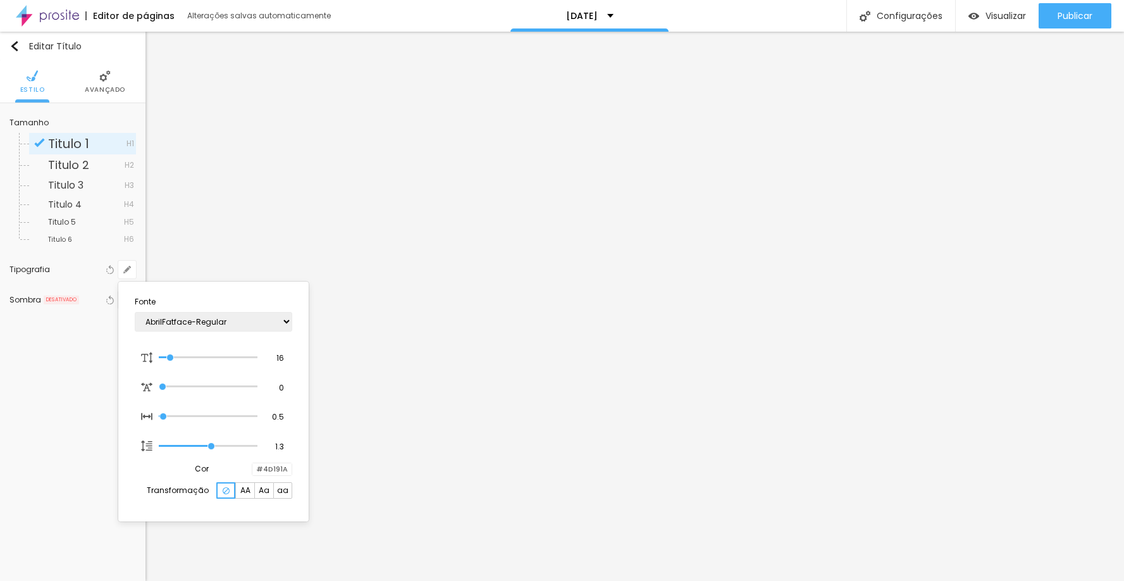
click at [355, 395] on div at bounding box center [562, 290] width 1124 height 581
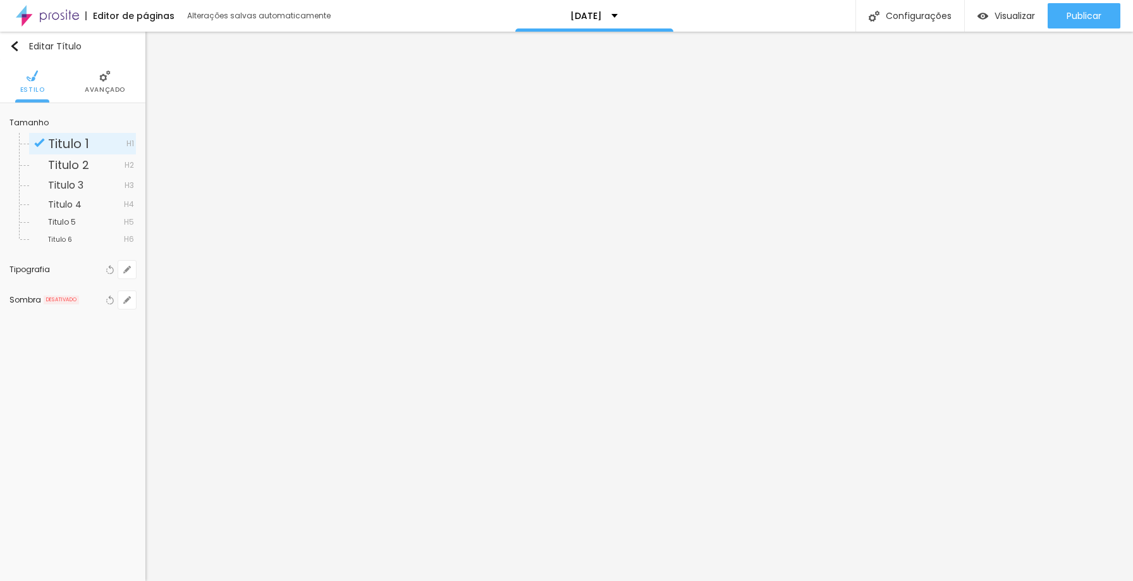
click at [103, 96] on li "Avançado" at bounding box center [105, 82] width 40 height 42
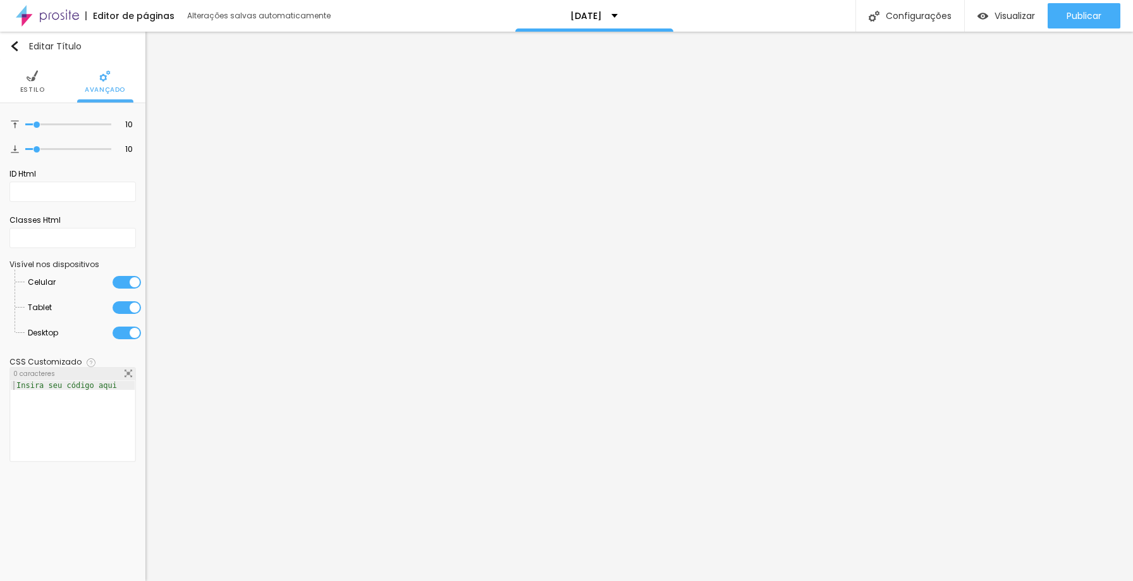
click at [40, 91] on span "Estilo" at bounding box center [32, 90] width 25 height 6
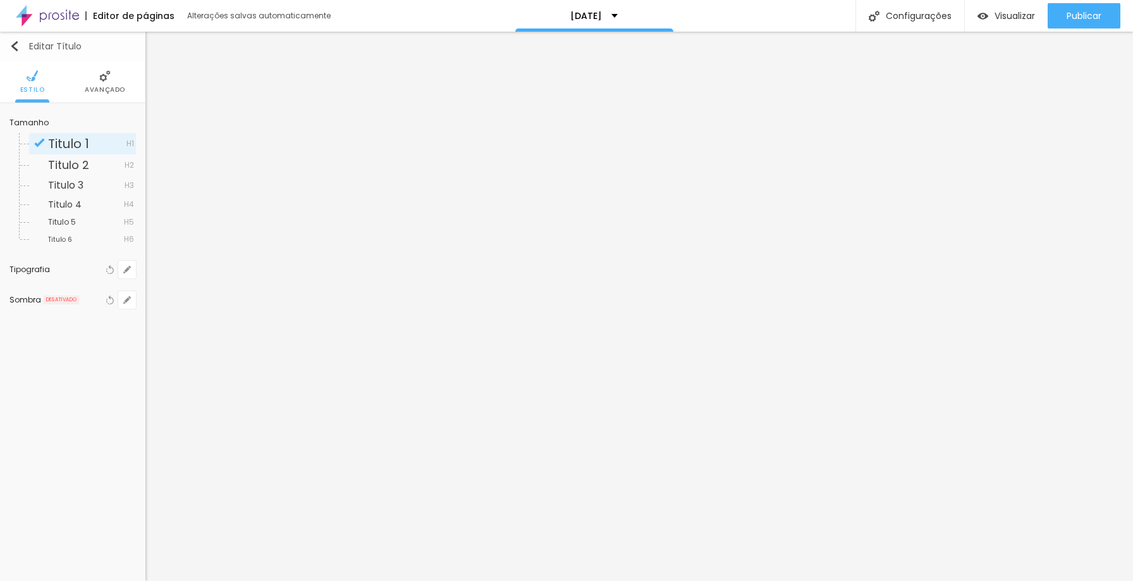
click at [16, 49] on img "button" at bounding box center [14, 46] width 10 height 10
click at [100, 90] on span "Avançado" at bounding box center [105, 90] width 40 height 6
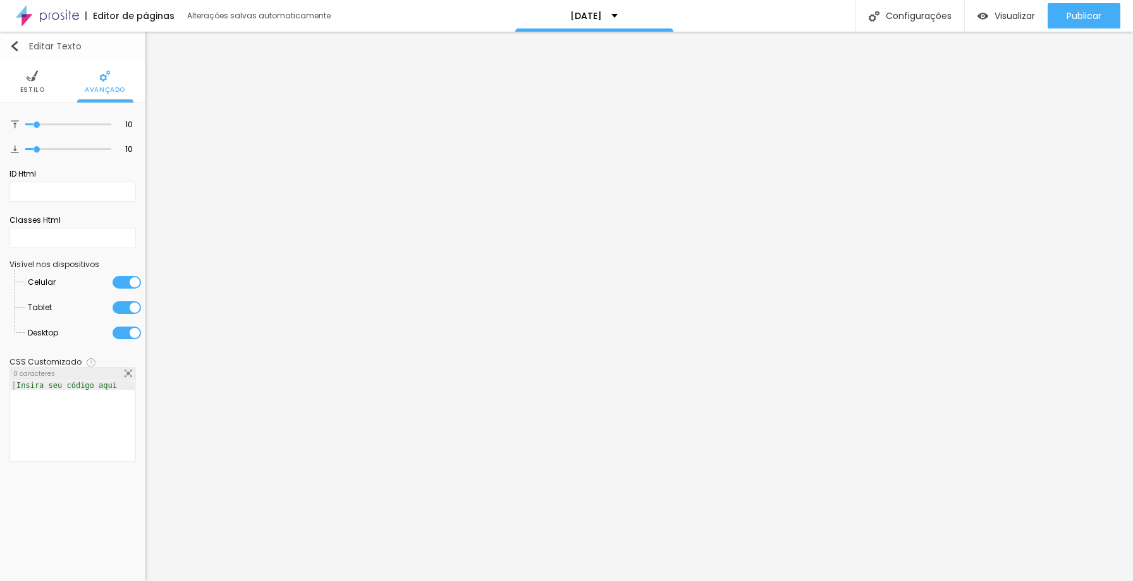
click at [16, 45] on img "button" at bounding box center [14, 46] width 10 height 10
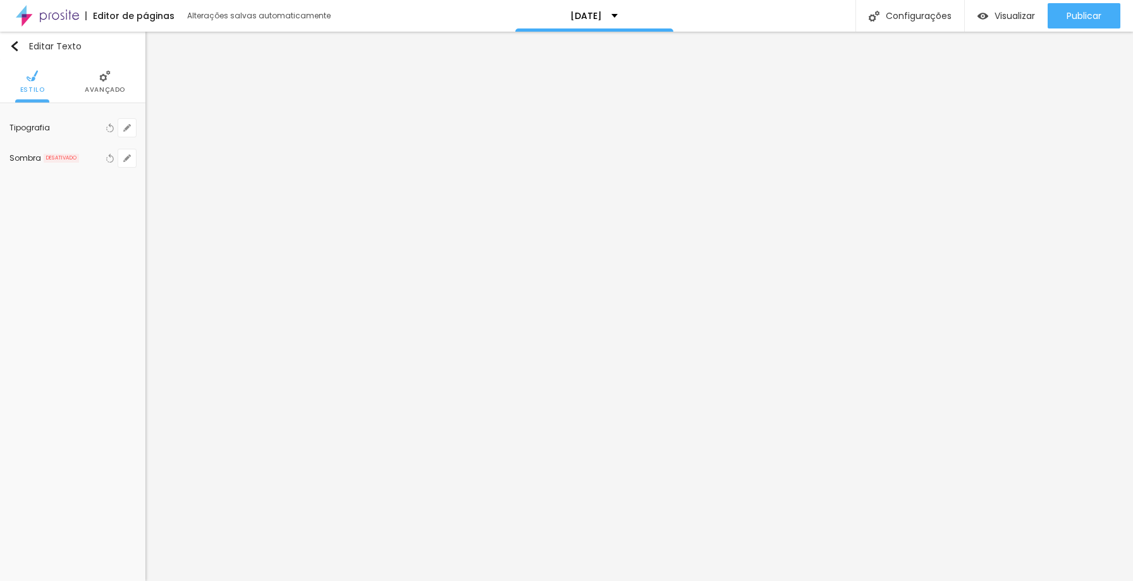
click at [101, 73] on img at bounding box center [104, 75] width 11 height 11
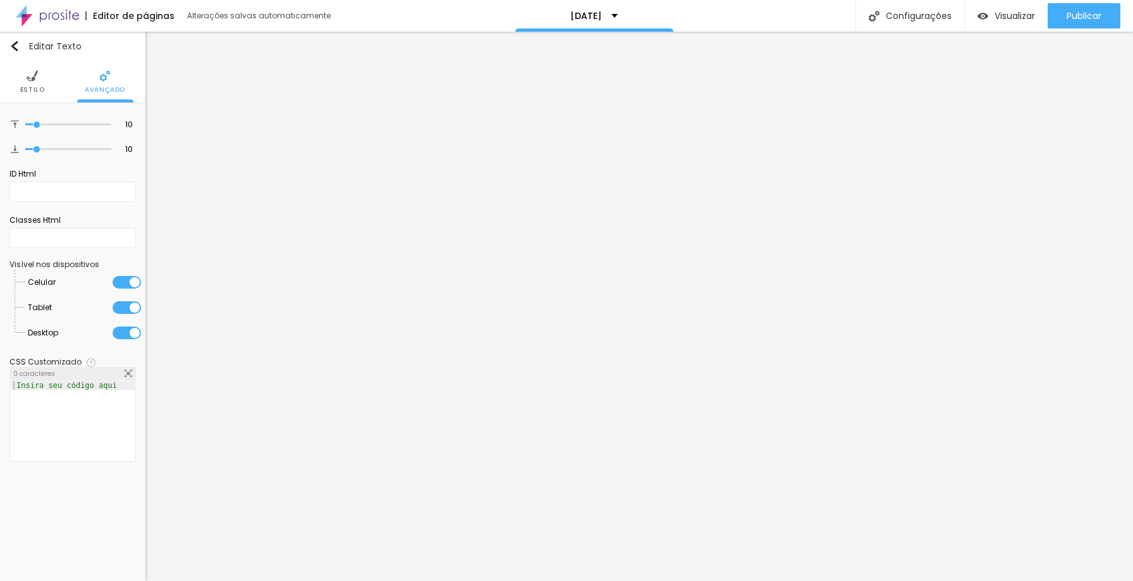
click at [40, 82] on li "Estilo" at bounding box center [32, 82] width 25 height 42
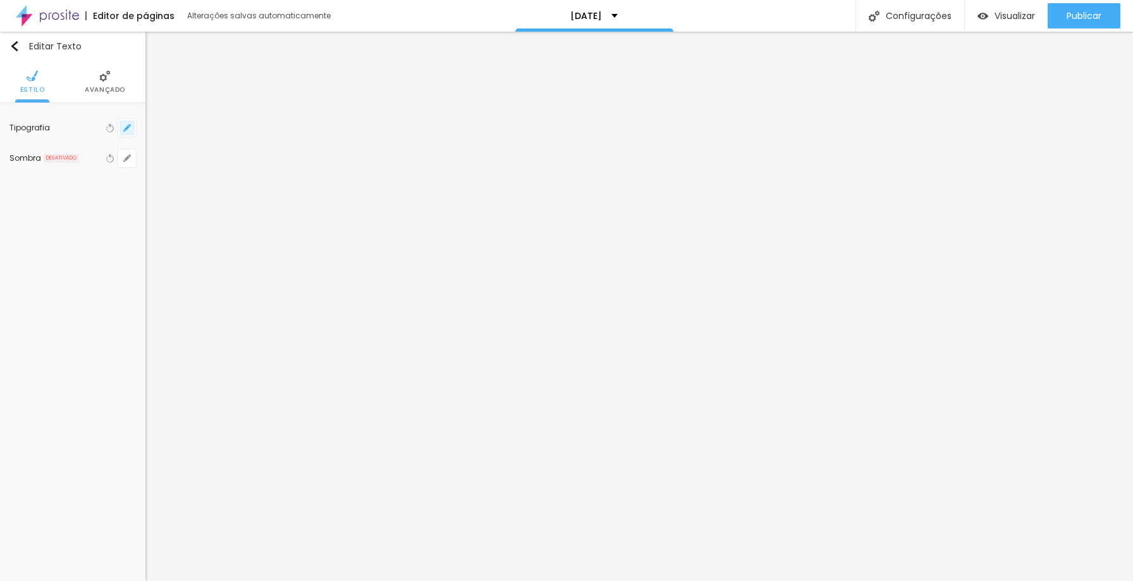
click at [126, 132] on button "button" at bounding box center [127, 128] width 18 height 18
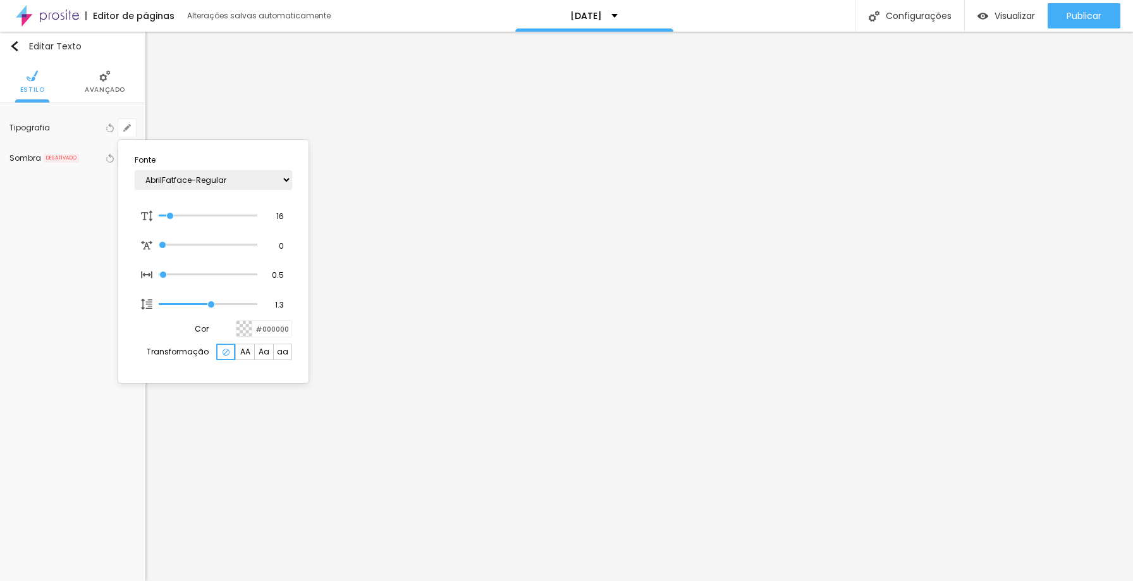
click at [240, 326] on div at bounding box center [245, 329] width 16 height 16
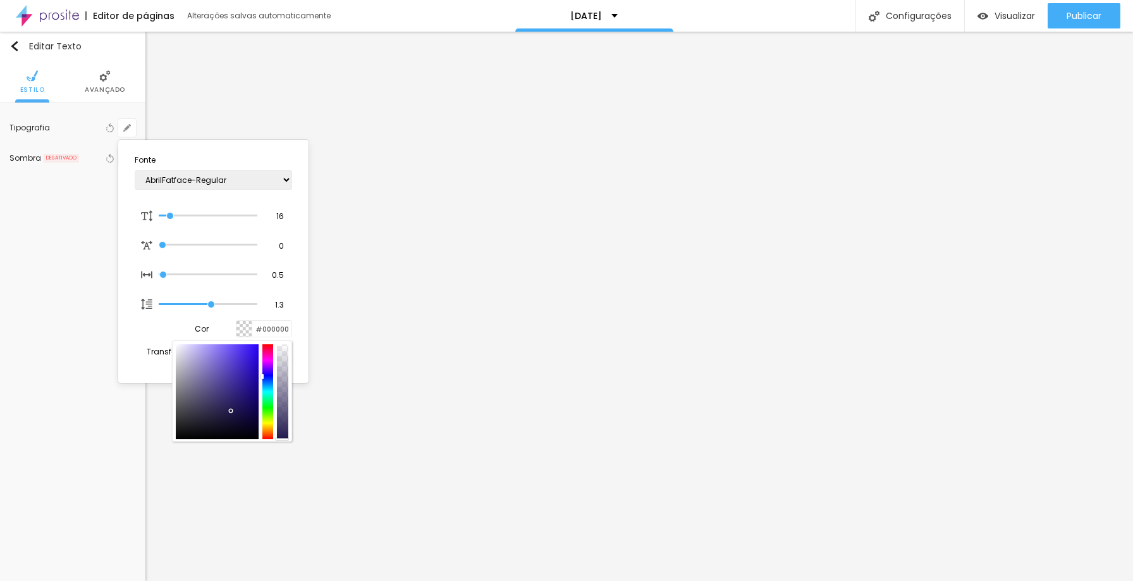
click at [268, 343] on div at bounding box center [232, 390] width 120 height 101
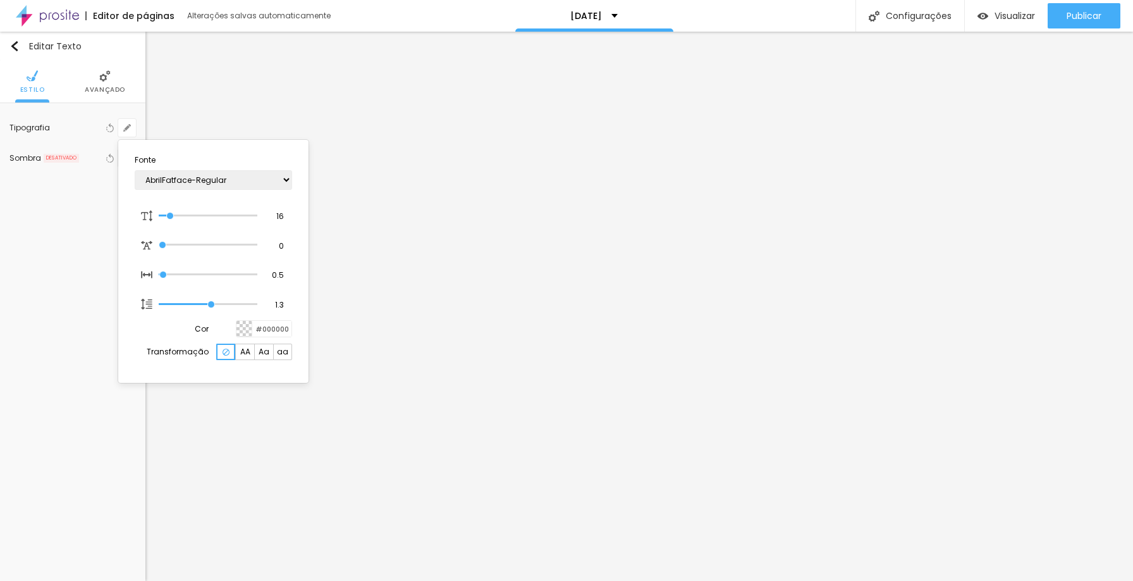
click at [247, 331] on div at bounding box center [245, 329] width 16 height 16
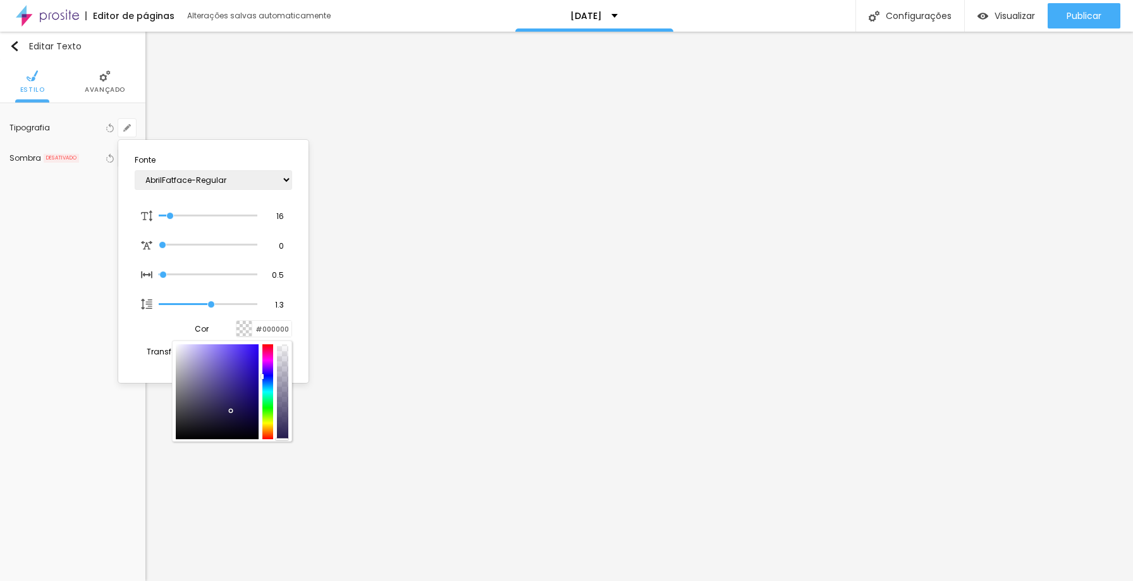
click at [270, 357] on div at bounding box center [267, 391] width 11 height 95
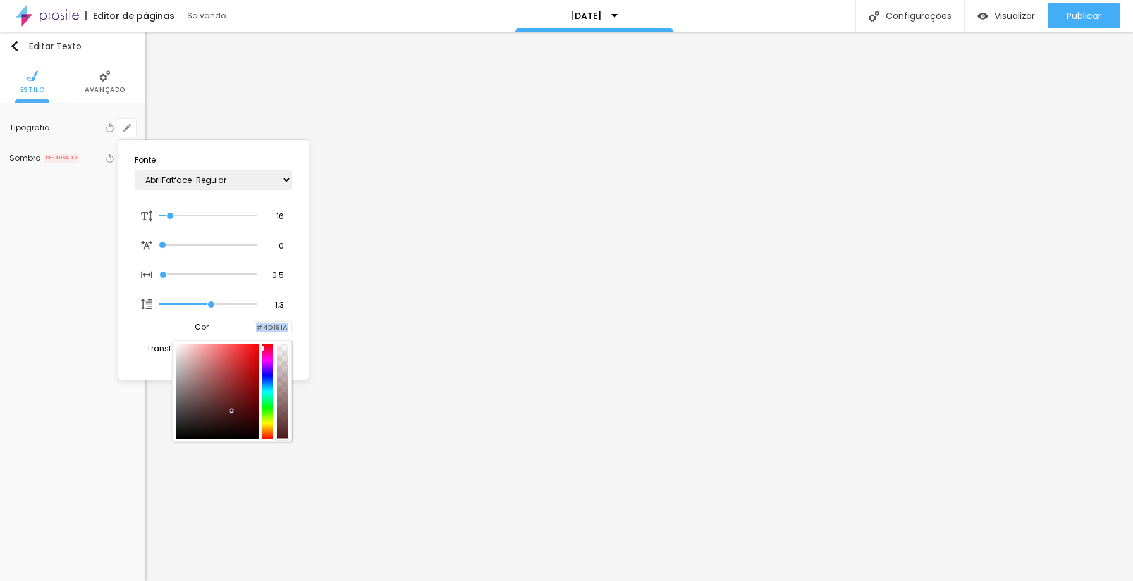
click at [268, 337] on section "Fonte AbrilFatface-Regular Actor-Regular Alegreya AlegreyaBlack [PERSON_NAME] […" at bounding box center [213, 260] width 180 height 230
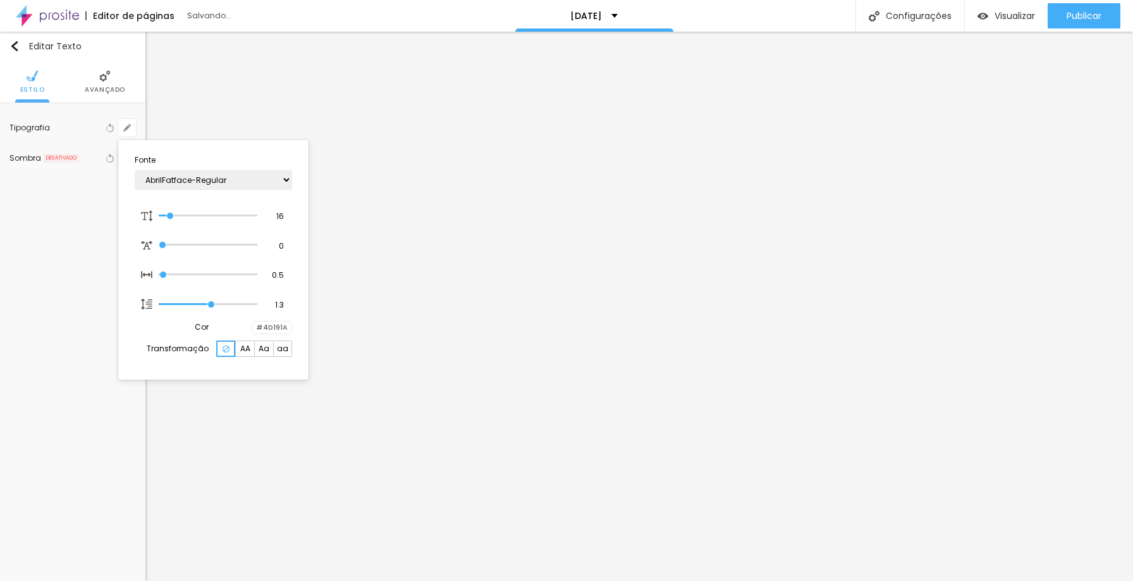
click at [436, 304] on div at bounding box center [566, 290] width 1133 height 581
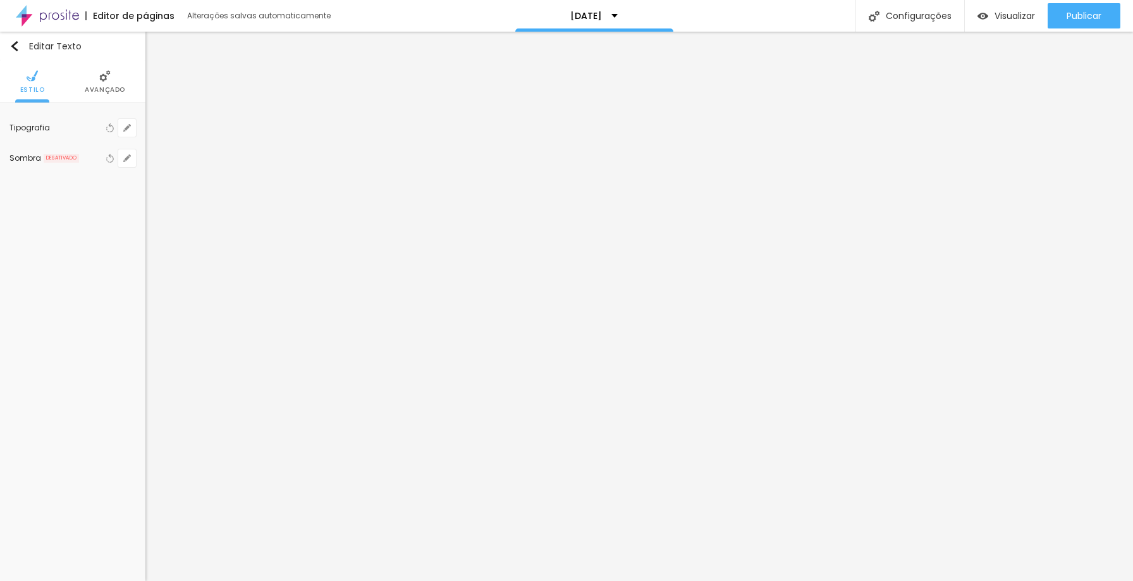
click at [98, 75] on li "Avançado" at bounding box center [105, 82] width 40 height 42
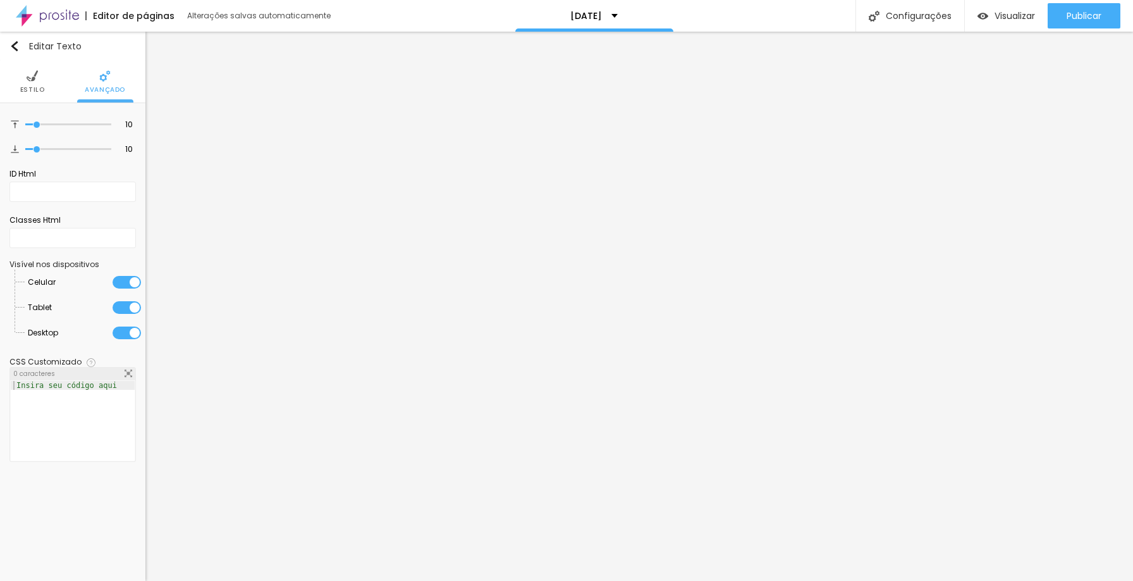
click at [34, 81] on img at bounding box center [32, 75] width 11 height 11
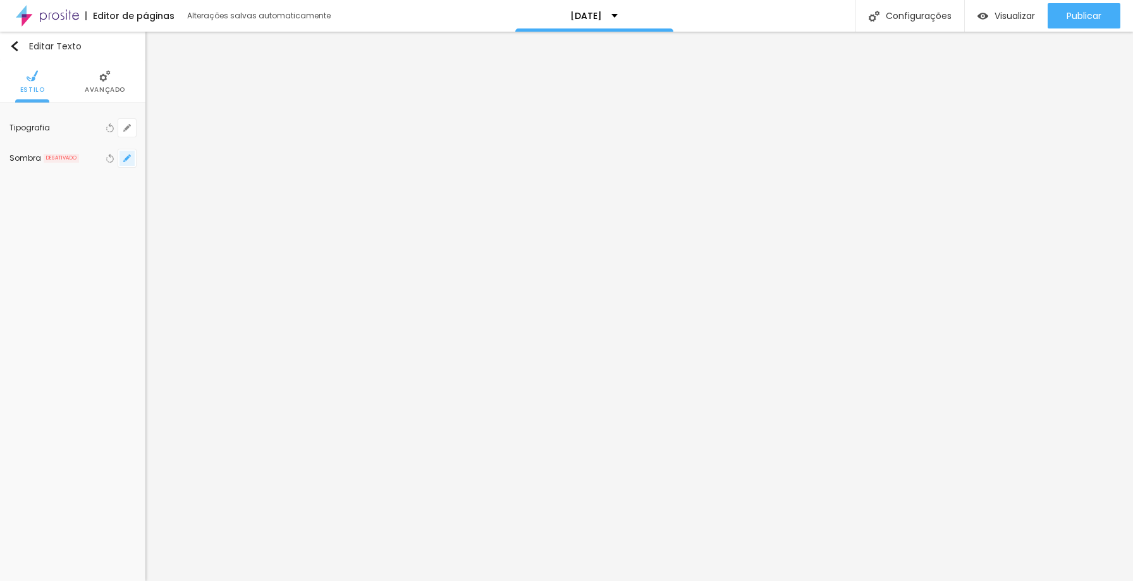
click at [127, 156] on icon "button" at bounding box center [127, 158] width 8 height 8
click at [195, 238] on div at bounding box center [195, 238] width 16 height 16
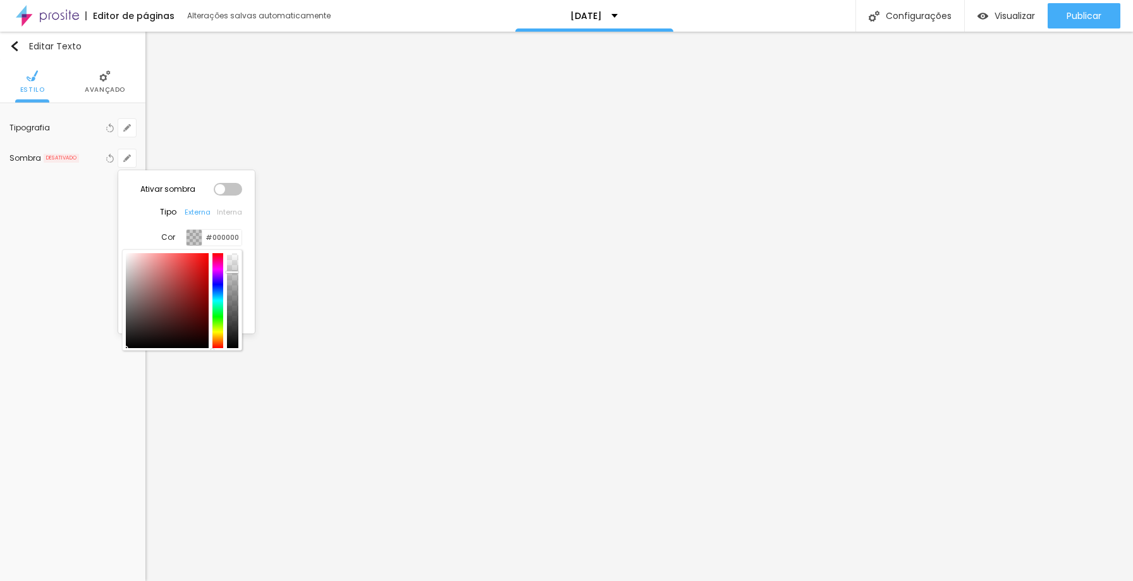
click at [216, 287] on div at bounding box center [218, 300] width 11 height 95
click at [231, 192] on div at bounding box center [228, 189] width 28 height 13
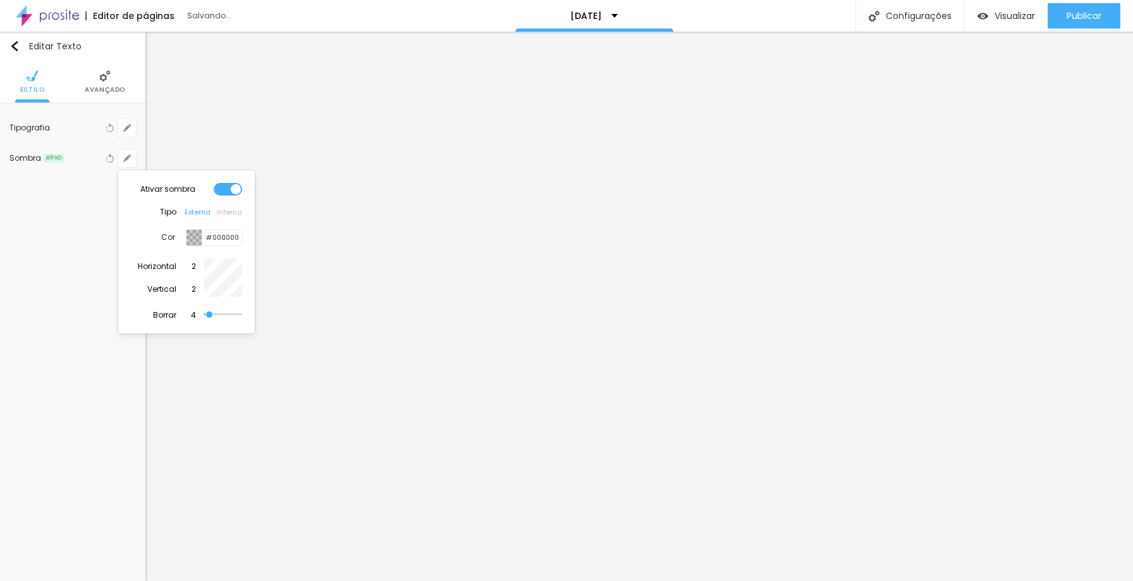
click at [456, 333] on div at bounding box center [566, 290] width 1133 height 581
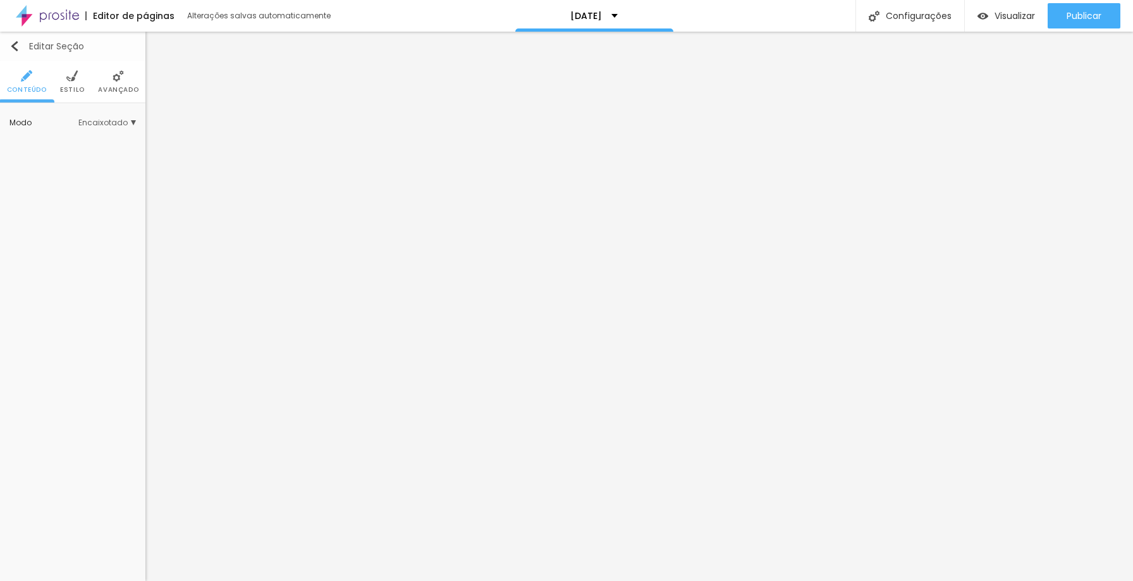
click at [17, 40] on button "Editar Seção" at bounding box center [72, 46] width 145 height 29
click at [11, 42] on img "button" at bounding box center [14, 46] width 10 height 10
click at [128, 124] on span "Encaixotado" at bounding box center [107, 123] width 58 height 8
click at [117, 85] on li "Avançado" at bounding box center [118, 82] width 40 height 42
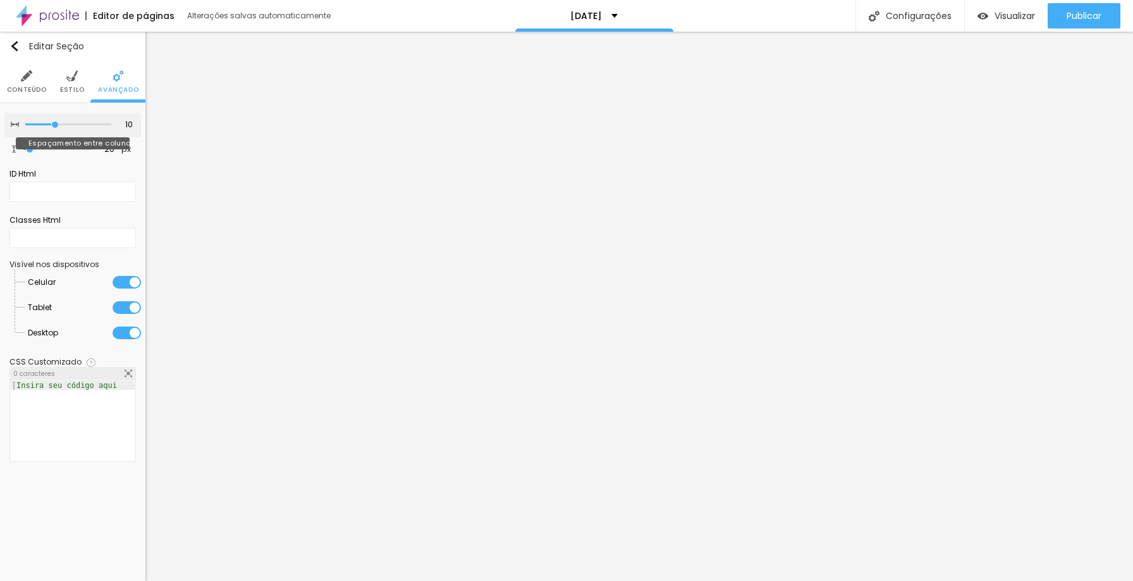
drag, startPoint x: 79, startPoint y: 123, endPoint x: 63, endPoint y: 132, distance: 17.8
click at [60, 126] on input "range" at bounding box center [68, 124] width 86 height 6
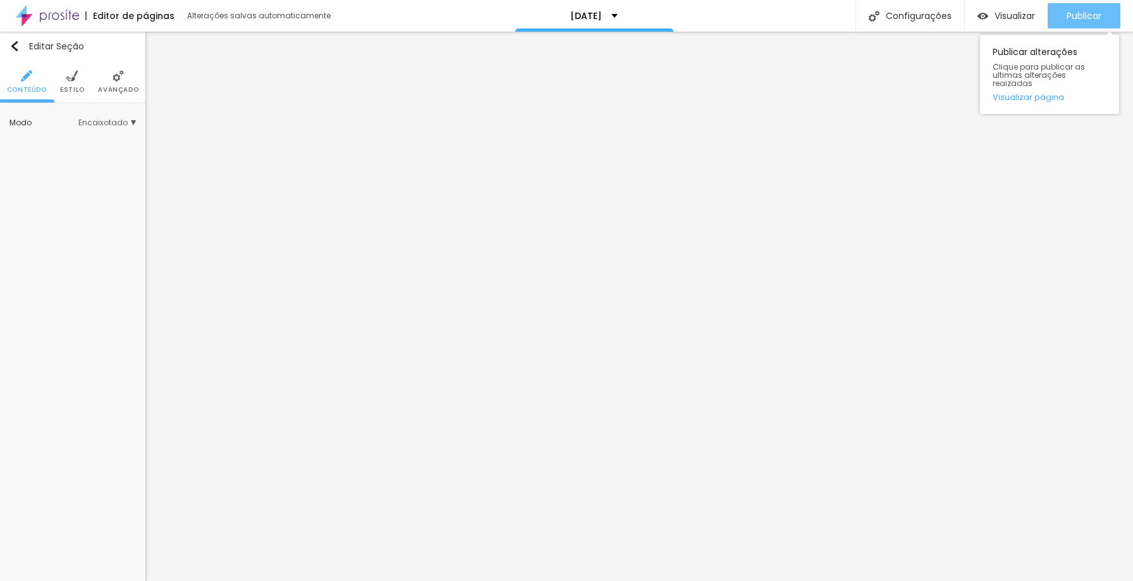
click at [1080, 14] on span "Publicar" at bounding box center [1084, 16] width 35 height 10
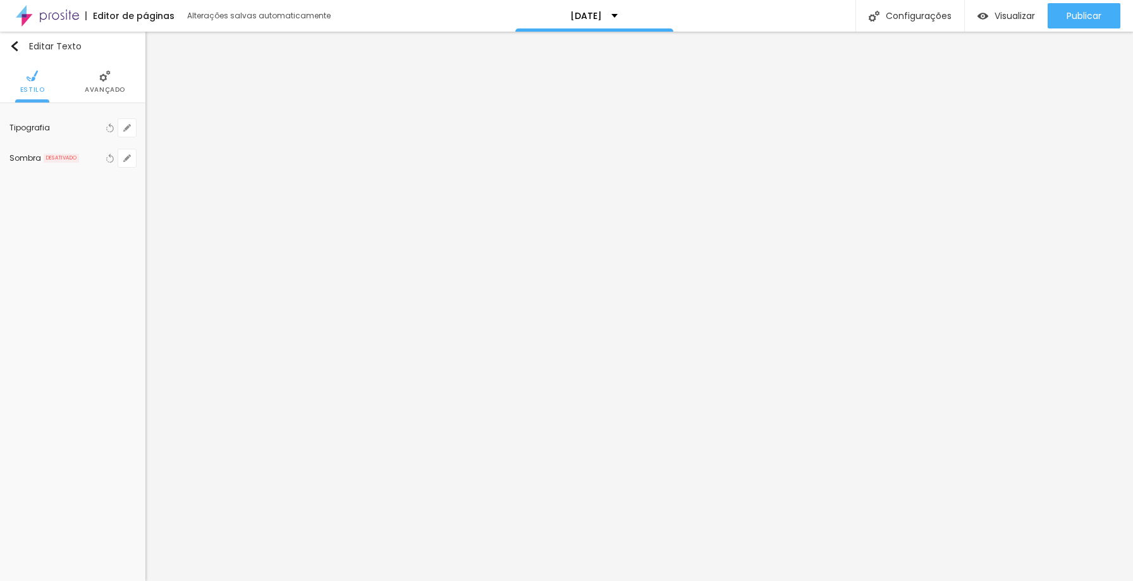
click at [94, 88] on span "Avançado" at bounding box center [105, 90] width 40 height 6
click at [97, 73] on li "Avançado" at bounding box center [105, 82] width 40 height 42
click at [132, 132] on button "button" at bounding box center [127, 128] width 18 height 18
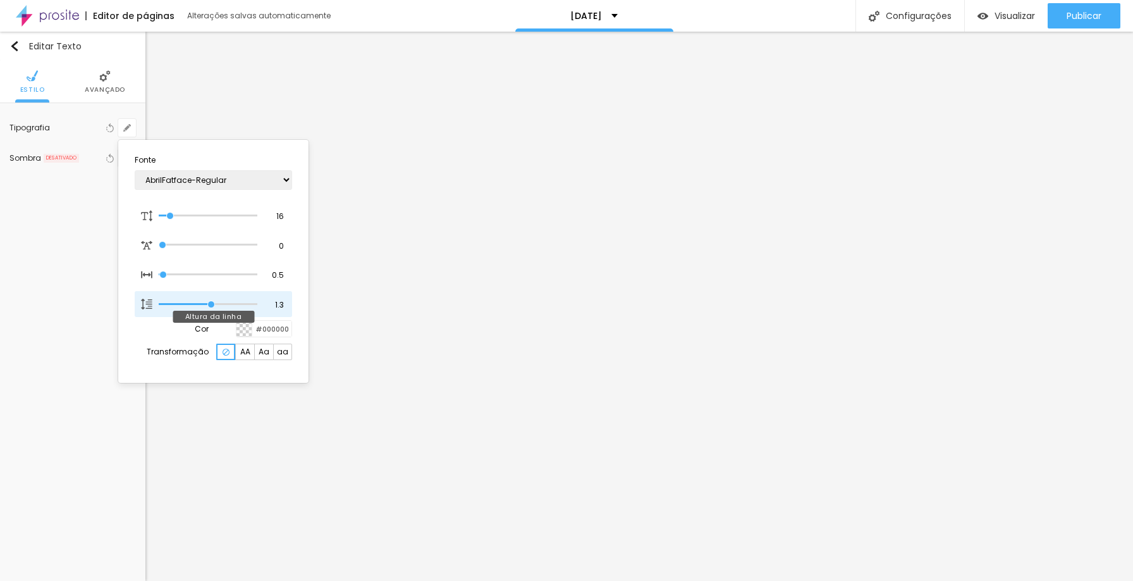
click at [211, 300] on div at bounding box center [208, 304] width 99 height 13
drag, startPoint x: 214, startPoint y: 300, endPoint x: 222, endPoint y: 300, distance: 8.2
click at [222, 301] on input "range" at bounding box center [208, 304] width 99 height 6
click at [579, 450] on div at bounding box center [566, 290] width 1133 height 581
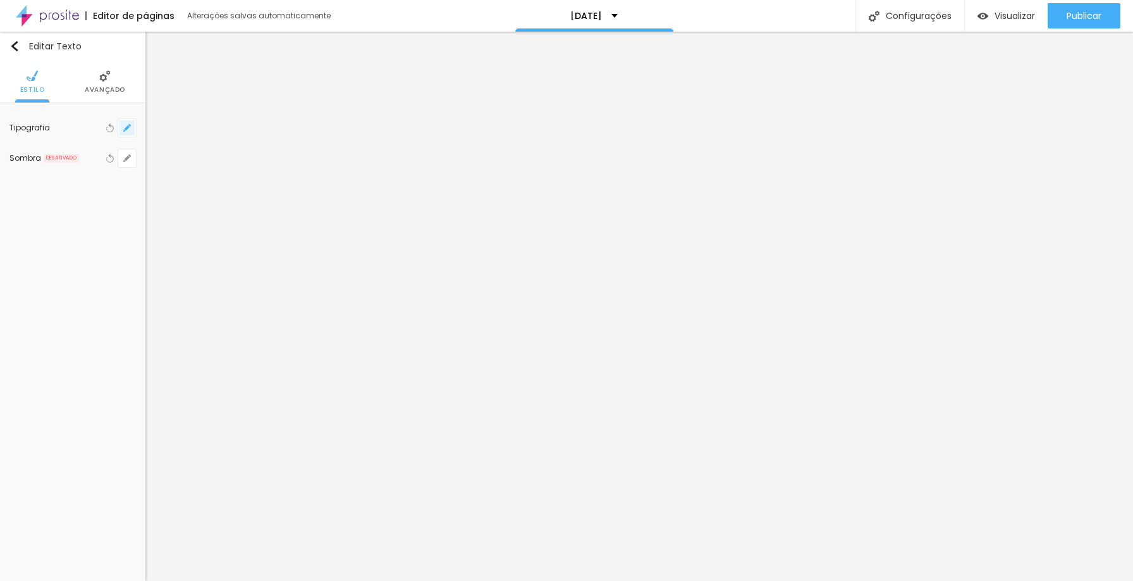
click at [132, 130] on button "button" at bounding box center [127, 128] width 18 height 18
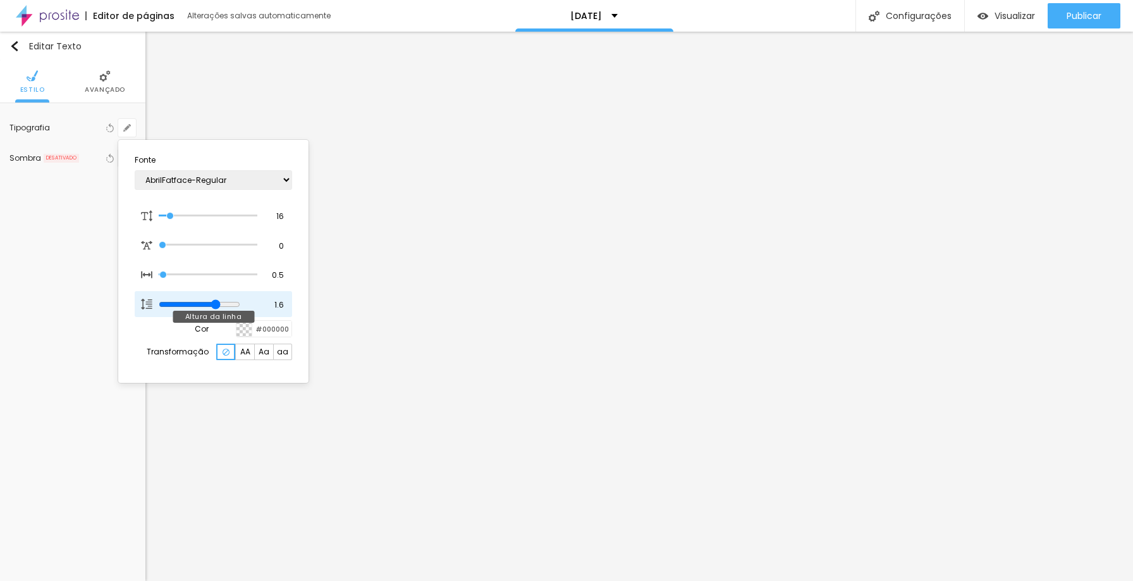
click at [227, 302] on input "range" at bounding box center [200, 304] width 82 height 10
click at [577, 386] on div at bounding box center [566, 290] width 1133 height 581
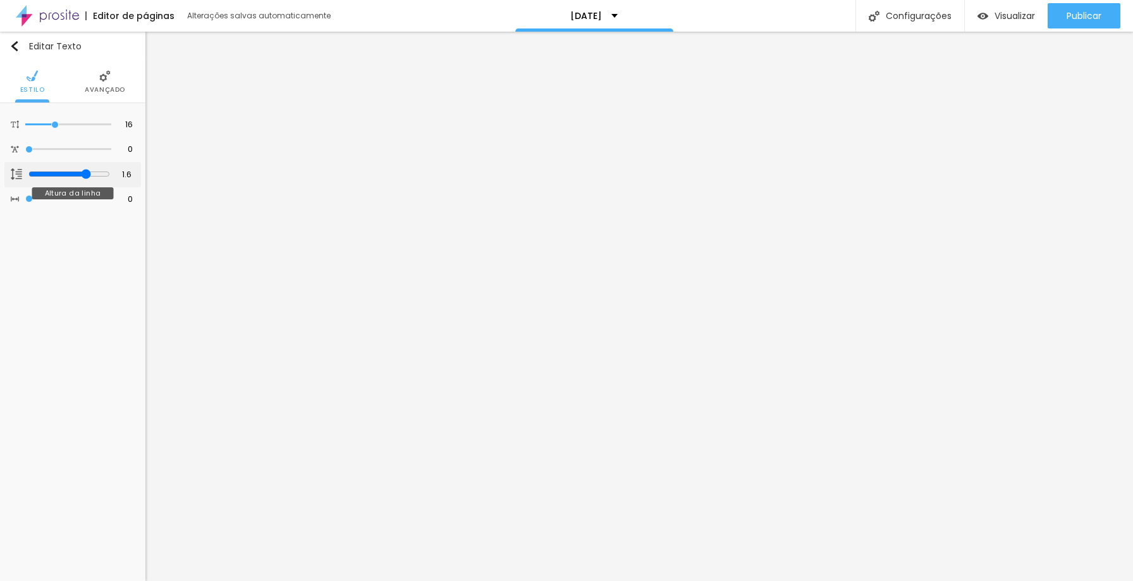
click at [85, 171] on input "range" at bounding box center [69, 174] width 82 height 10
click at [87, 171] on input "range" at bounding box center [69, 174] width 82 height 10
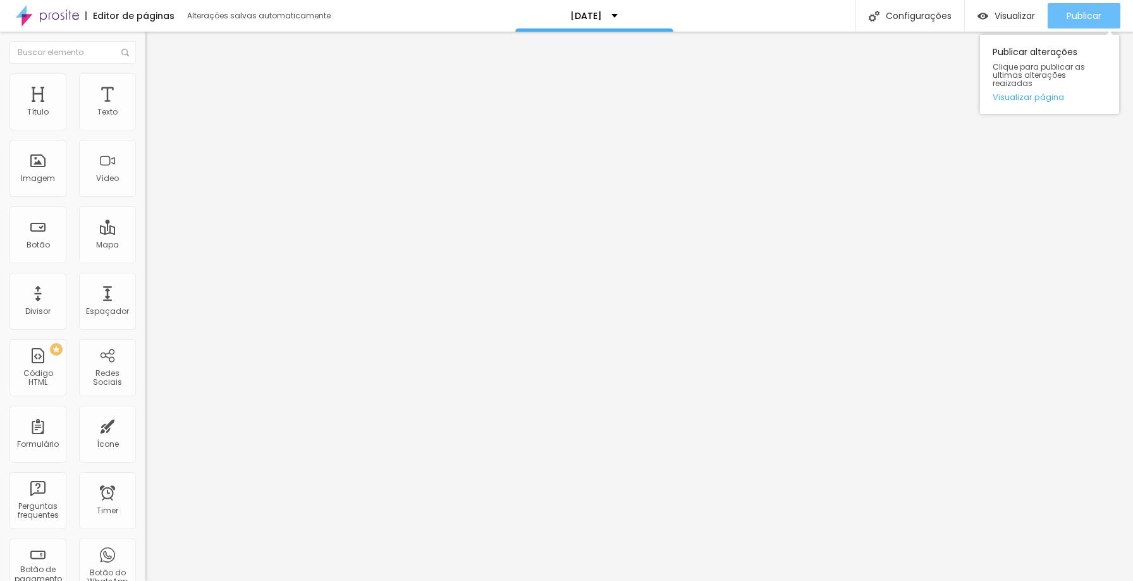
click at [1057, 13] on button "Publicar" at bounding box center [1084, 15] width 73 height 25
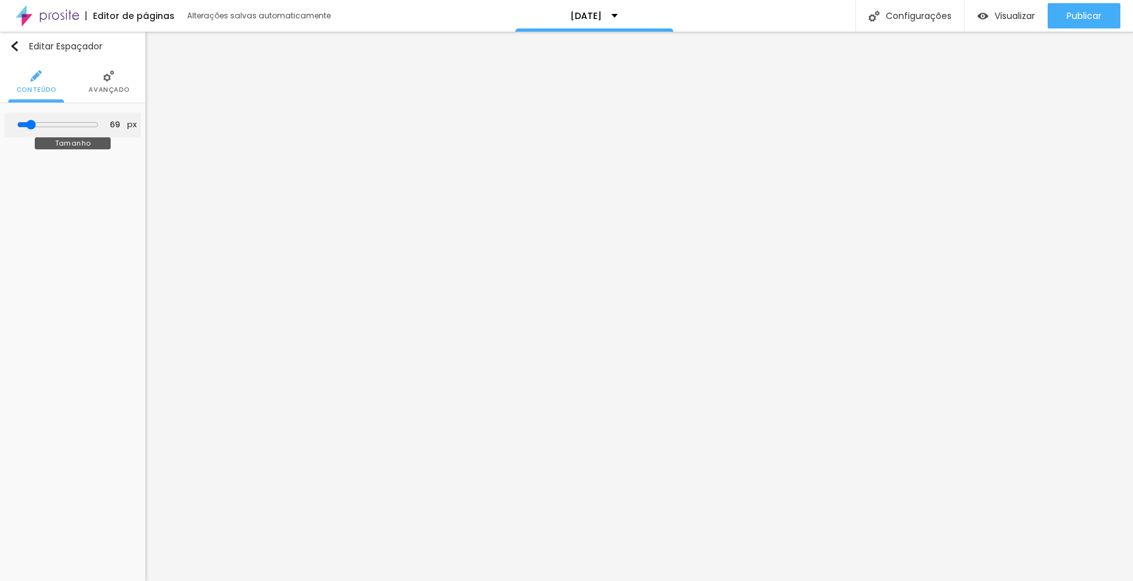
click at [35, 122] on input "range" at bounding box center [58, 125] width 82 height 10
click at [32, 124] on input "range" at bounding box center [58, 125] width 82 height 10
click at [32, 123] on input "range" at bounding box center [58, 125] width 82 height 10
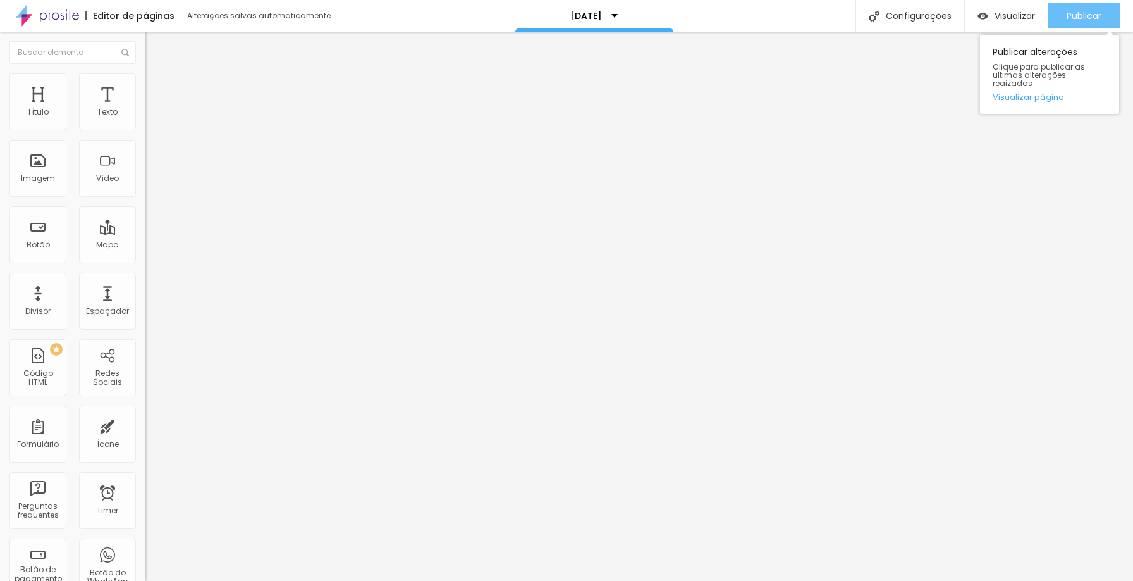
click at [1068, 11] on span "Publicar" at bounding box center [1084, 16] width 35 height 10
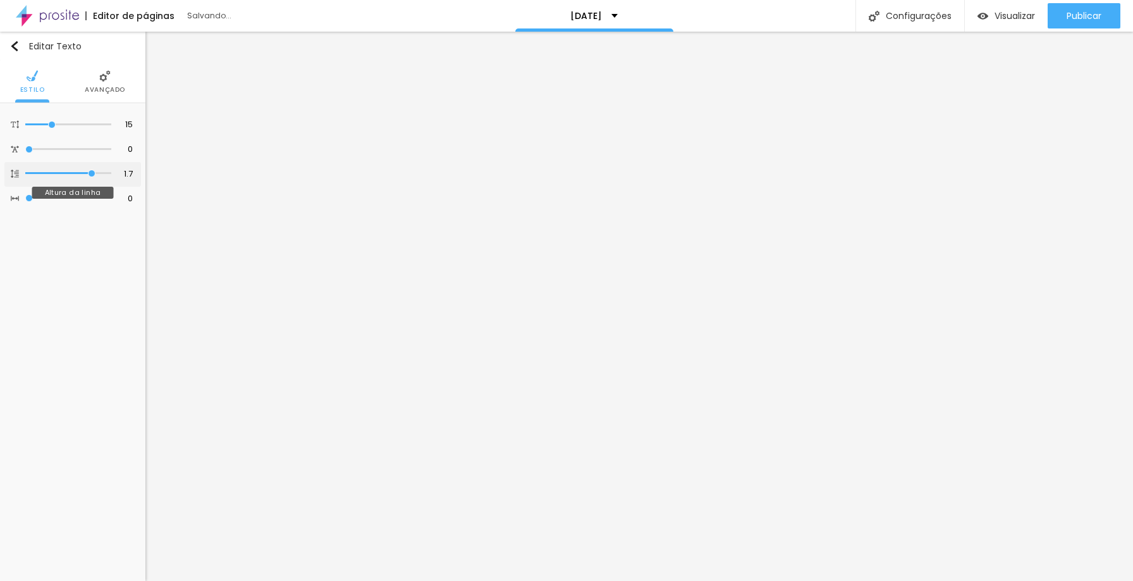
click at [89, 173] on input "range" at bounding box center [68, 173] width 86 height 6
click at [90, 170] on input "range" at bounding box center [68, 173] width 86 height 6
click at [130, 133] on button "button" at bounding box center [127, 128] width 18 height 18
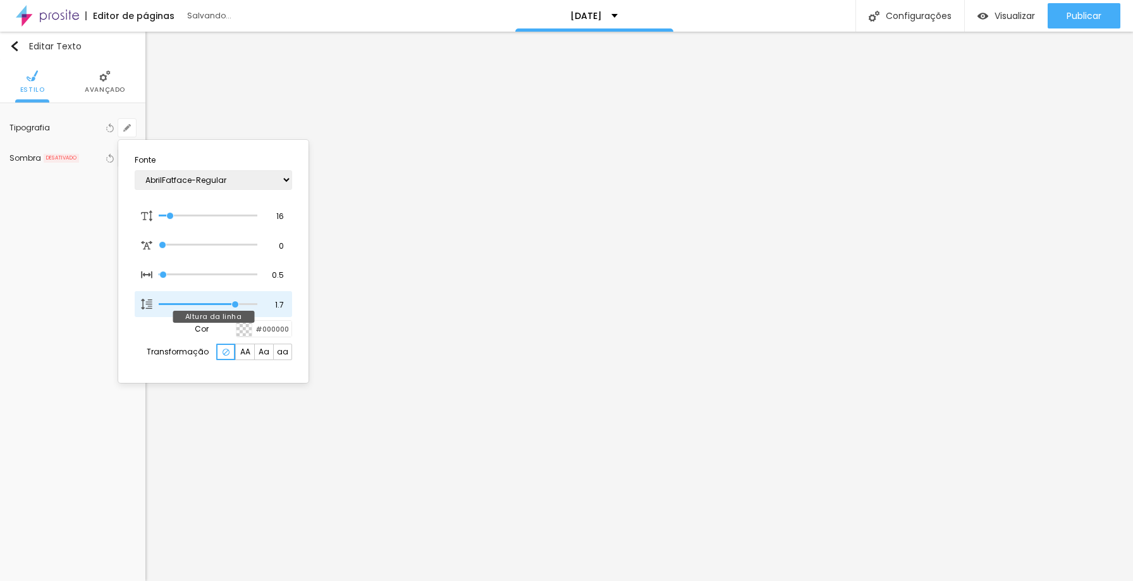
click at [234, 302] on input "range" at bounding box center [208, 304] width 99 height 6
click at [1078, 371] on div at bounding box center [566, 290] width 1133 height 581
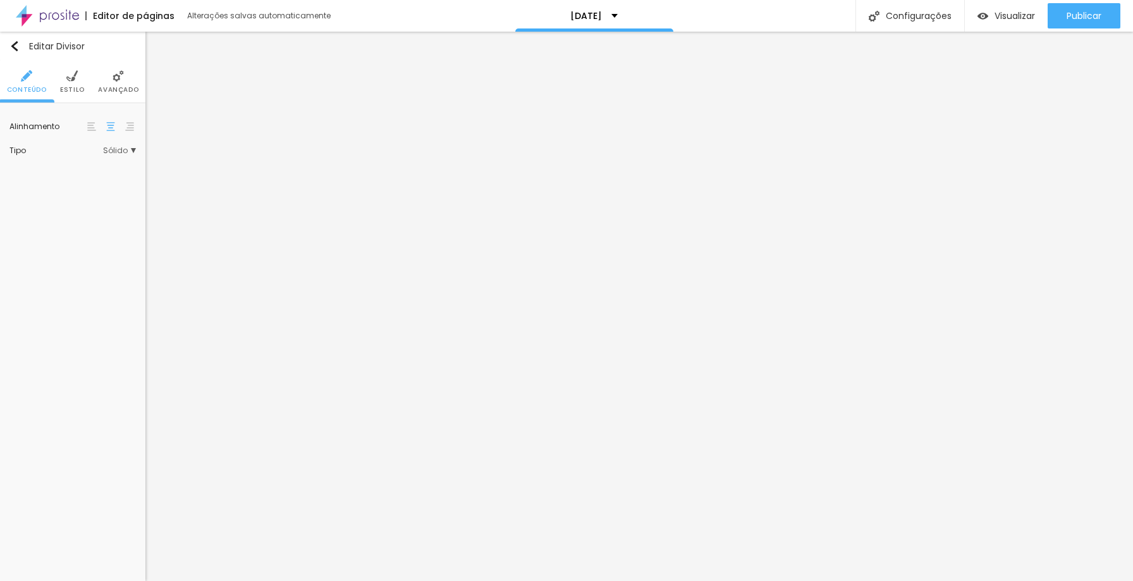
click at [125, 154] on span "Sólido" at bounding box center [119, 151] width 33 height 8
click at [74, 87] on span "Estilo" at bounding box center [72, 90] width 25 height 6
drag, startPoint x: 54, startPoint y: 197, endPoint x: 39, endPoint y: 200, distance: 16.0
click at [39, 200] on div at bounding box center [72, 201] width 126 height 13
click at [37, 201] on input "range" at bounding box center [72, 202] width 126 height 6
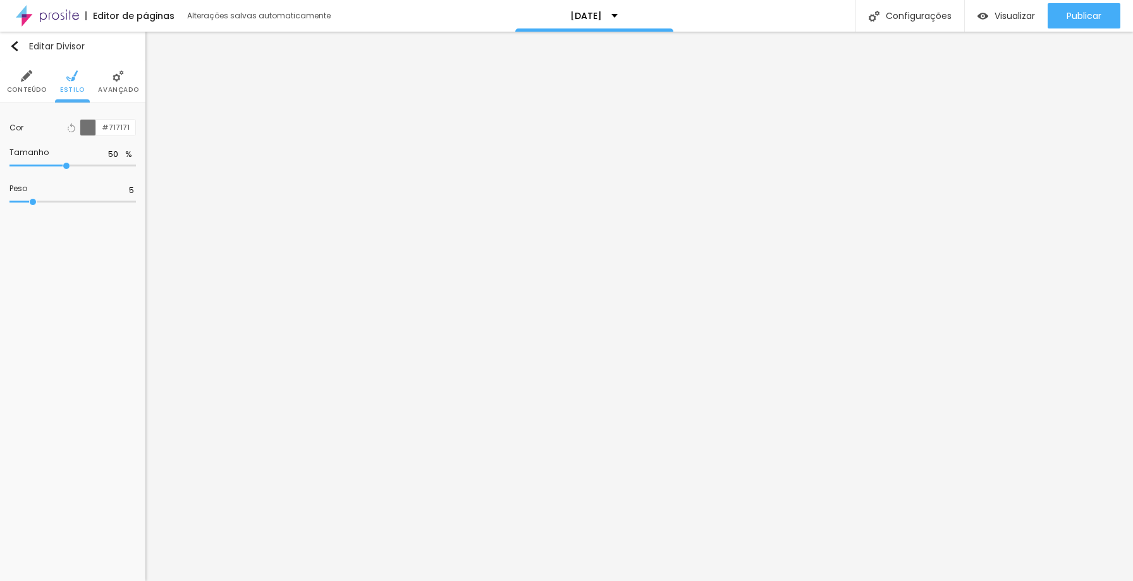
drag, startPoint x: 40, startPoint y: 200, endPoint x: 33, endPoint y: 200, distance: 7.6
click at [33, 200] on input "range" at bounding box center [72, 202] width 126 height 6
click at [89, 125] on div at bounding box center [88, 128] width 16 height 16
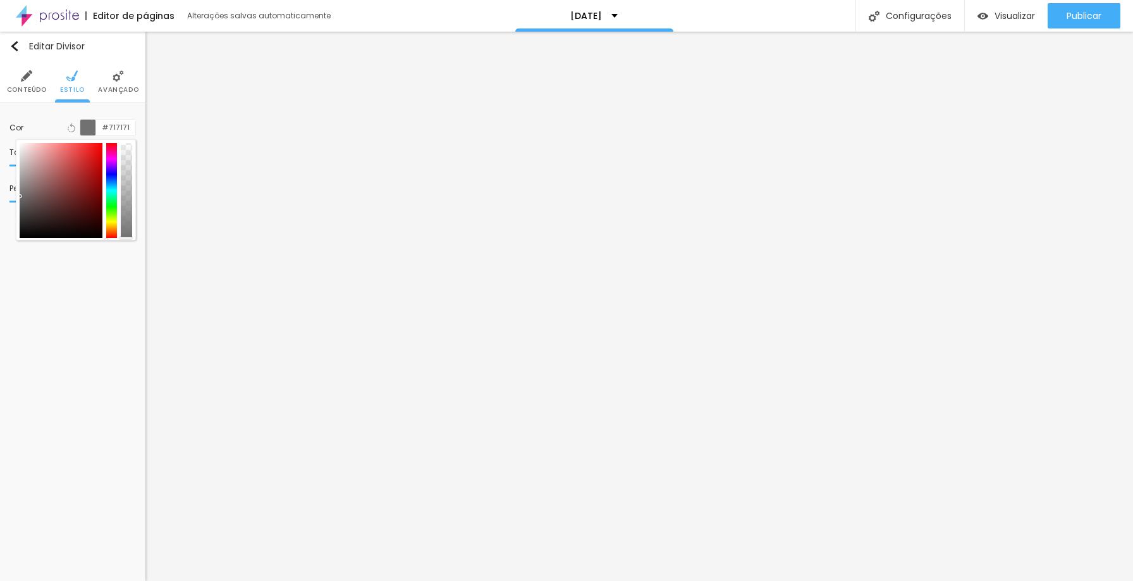
click at [87, 183] on div at bounding box center [61, 190] width 83 height 95
click at [83, 159] on div at bounding box center [61, 190] width 83 height 95
drag, startPoint x: 83, startPoint y: 158, endPoint x: 89, endPoint y: 171, distance: 14.2
click at [89, 171] on div at bounding box center [88, 171] width 3 height 3
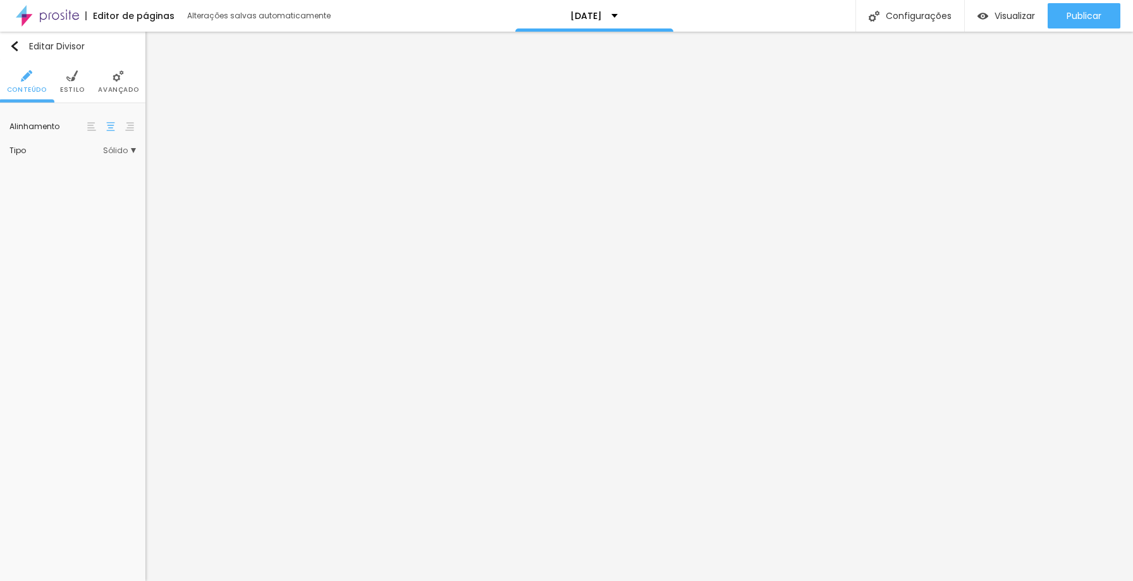
click at [126, 87] on span "Avançado" at bounding box center [118, 90] width 40 height 6
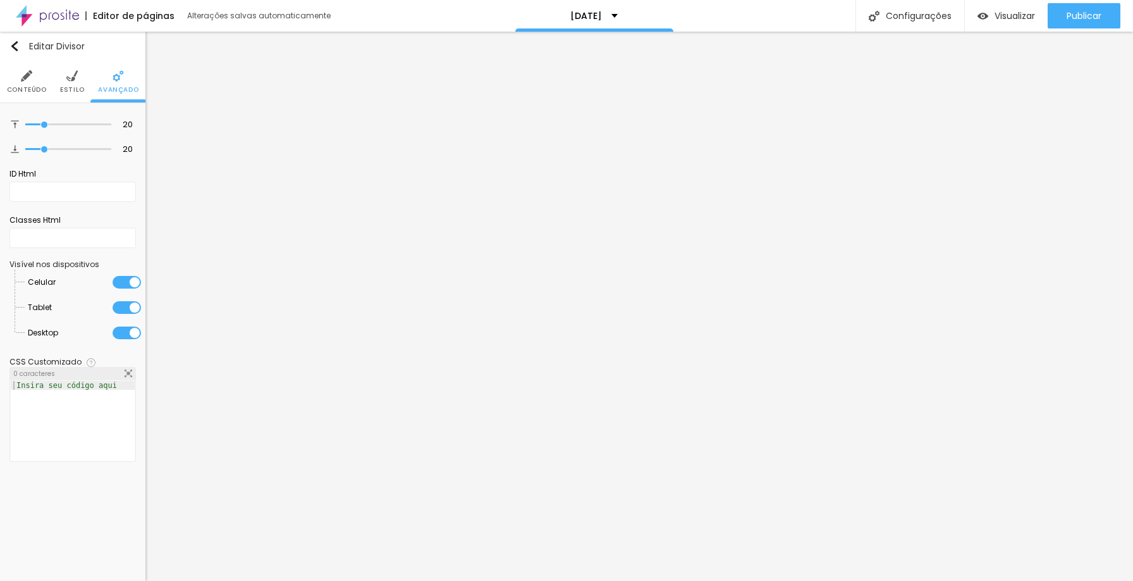
click at [71, 88] on span "Estilo" at bounding box center [72, 90] width 25 height 6
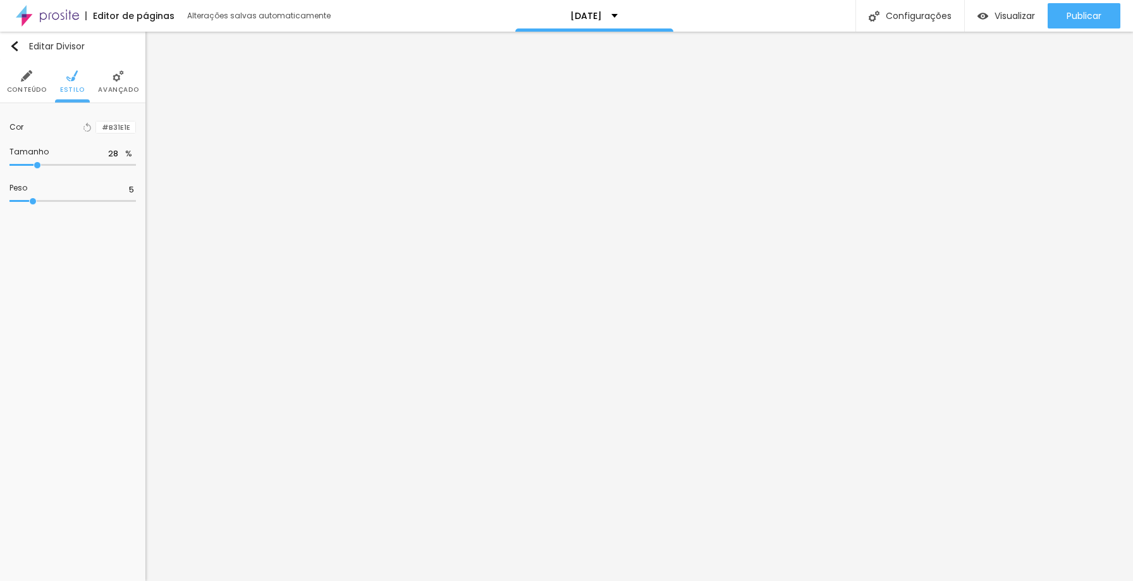
drag, startPoint x: 65, startPoint y: 165, endPoint x: 40, endPoint y: 167, distance: 24.7
click at [37, 168] on input "range" at bounding box center [72, 165] width 126 height 6
click at [126, 77] on li "Avançado" at bounding box center [118, 82] width 40 height 42
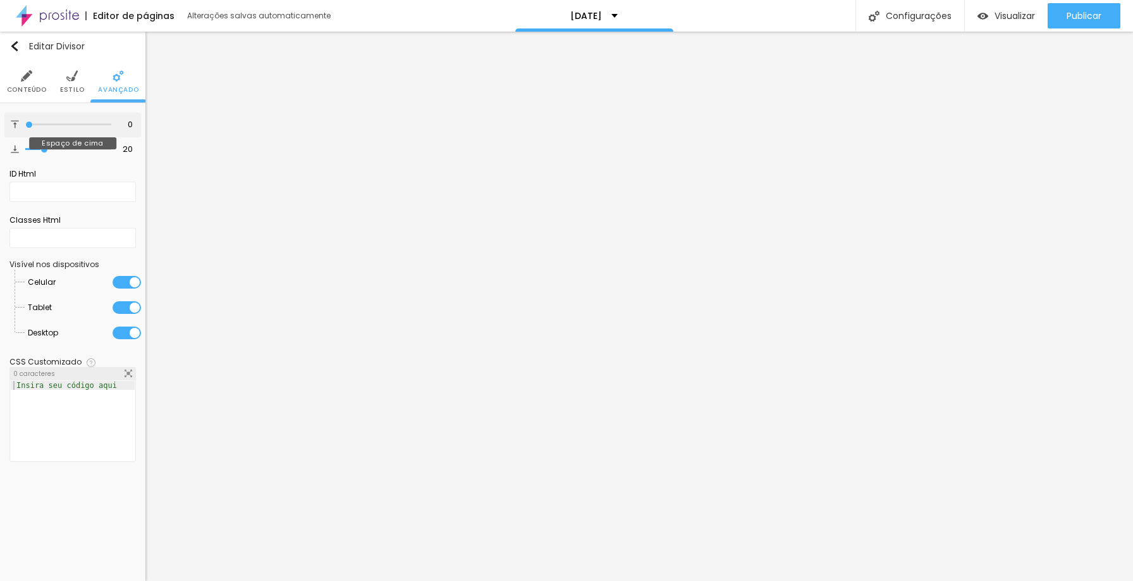
drag, startPoint x: 28, startPoint y: 122, endPoint x: 16, endPoint y: 122, distance: 12.0
click at [25, 122] on input "range" at bounding box center [68, 124] width 86 height 6
click at [38, 147] on input "range" at bounding box center [68, 149] width 86 height 6
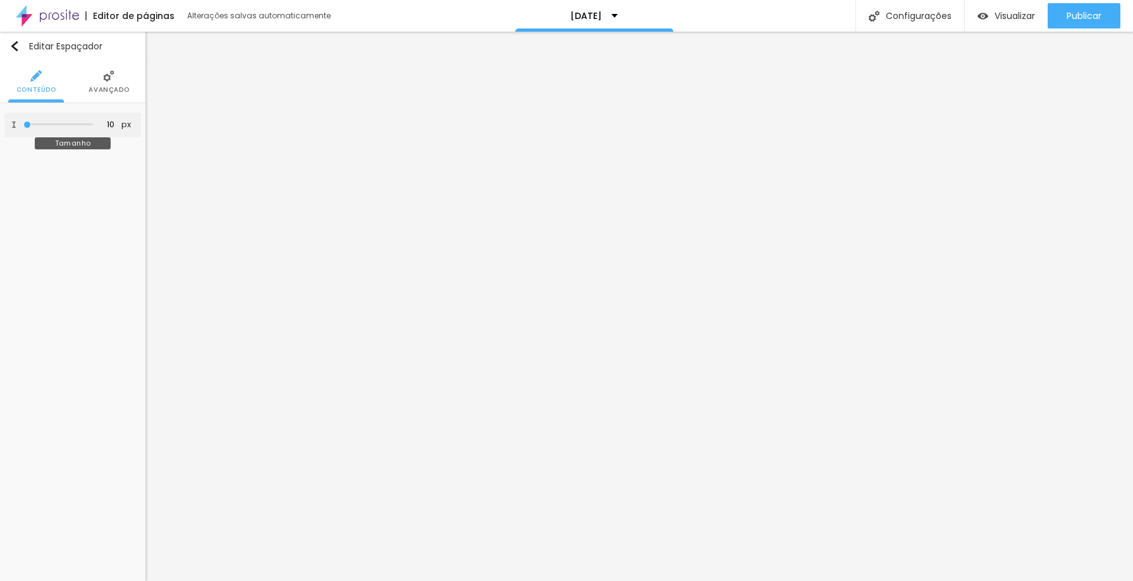
click at [27, 124] on input "range" at bounding box center [58, 124] width 70 height 6
click at [30, 121] on input "range" at bounding box center [58, 125] width 82 height 10
click at [34, 120] on input "range" at bounding box center [58, 125] width 82 height 10
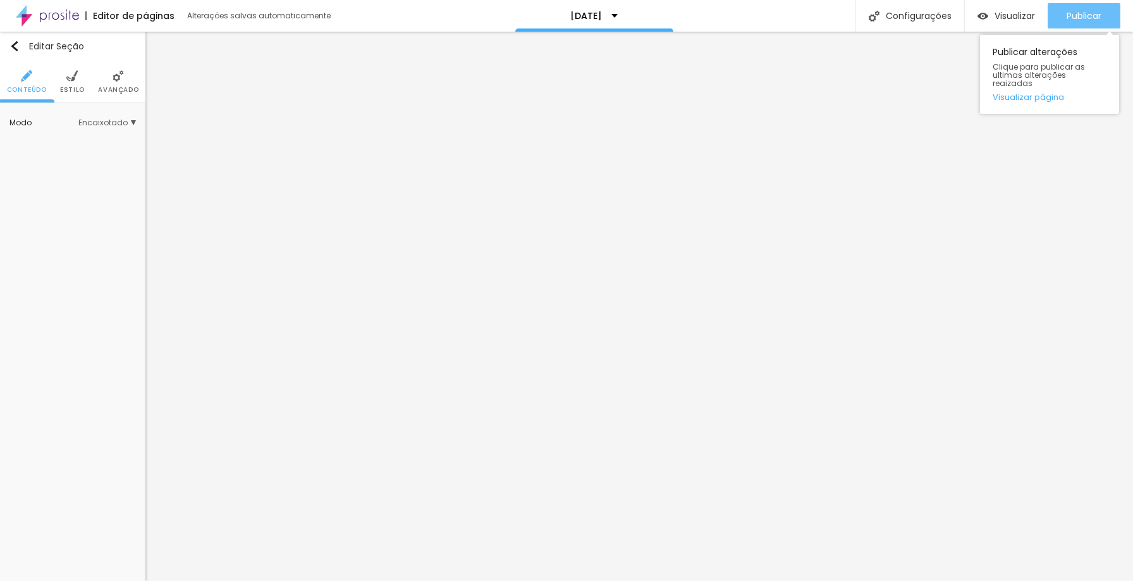
click at [1070, 11] on span "Publicar" at bounding box center [1084, 16] width 35 height 10
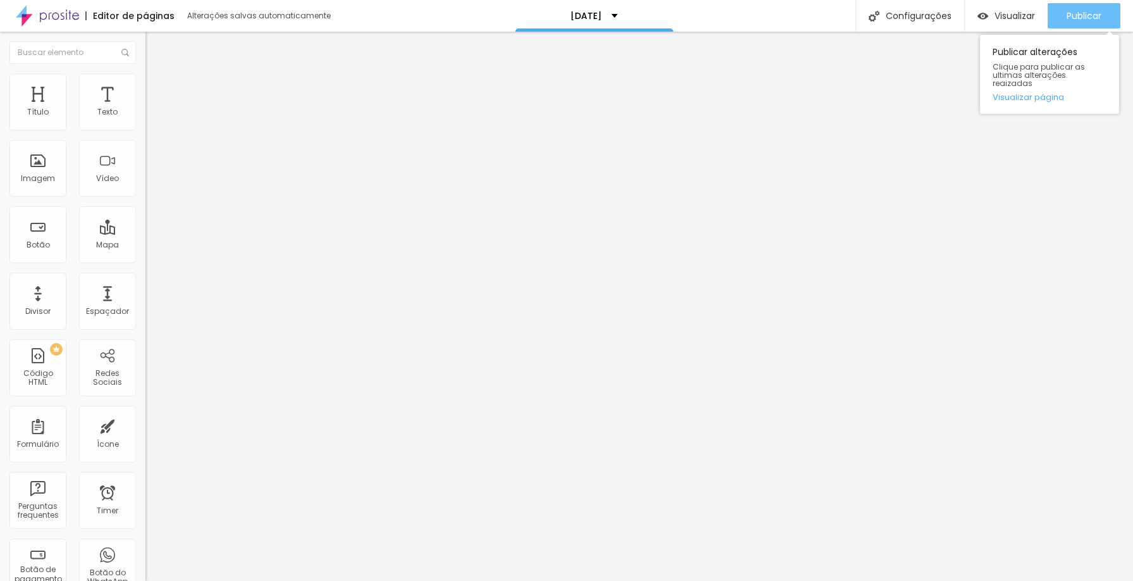
click at [1093, 11] on span "Publicar" at bounding box center [1084, 16] width 35 height 10
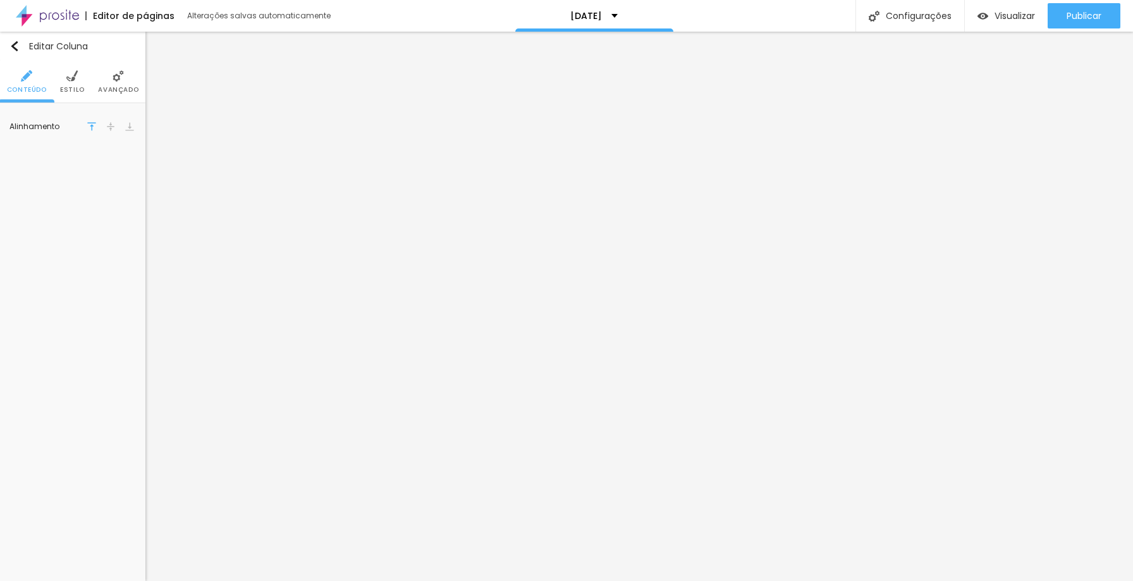
click at [79, 89] on span "Estilo" at bounding box center [72, 90] width 25 height 6
click at [21, 83] on li "Conteúdo" at bounding box center [27, 82] width 40 height 42
click at [107, 87] on span "Avançado" at bounding box center [118, 90] width 40 height 6
click at [129, 123] on span "Completo" at bounding box center [112, 123] width 47 height 8
click at [112, 141] on span "Encaixotado" at bounding box center [91, 141] width 86 height 8
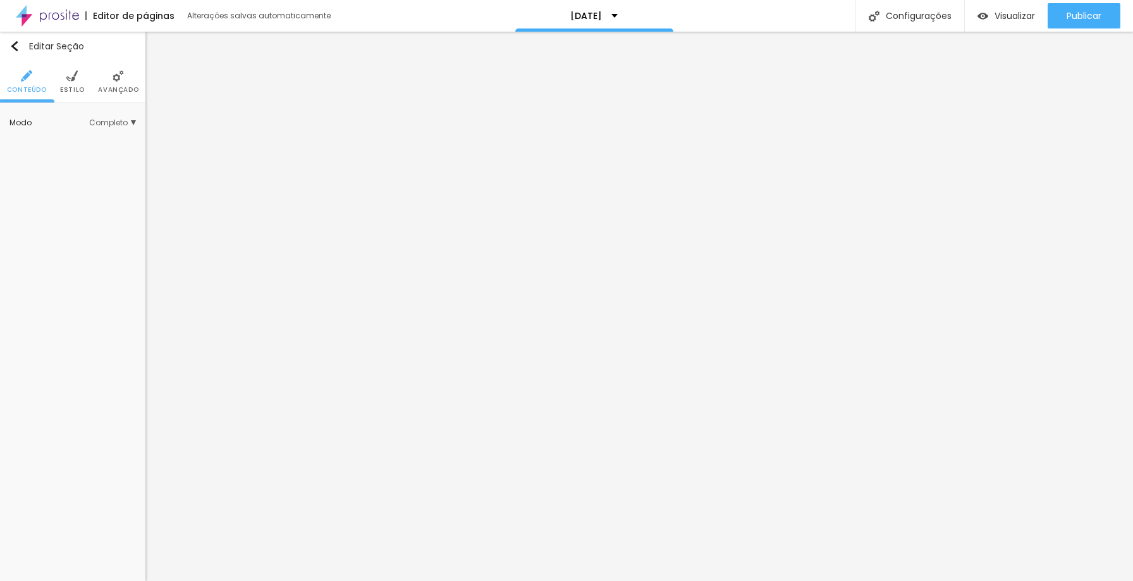
click at [124, 116] on div "Modo Completo Encaixotado Completo" at bounding box center [72, 123] width 126 height 20
click at [128, 116] on div "Modo Completo Encaixotado Completo" at bounding box center [72, 123] width 126 height 20
click at [128, 120] on span "Completo" at bounding box center [112, 123] width 47 height 8
click at [101, 138] on span "Encaixotado" at bounding box center [91, 141] width 86 height 8
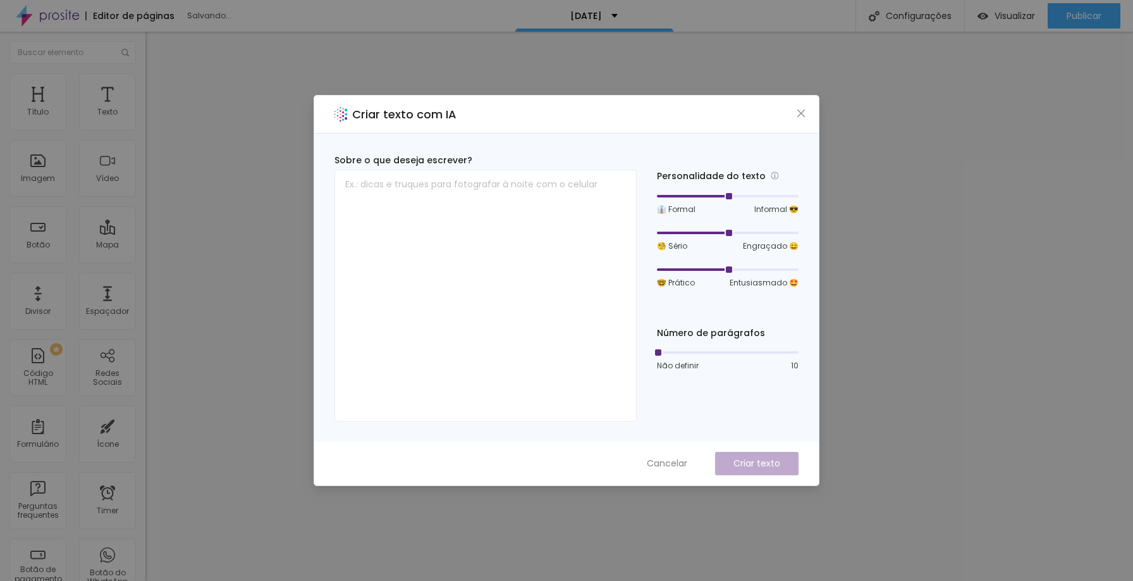
click at [674, 462] on span "Cancelar" at bounding box center [667, 463] width 40 height 13
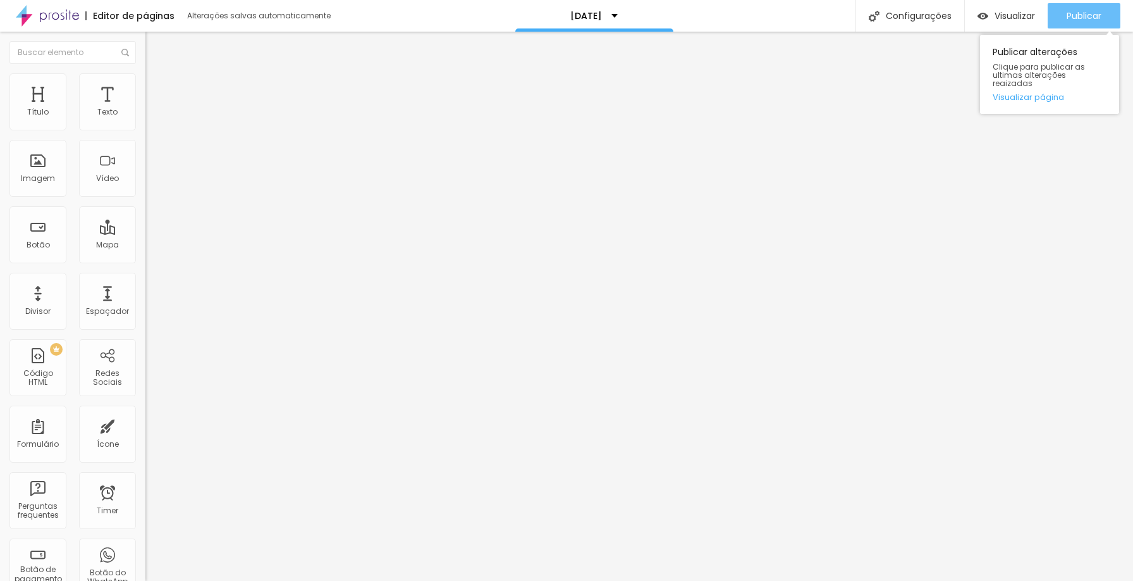
click at [1075, 16] on span "Publicar" at bounding box center [1084, 16] width 35 height 10
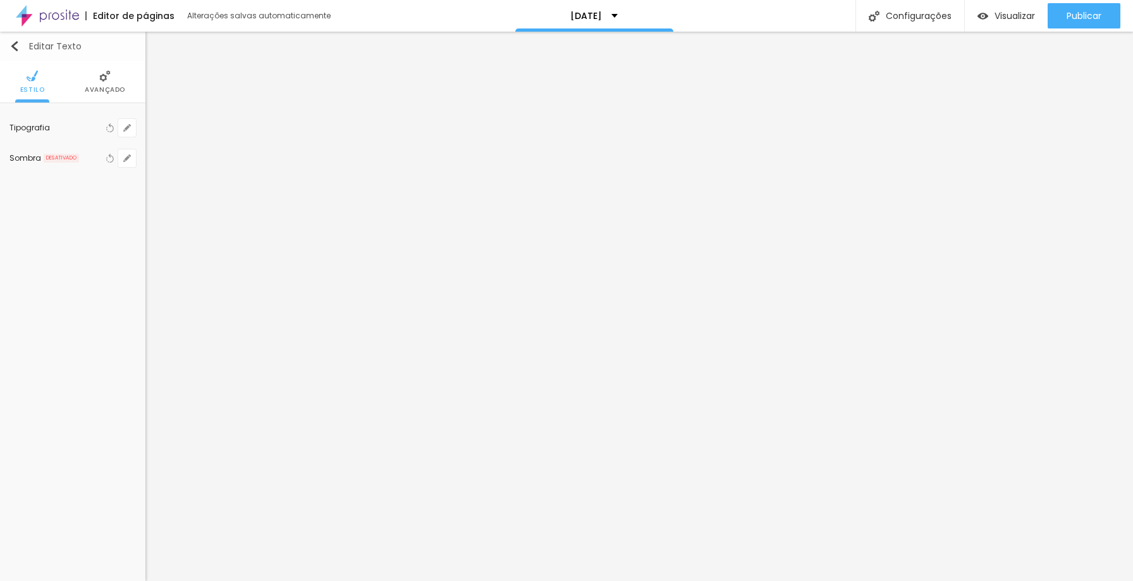
click at [22, 48] on div "Editar Texto" at bounding box center [45, 46] width 72 height 10
click at [16, 46] on img "button" at bounding box center [14, 46] width 10 height 10
click at [13, 46] on img "button" at bounding box center [14, 46] width 10 height 10
click at [71, 80] on img at bounding box center [71, 75] width 11 height 11
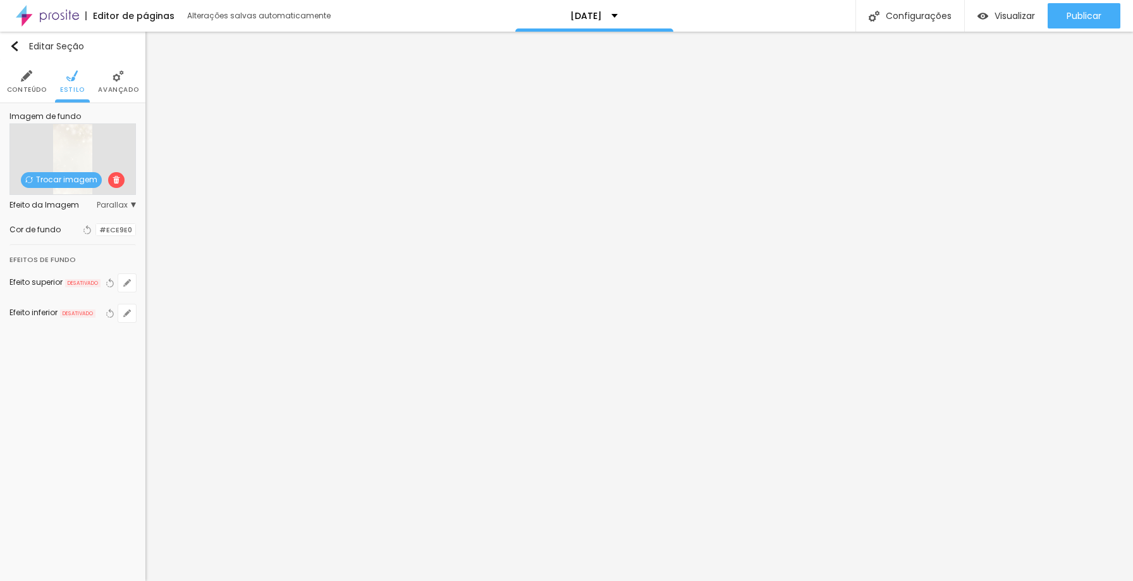
click at [34, 89] on span "Conteúdo" at bounding box center [27, 90] width 40 height 6
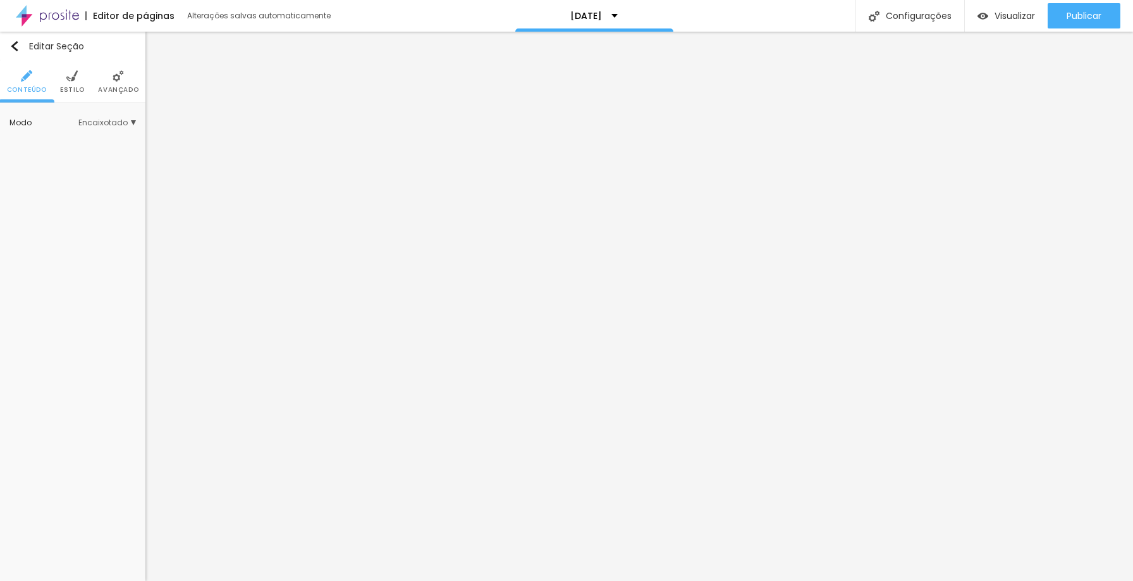
click at [106, 119] on span "Encaixotado" at bounding box center [107, 123] width 58 height 8
click at [87, 93] on ul "Conteúdo Estilo Avançado" at bounding box center [72, 82] width 145 height 42
click at [74, 87] on span "Estilo" at bounding box center [72, 90] width 25 height 6
click at [122, 90] on span "Avançado" at bounding box center [118, 90] width 40 height 6
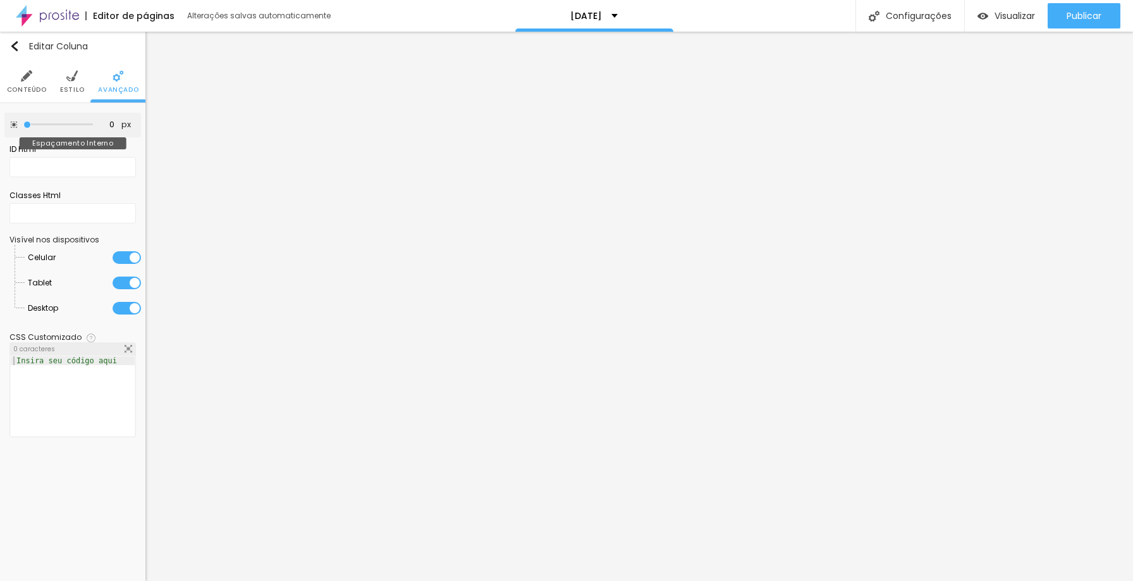
drag, startPoint x: 50, startPoint y: 121, endPoint x: 0, endPoint y: 118, distance: 50.1
click at [23, 121] on input "range" at bounding box center [58, 124] width 70 height 6
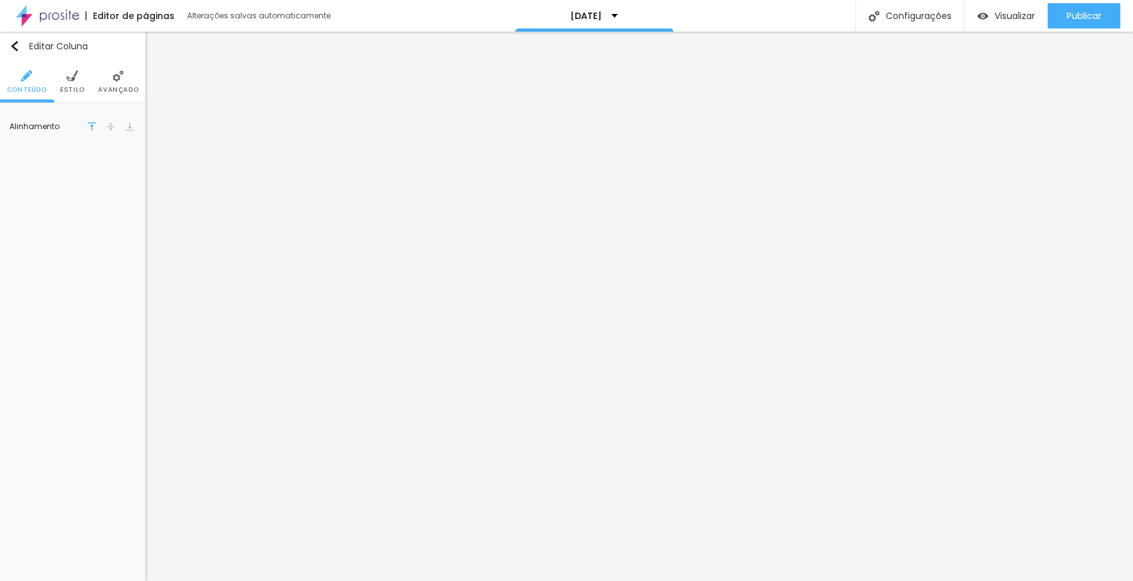
click at [115, 87] on span "Avançado" at bounding box center [118, 90] width 40 height 6
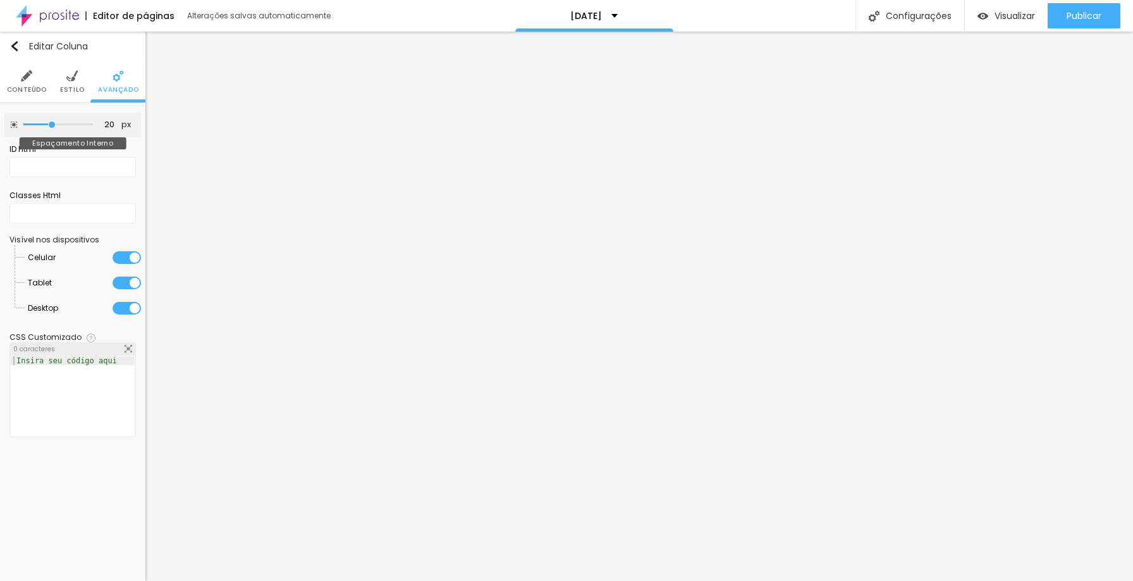
click at [49, 124] on input "range" at bounding box center [58, 124] width 70 height 6
click at [71, 87] on span "Estilo" at bounding box center [72, 90] width 25 height 6
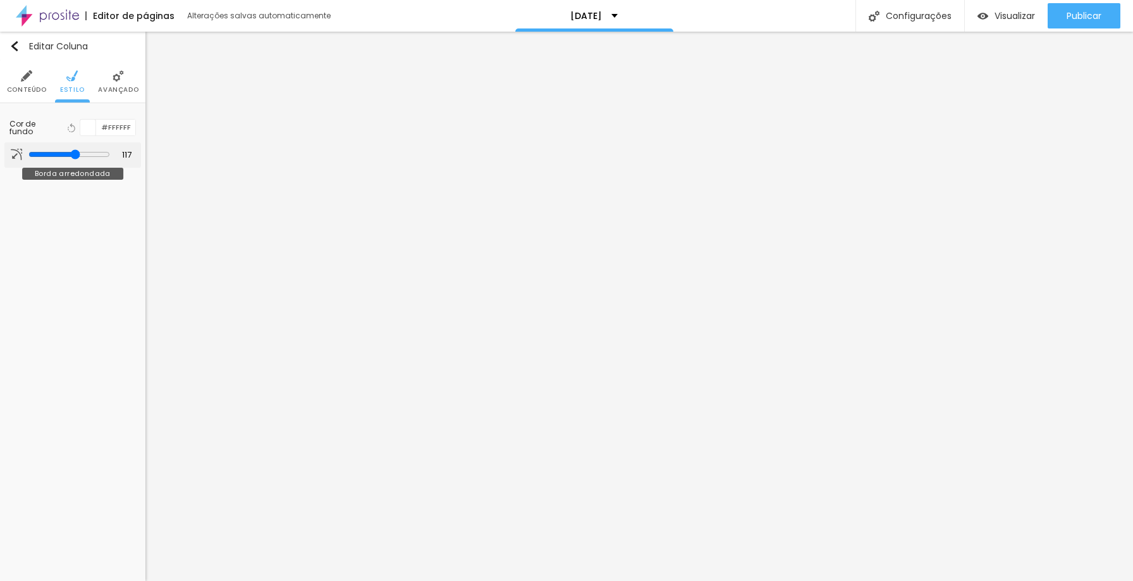
drag, startPoint x: 30, startPoint y: 153, endPoint x: 75, endPoint y: 150, distance: 44.4
click at [75, 150] on input "range" at bounding box center [69, 154] width 82 height 10
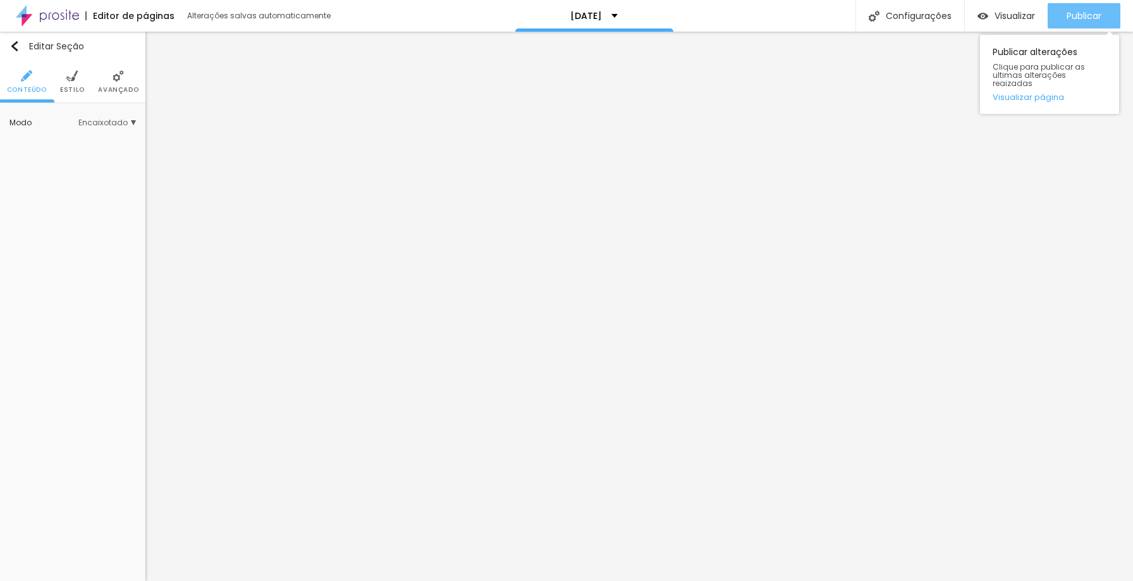
click at [1087, 15] on span "Publicar" at bounding box center [1084, 16] width 35 height 10
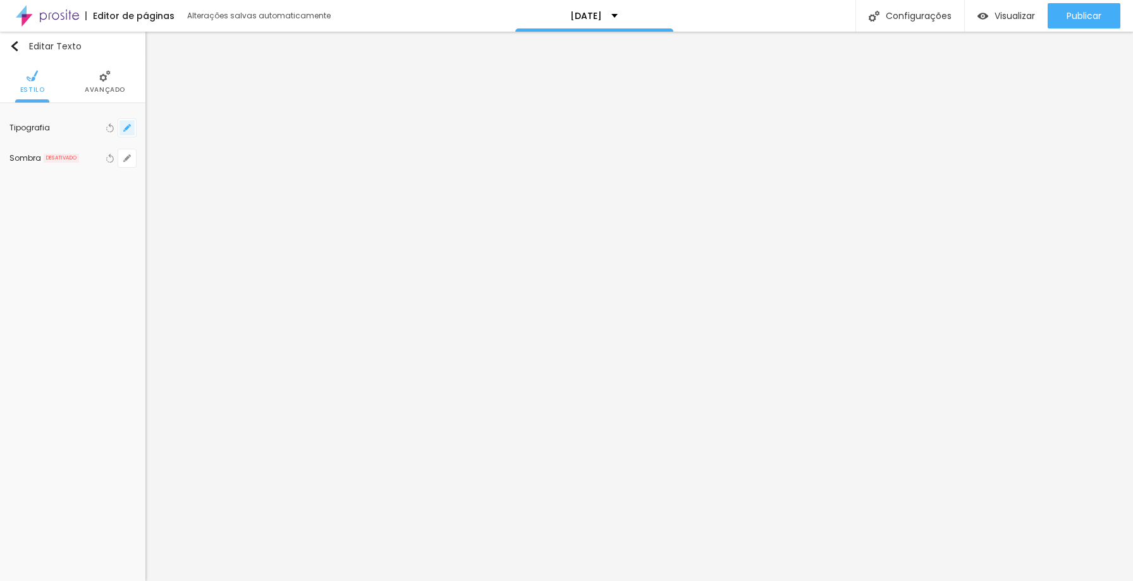
click at [126, 130] on icon "button" at bounding box center [127, 128] width 8 height 8
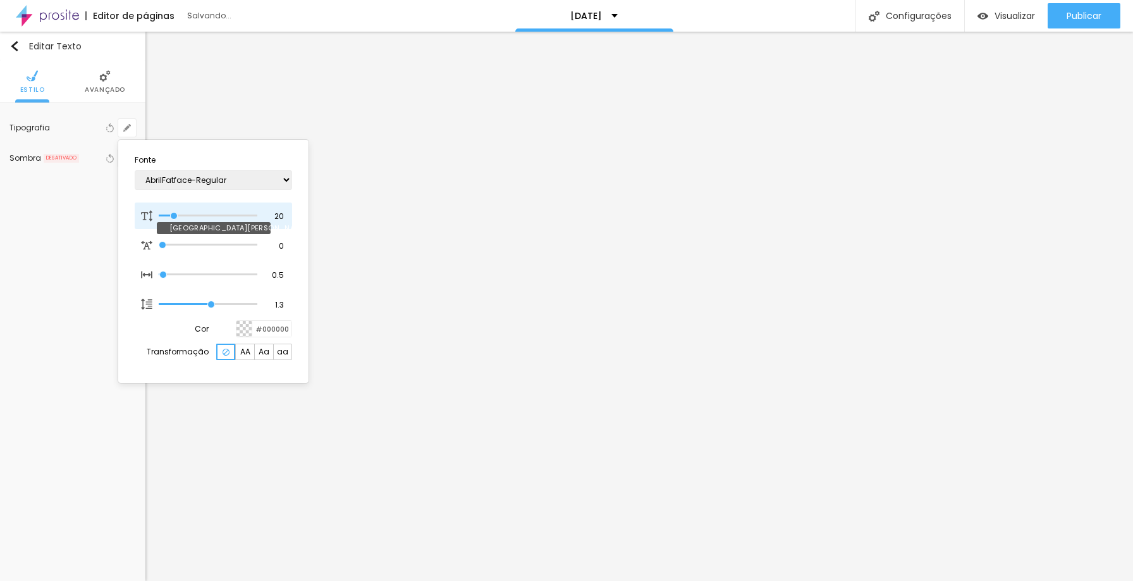
click at [175, 213] on input "range" at bounding box center [208, 216] width 99 height 6
click at [386, 365] on div at bounding box center [566, 290] width 1133 height 581
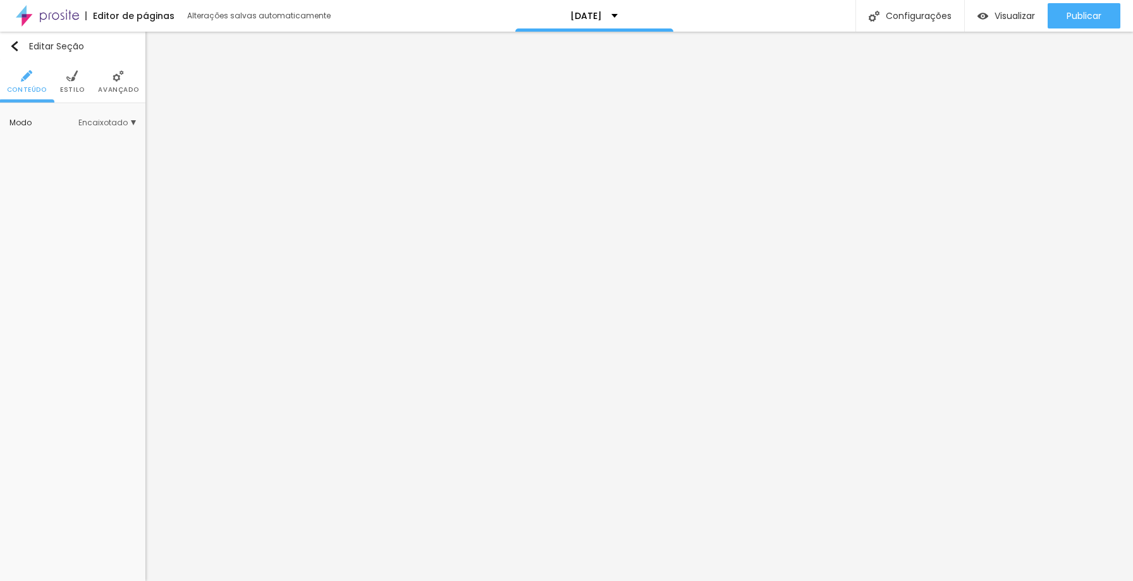
click at [117, 116] on div "Modo Encaixotado Encaixotado Completo" at bounding box center [72, 123] width 126 height 20
click at [116, 125] on span "Encaixotado" at bounding box center [107, 123] width 58 height 8
click at [89, 157] on span "Completo" at bounding box center [91, 158] width 86 height 8
click at [90, 142] on span "Encaixotado" at bounding box center [72, 140] width 49 height 11
click at [16, 41] on img "button" at bounding box center [14, 46] width 10 height 10
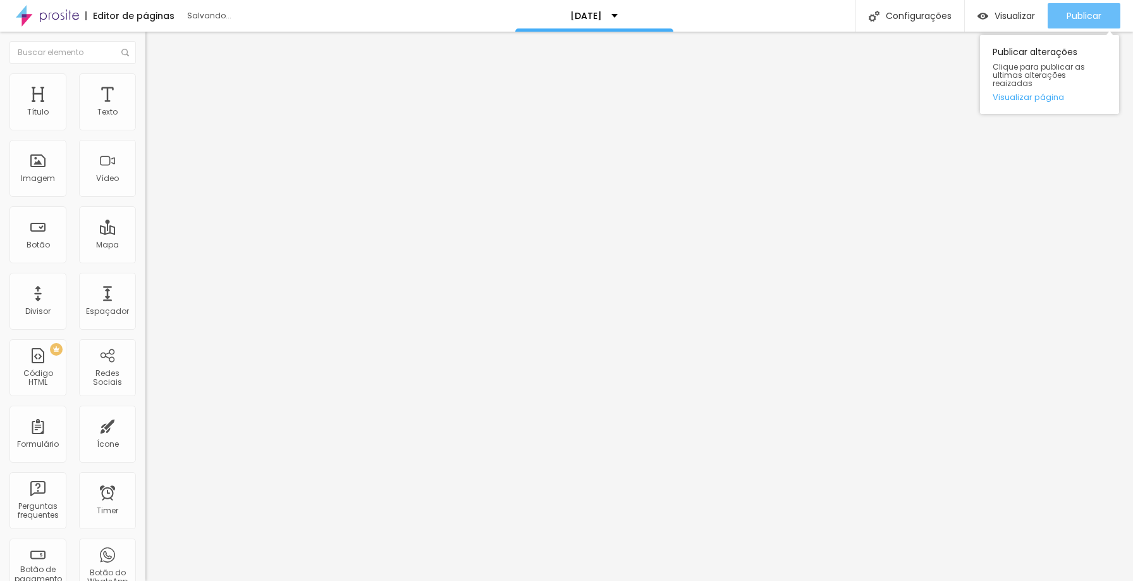
click at [1087, 19] on span "Publicar" at bounding box center [1084, 16] width 35 height 10
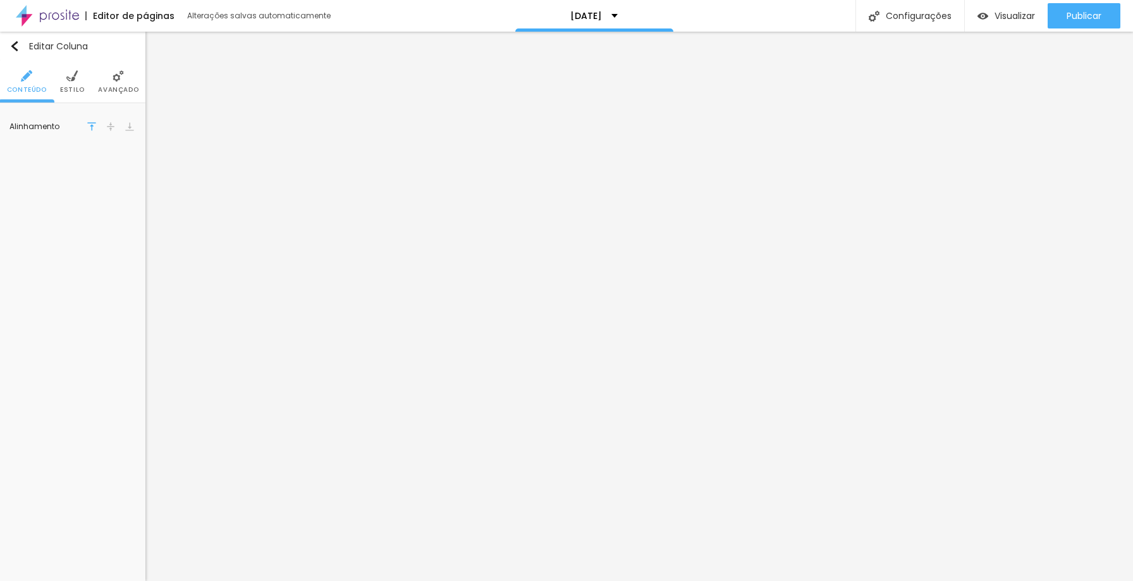
click at [81, 87] on span "Estilo" at bounding box center [72, 90] width 25 height 6
click at [110, 82] on li "Avançado" at bounding box center [118, 82] width 40 height 42
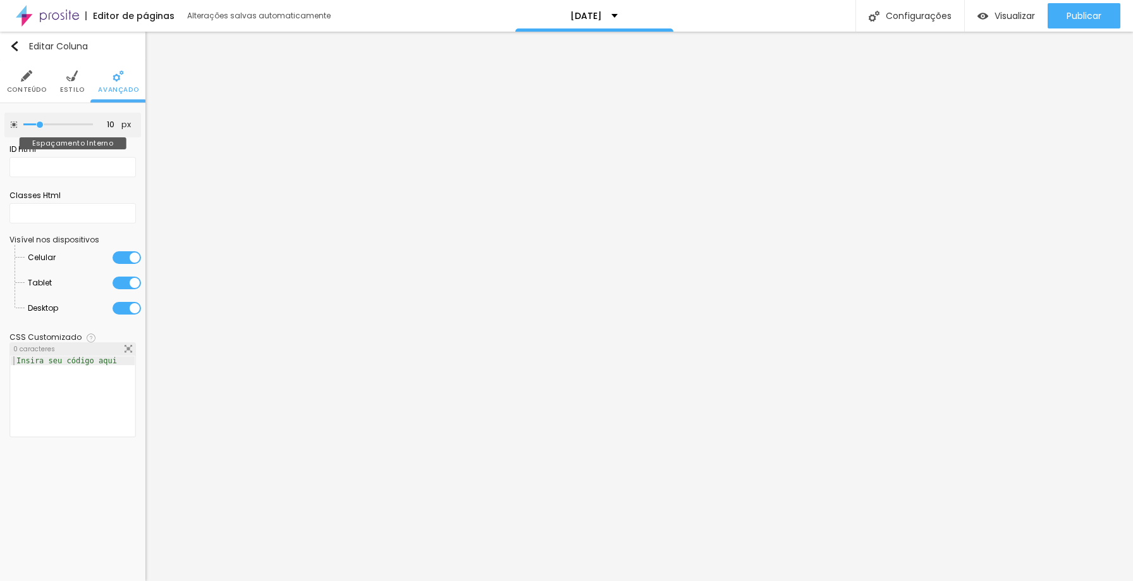
drag, startPoint x: 50, startPoint y: 123, endPoint x: 39, endPoint y: 128, distance: 12.5
click at [39, 128] on input "range" at bounding box center [58, 124] width 70 height 6
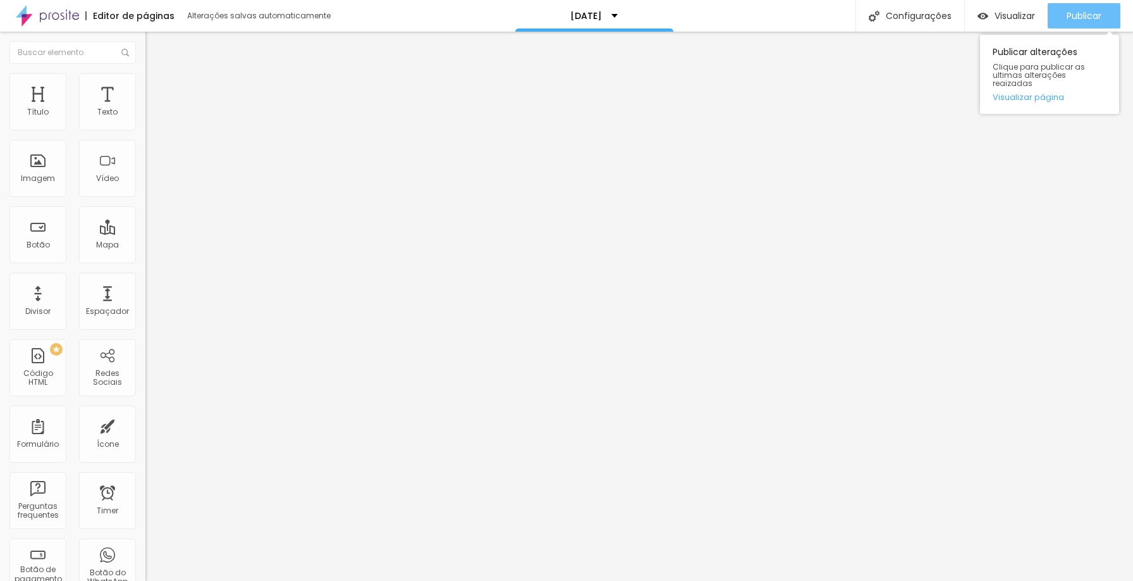
click at [1089, 6] on div "Publicar" at bounding box center [1084, 15] width 35 height 25
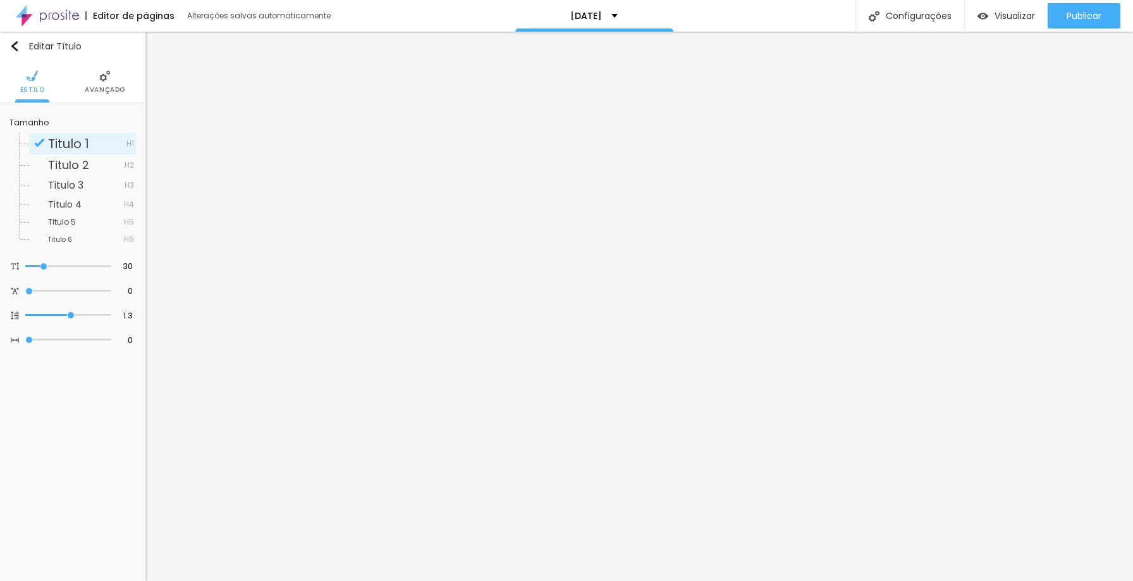
click at [101, 90] on span "Avançado" at bounding box center [105, 90] width 40 height 6
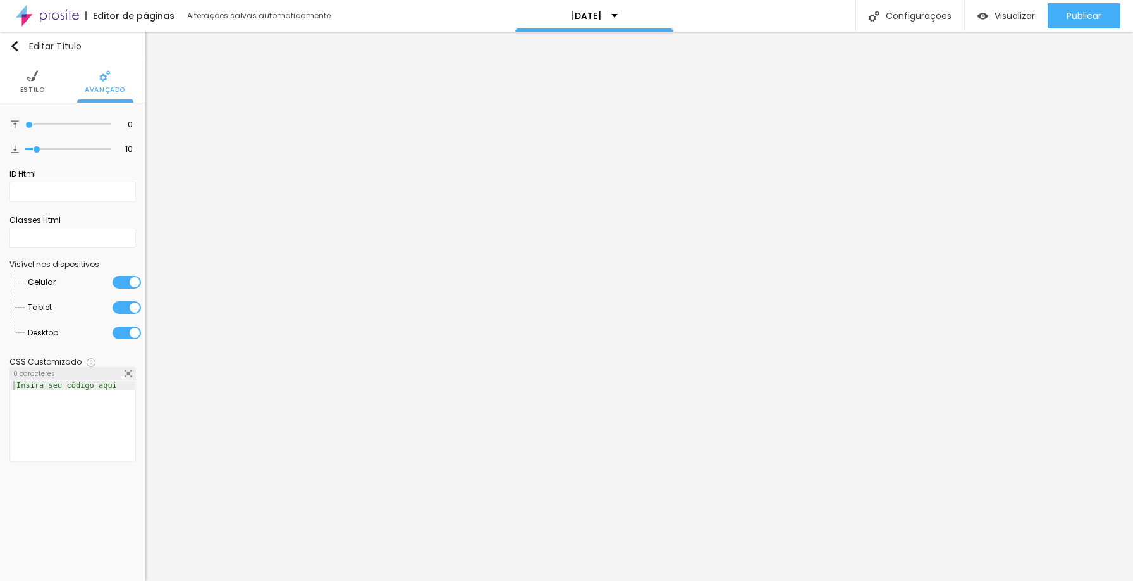
click at [34, 90] on span "Estilo" at bounding box center [32, 90] width 25 height 6
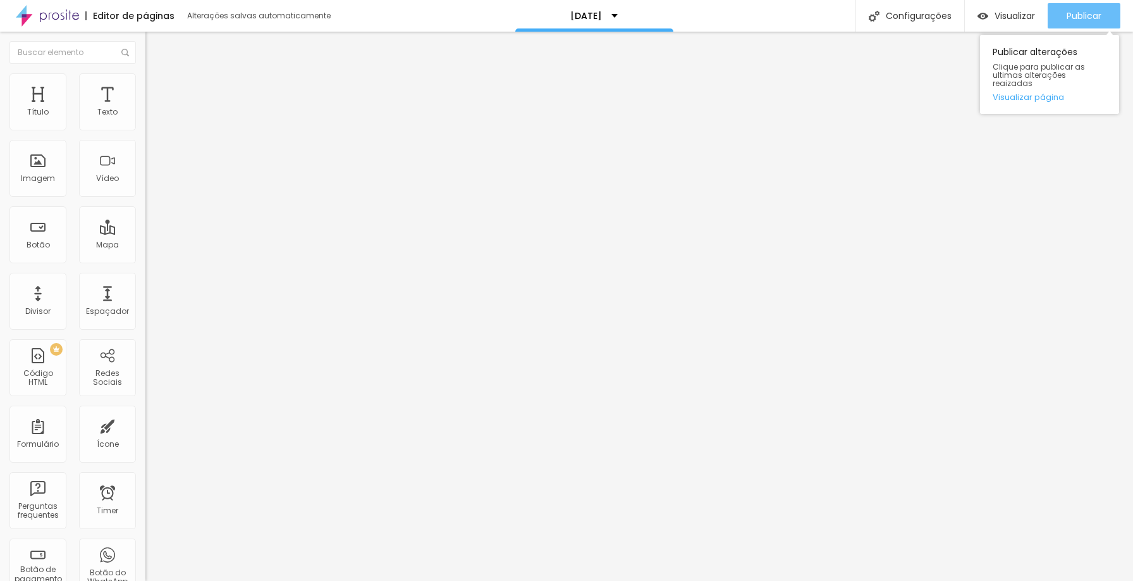
click at [1088, 11] on span "Publicar" at bounding box center [1084, 16] width 35 height 10
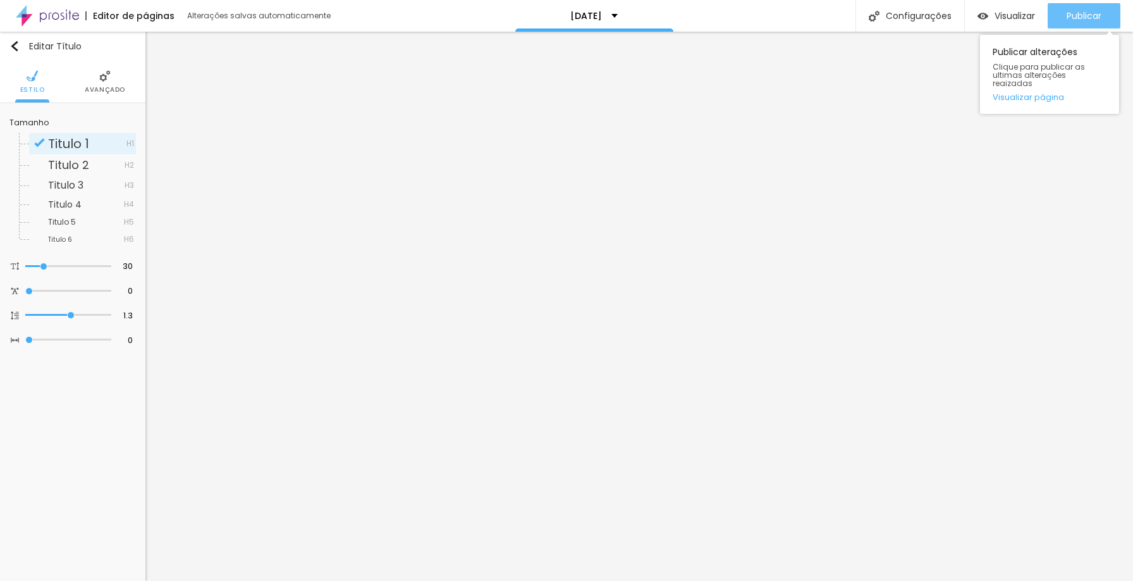
click at [1101, 20] on span "Publicar" at bounding box center [1084, 16] width 35 height 10
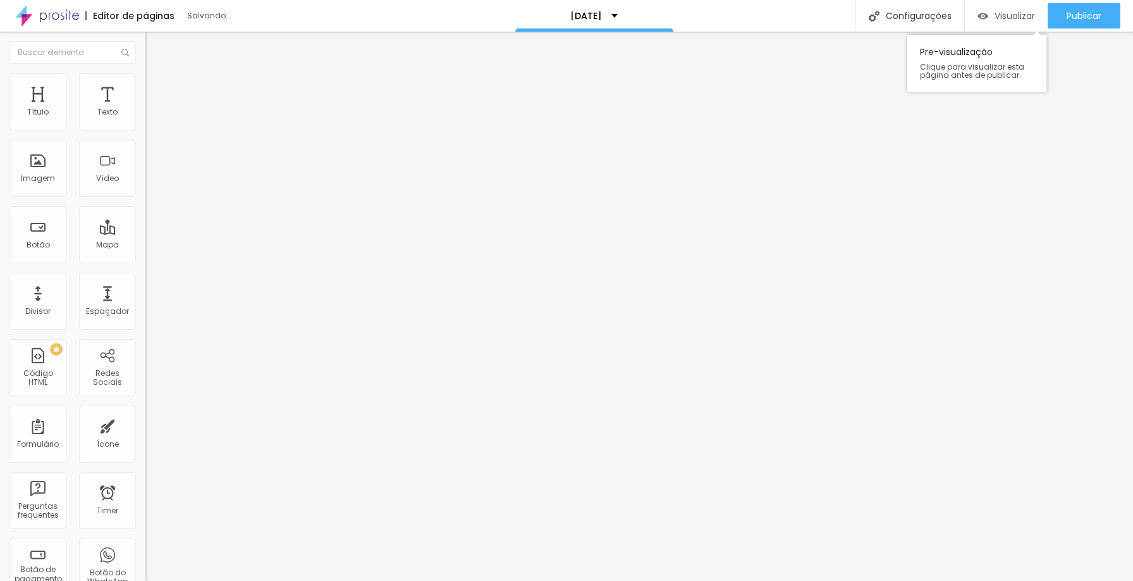
click at [999, 20] on span "Visualizar" at bounding box center [1015, 16] width 40 height 10
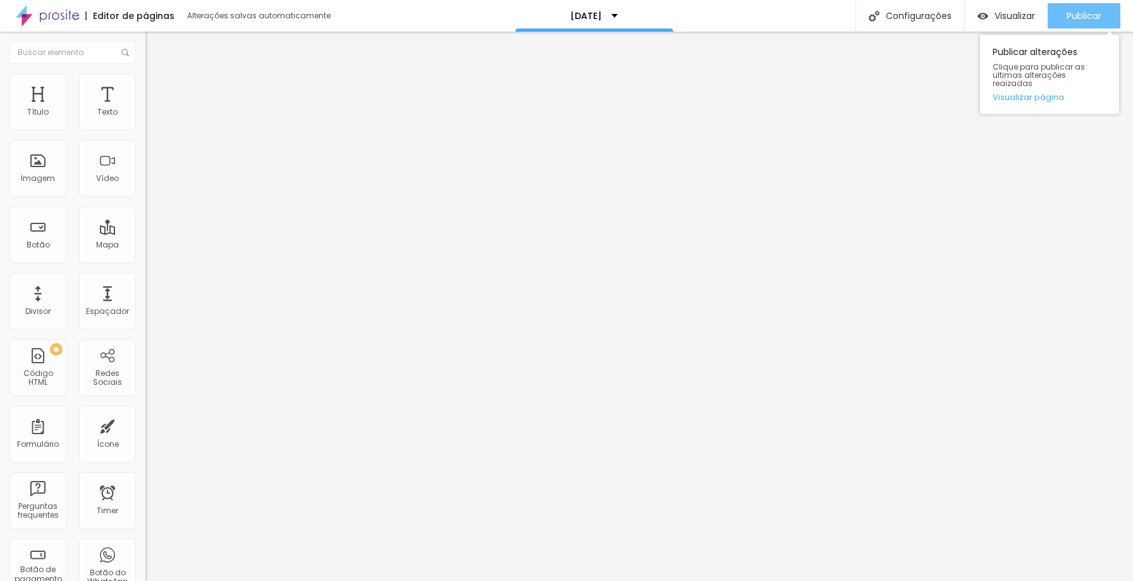
click at [1080, 11] on span "Publicar" at bounding box center [1084, 16] width 35 height 10
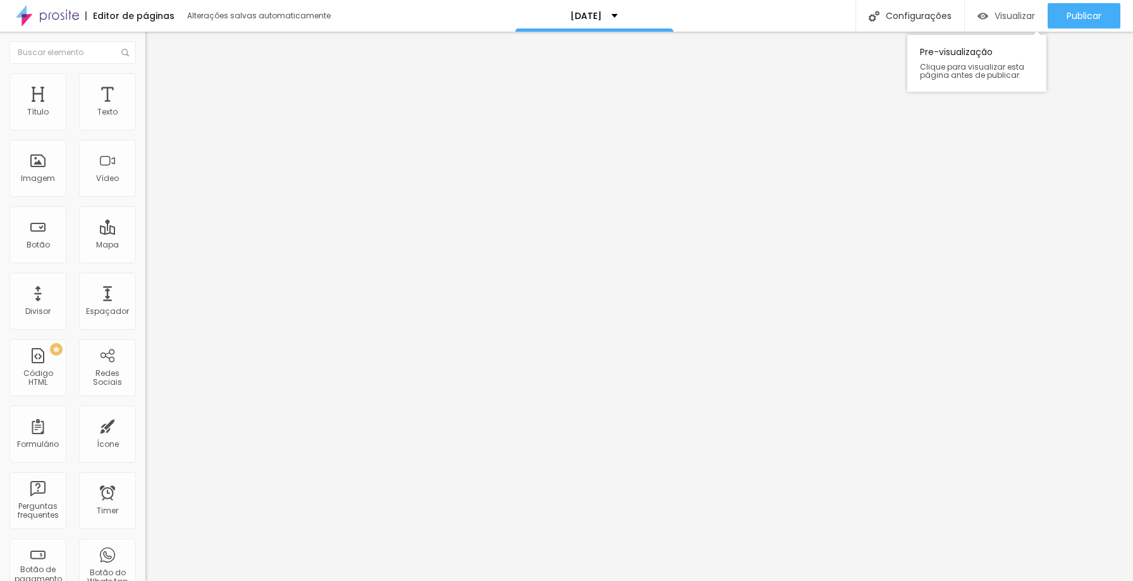
click at [1018, 13] on span "Visualizar" at bounding box center [1015, 16] width 40 height 10
